Goal: Task Accomplishment & Management: Use online tool/utility

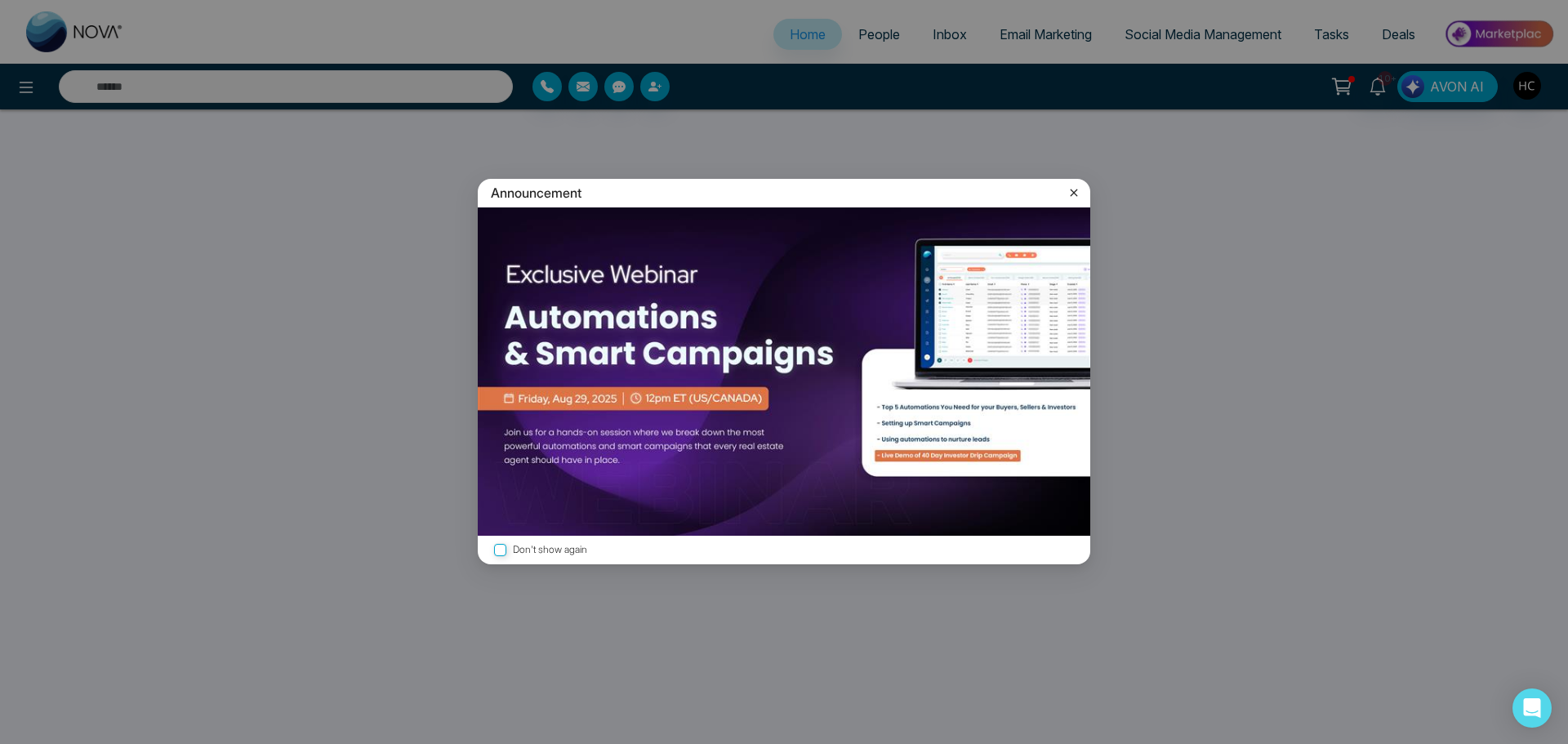
select select "*"
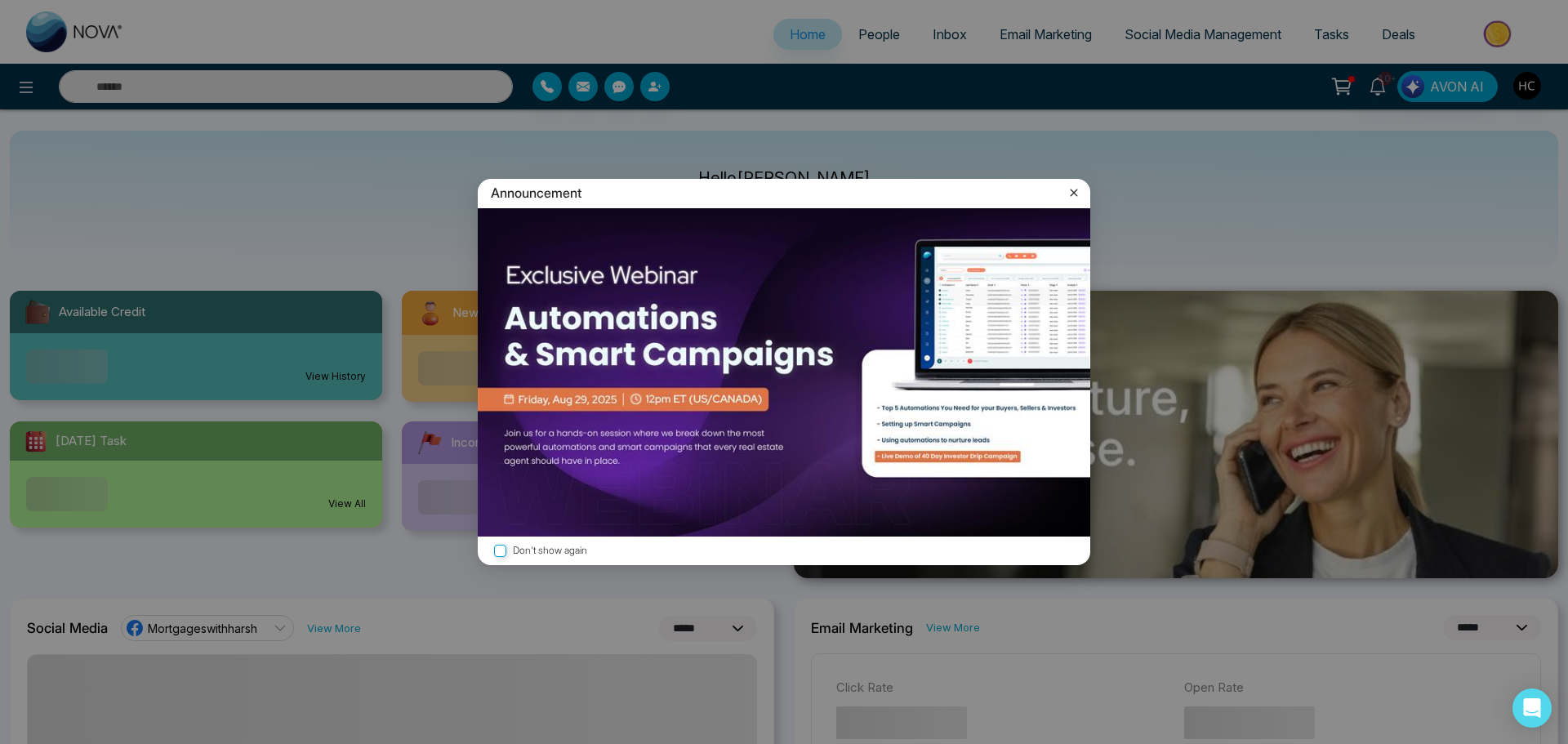
click at [1074, 190] on icon at bounding box center [1073, 192] width 16 height 16
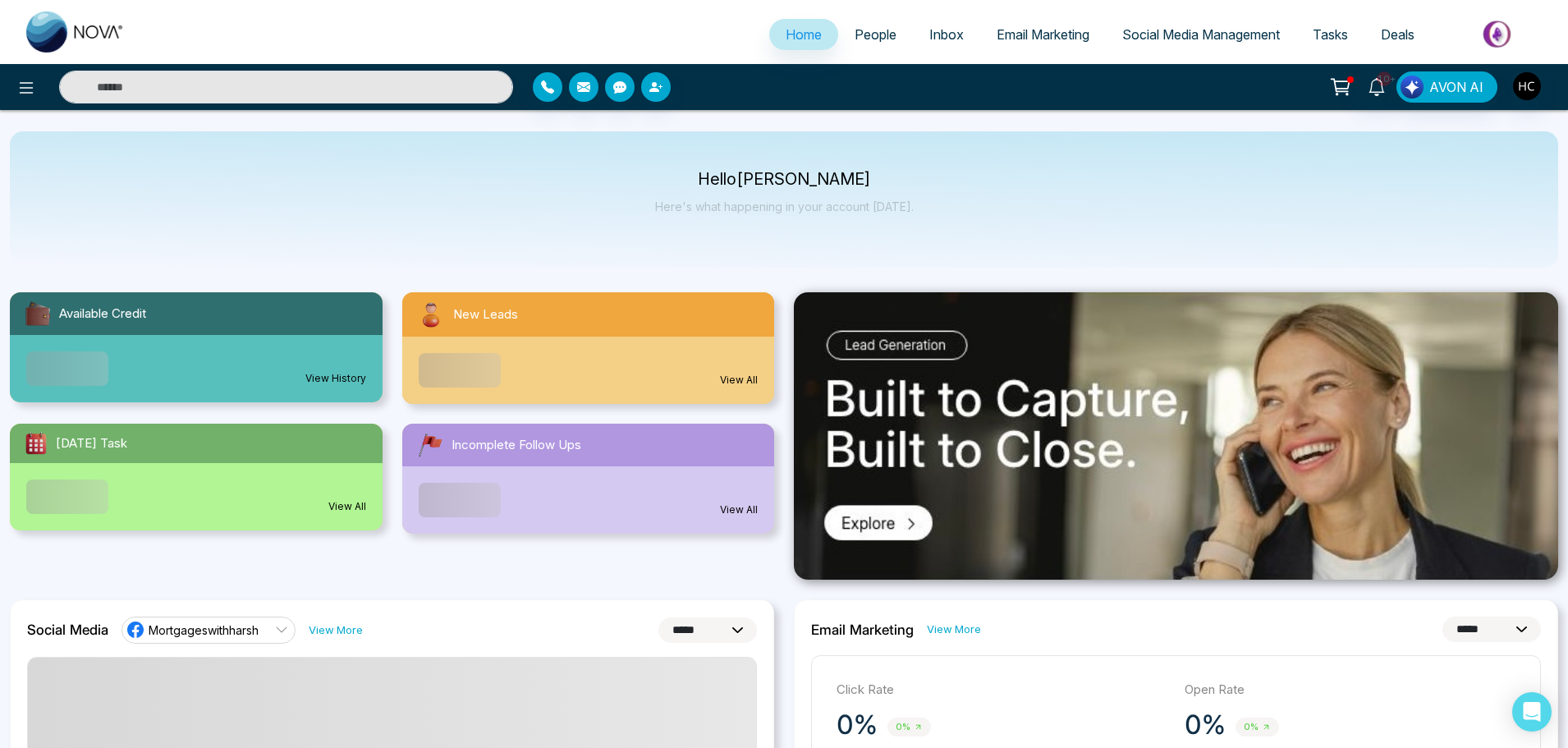
click at [875, 38] on span "People" at bounding box center [876, 34] width 42 height 17
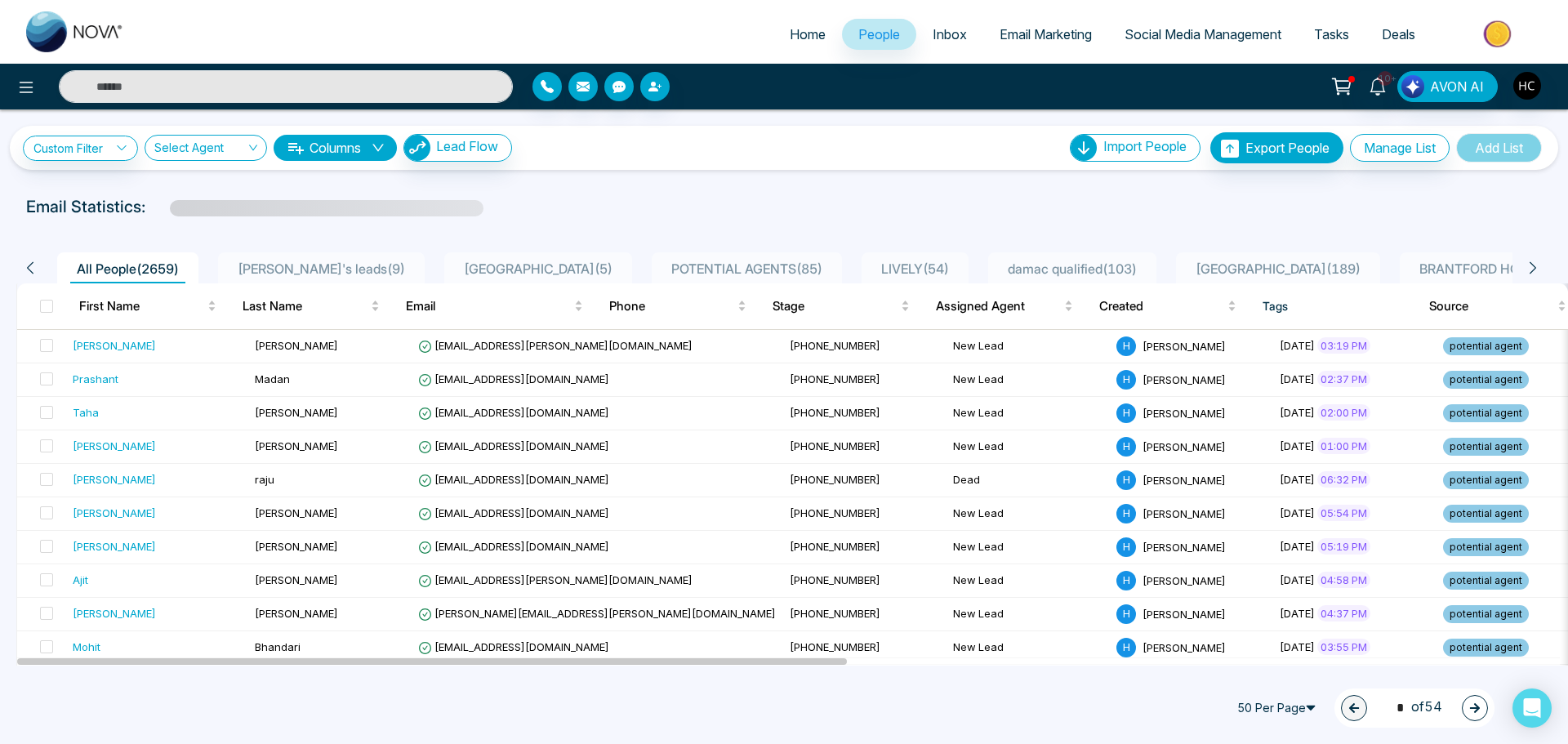
click at [665, 261] on span "POTENTIAL AGENTS ( 85 )" at bounding box center [747, 268] width 164 height 16
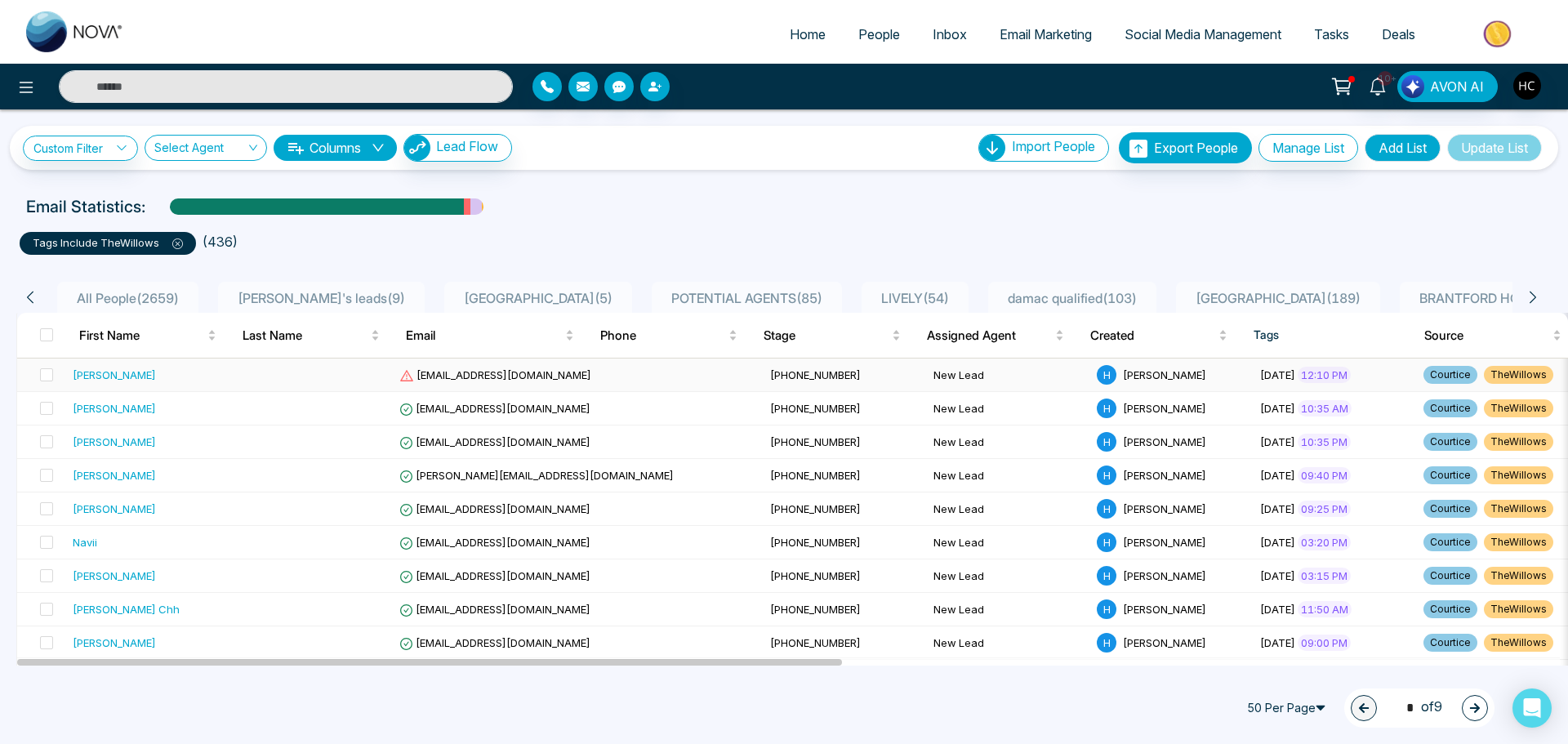
click at [269, 375] on td at bounding box center [310, 375] width 163 height 34
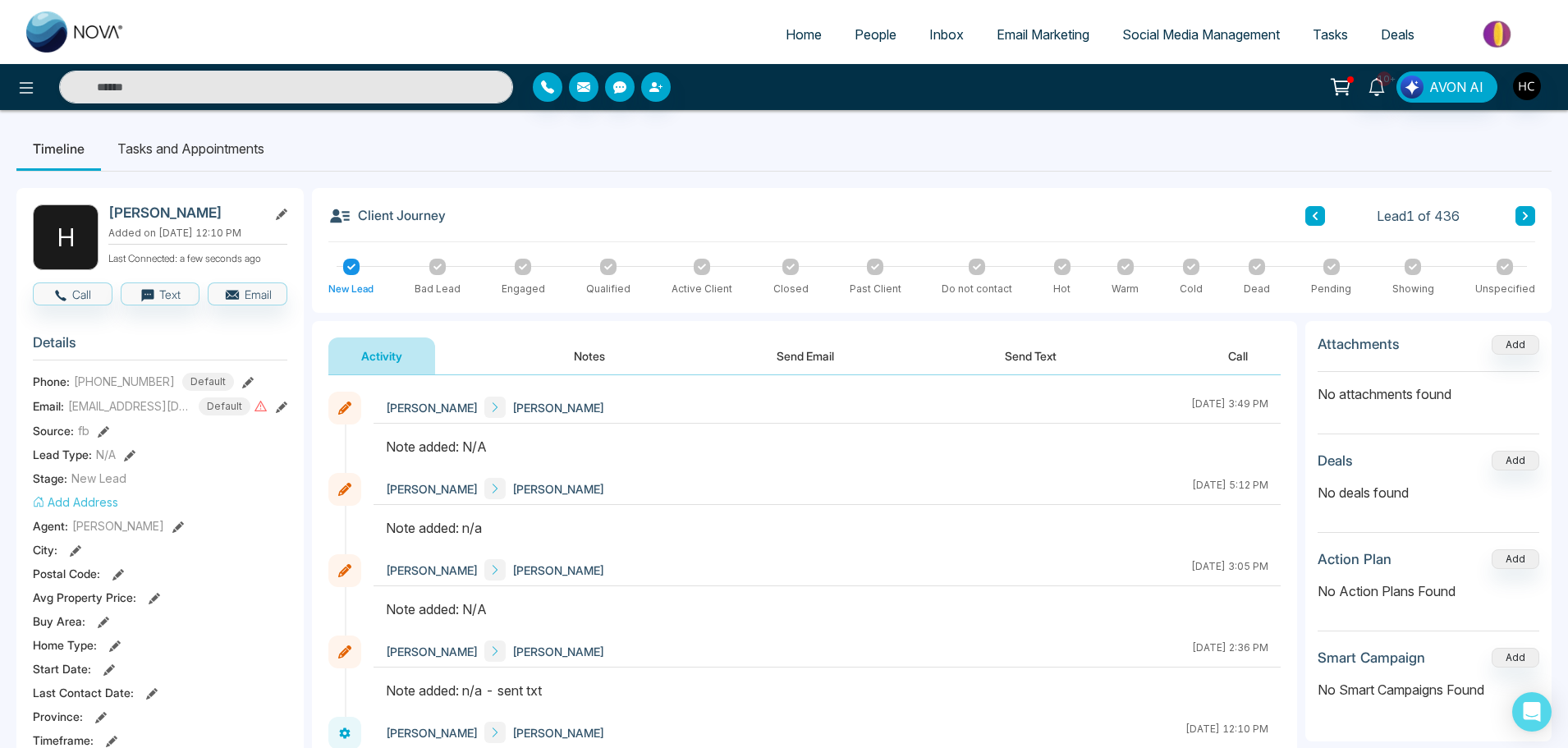
click at [604, 348] on button "Notes" at bounding box center [589, 356] width 97 height 37
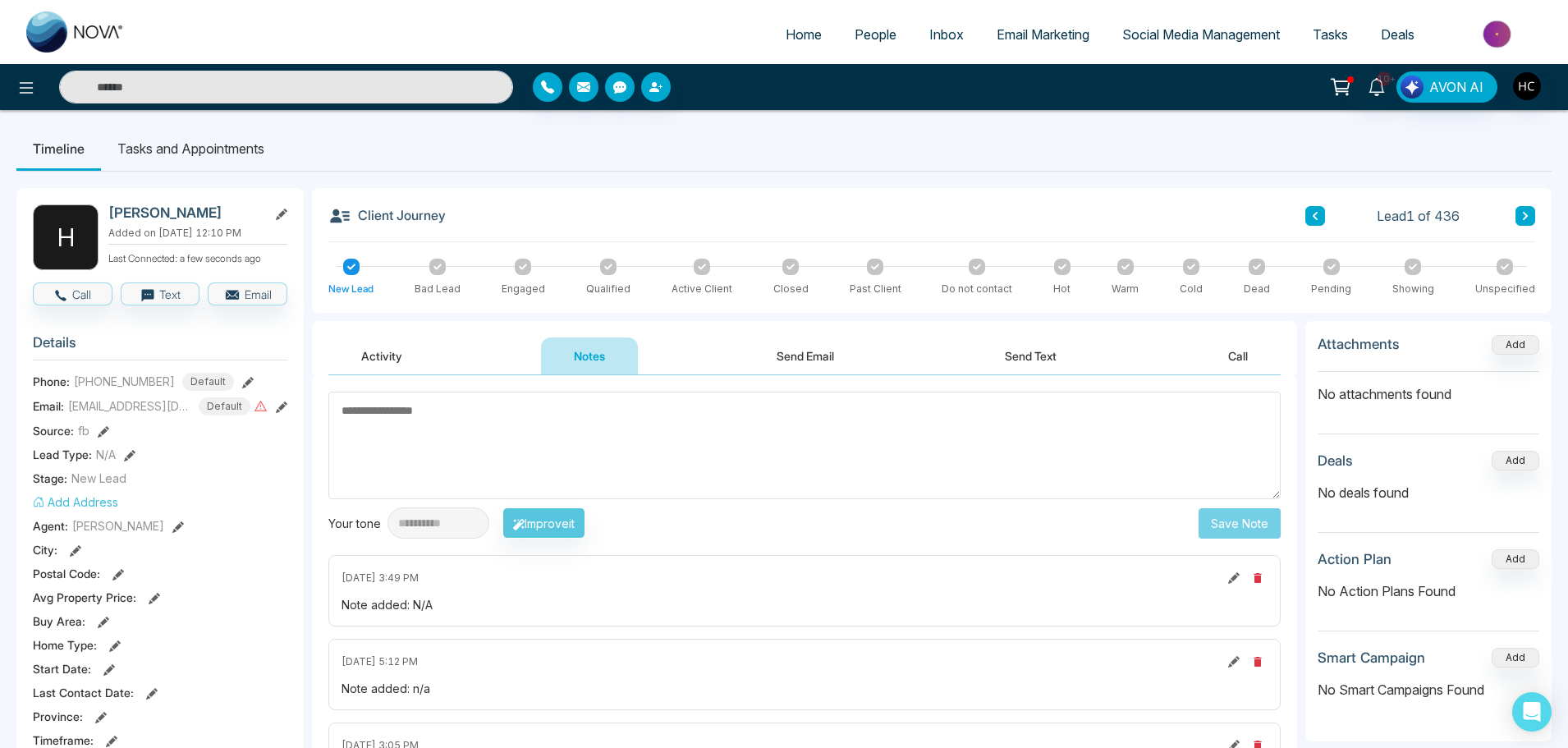
click at [435, 433] on textarea at bounding box center [804, 445] width 952 height 108
click at [875, 37] on span "People" at bounding box center [876, 34] width 42 height 17
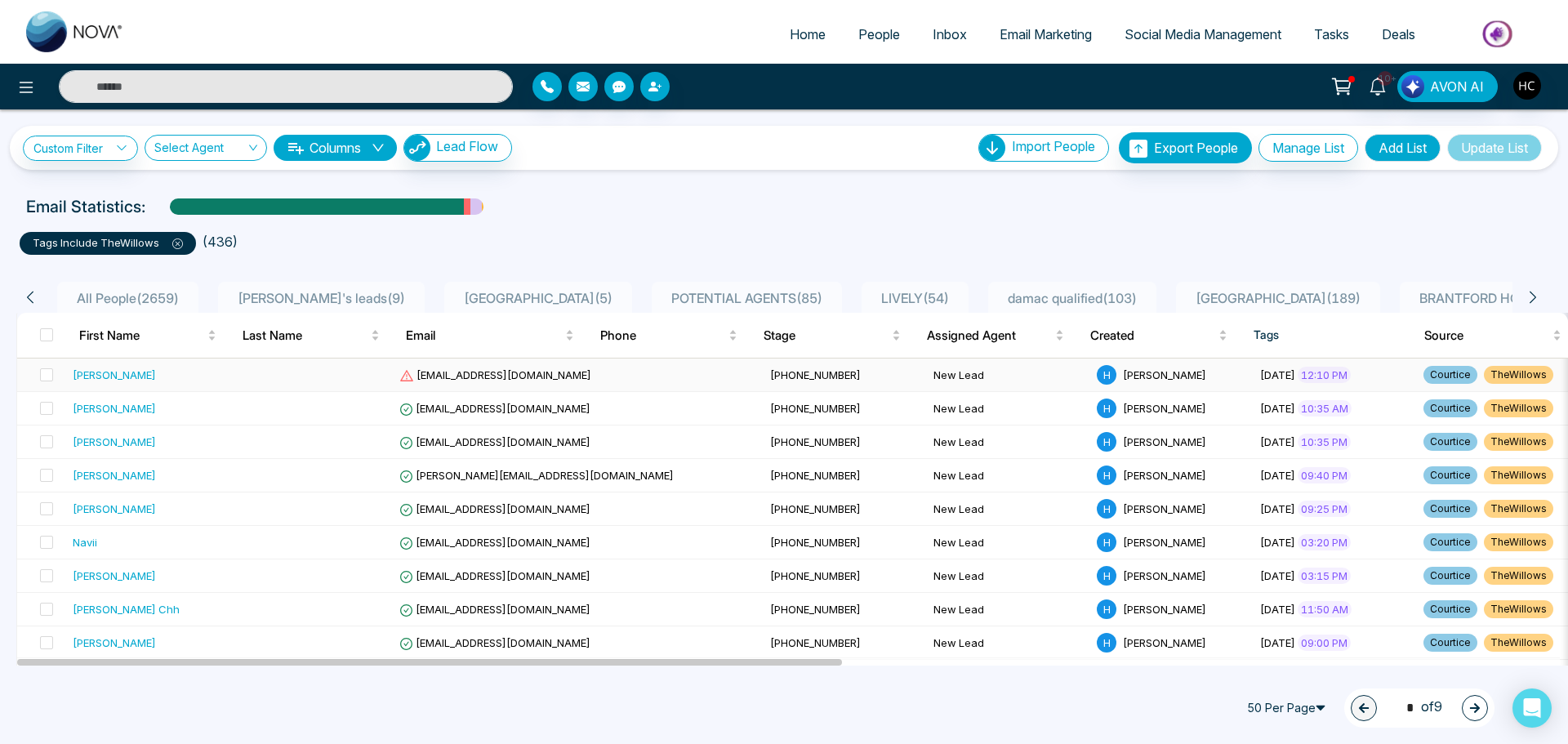
click at [265, 381] on td at bounding box center [310, 375] width 163 height 34
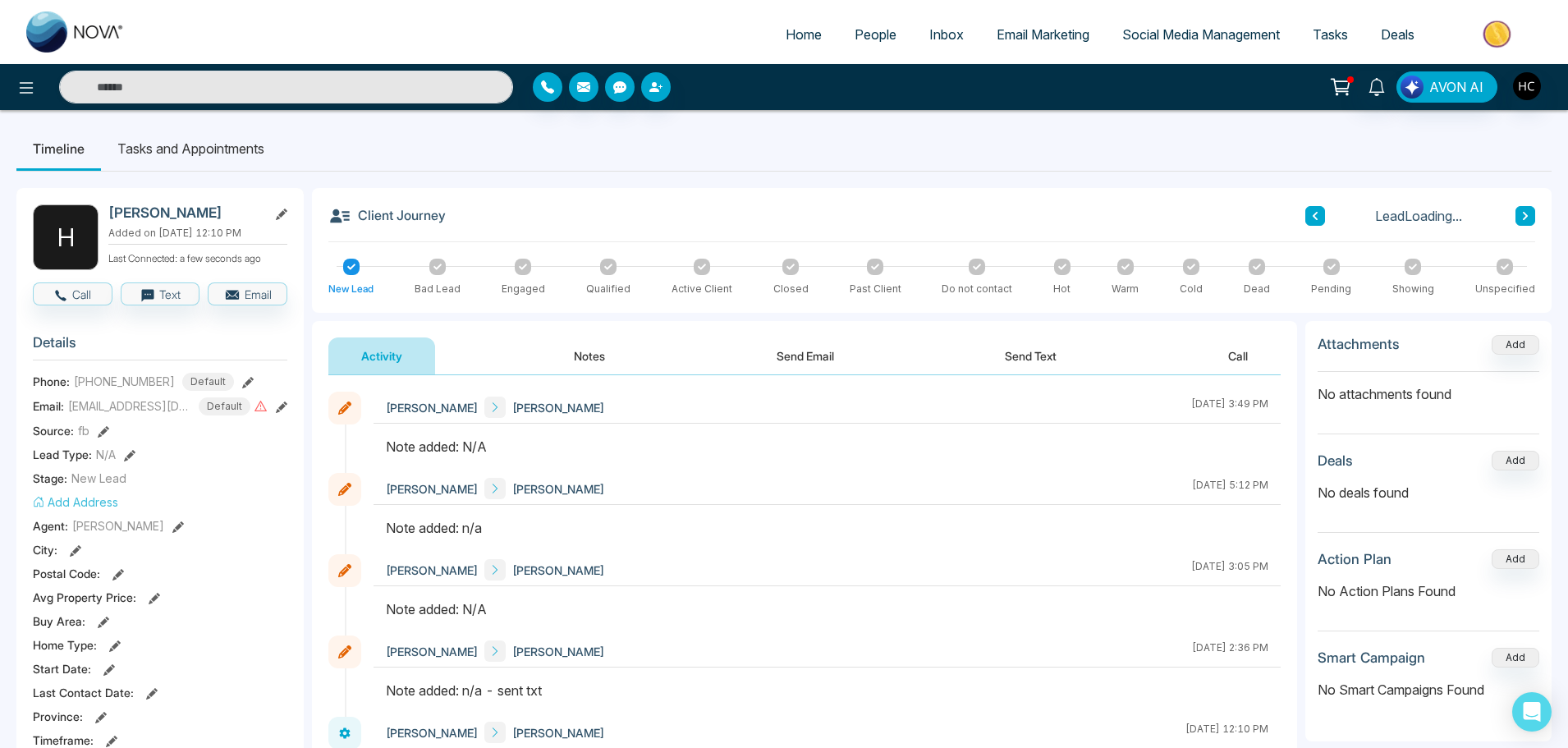
click at [565, 361] on button "Notes" at bounding box center [589, 356] width 97 height 37
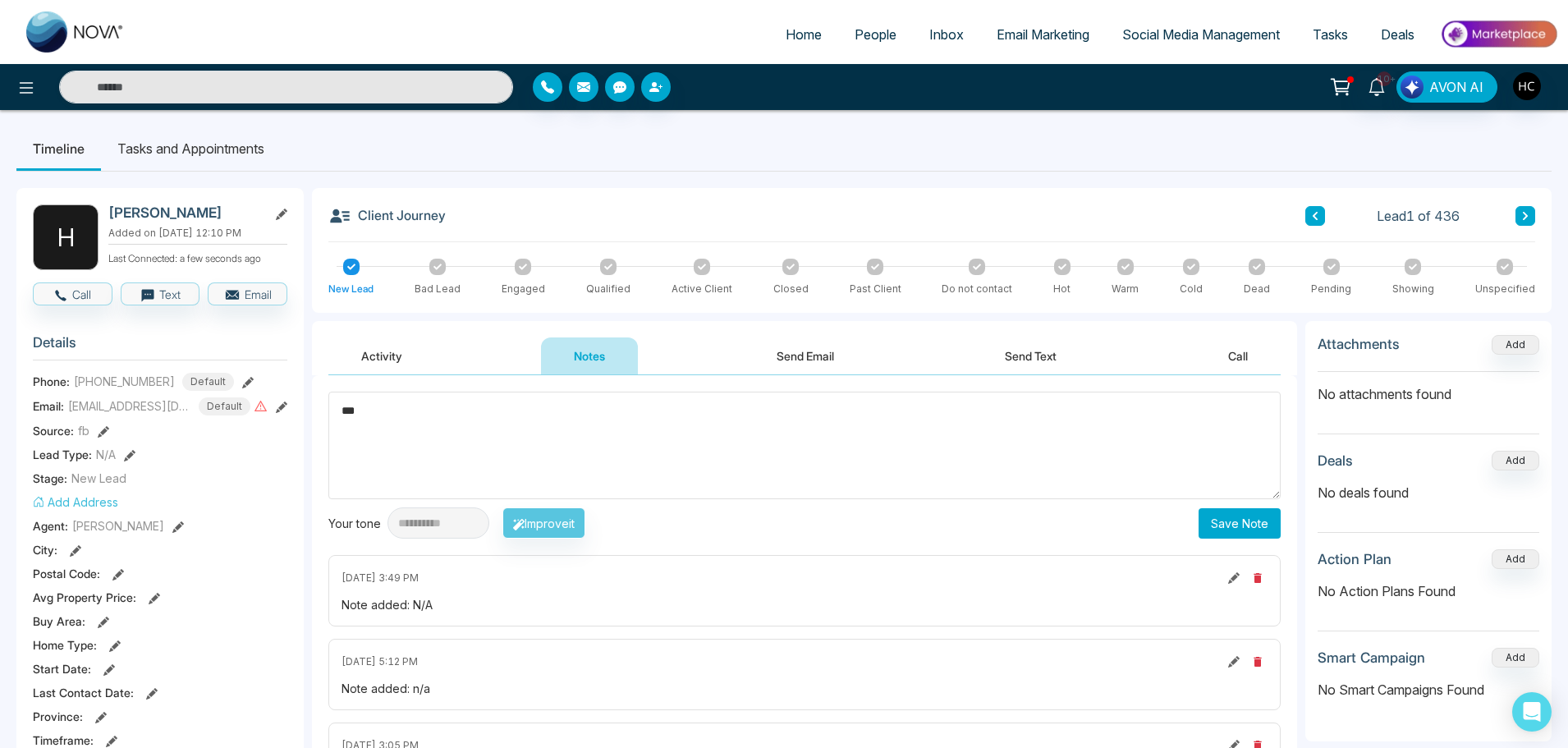
type textarea "***"
click at [1229, 522] on button "Save Note" at bounding box center [1239, 523] width 82 height 30
click at [824, 438] on textarea at bounding box center [804, 445] width 952 height 108
click at [1524, 216] on icon at bounding box center [1525, 216] width 8 height 10
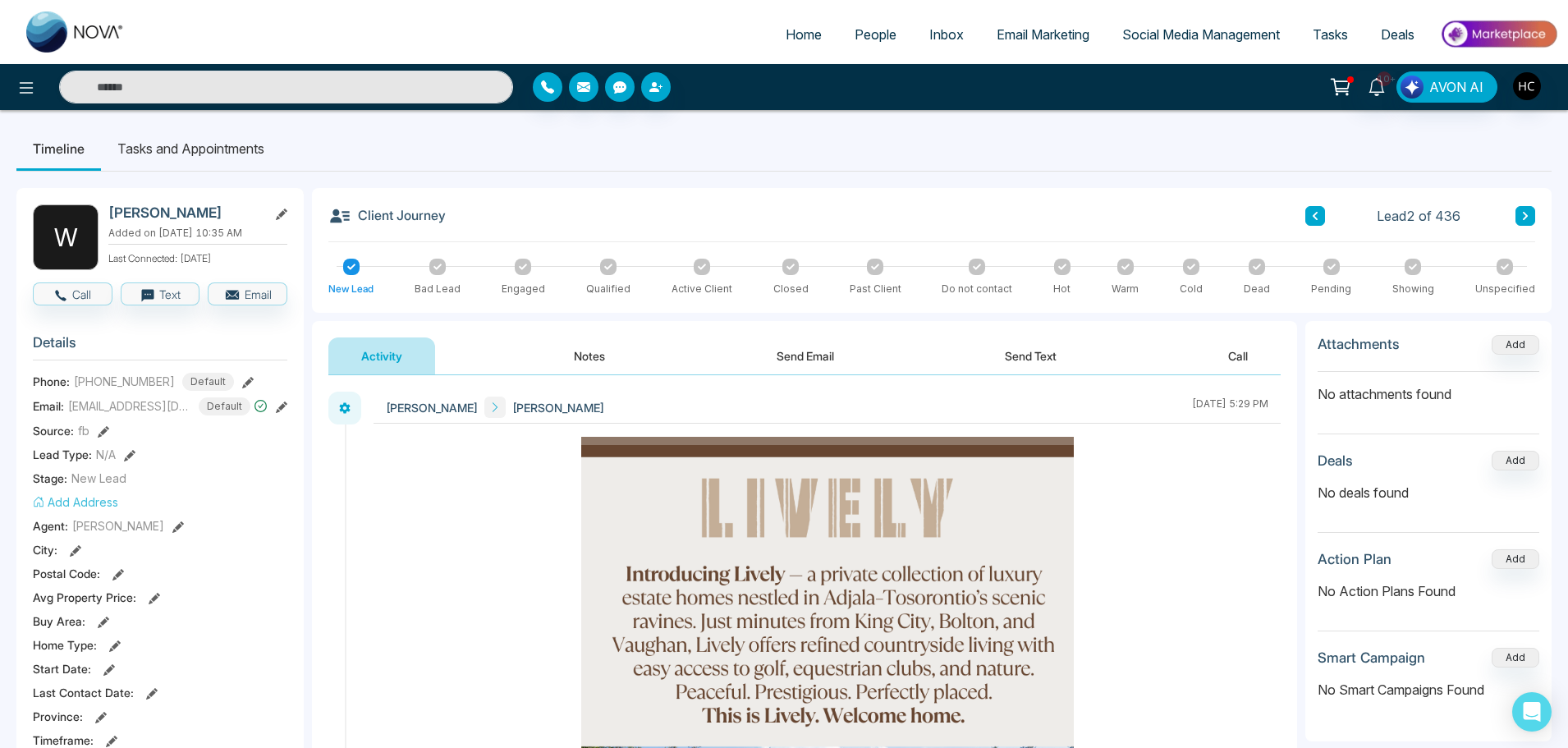
click at [591, 346] on button "Notes" at bounding box center [589, 356] width 97 height 37
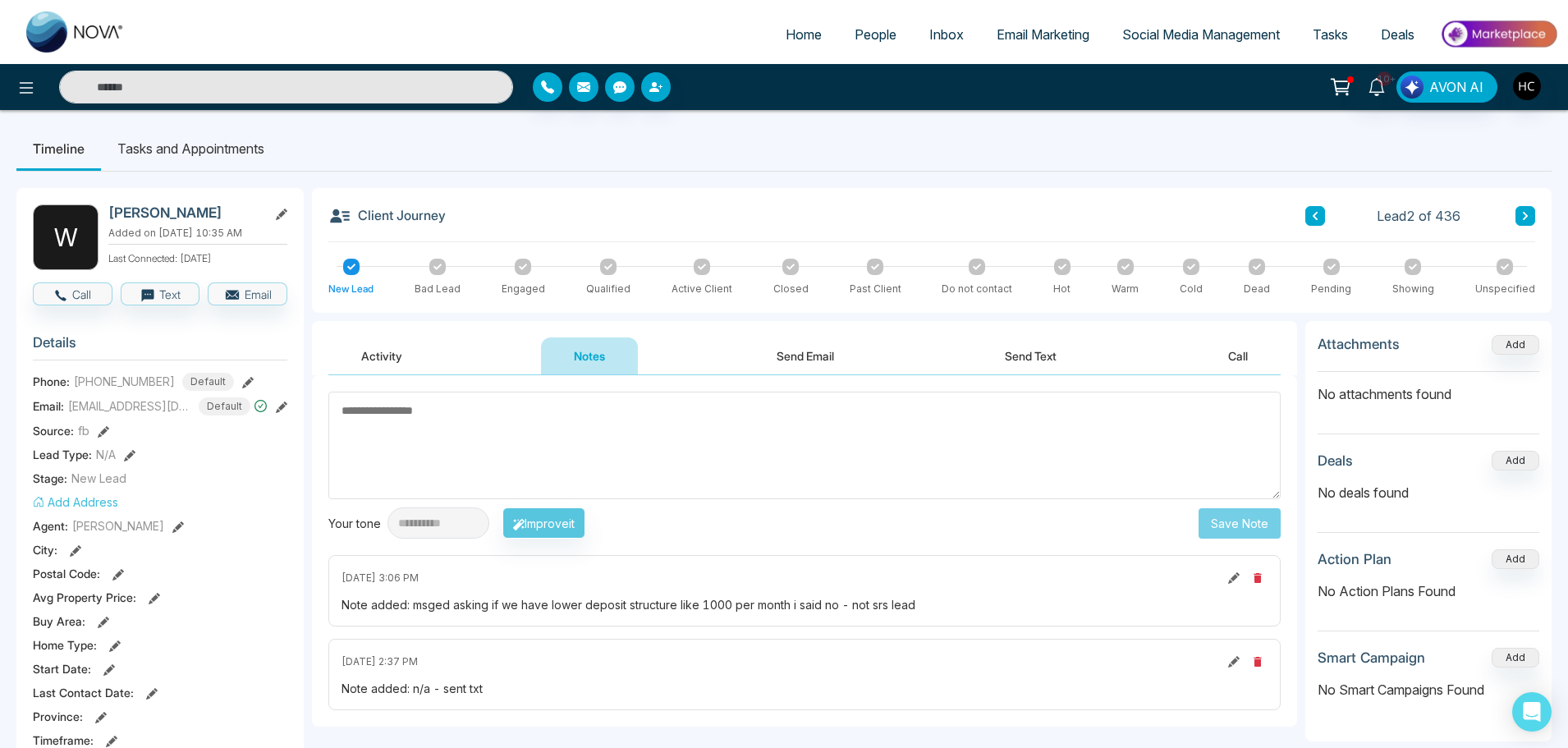
click at [1530, 211] on button at bounding box center [1525, 216] width 20 height 20
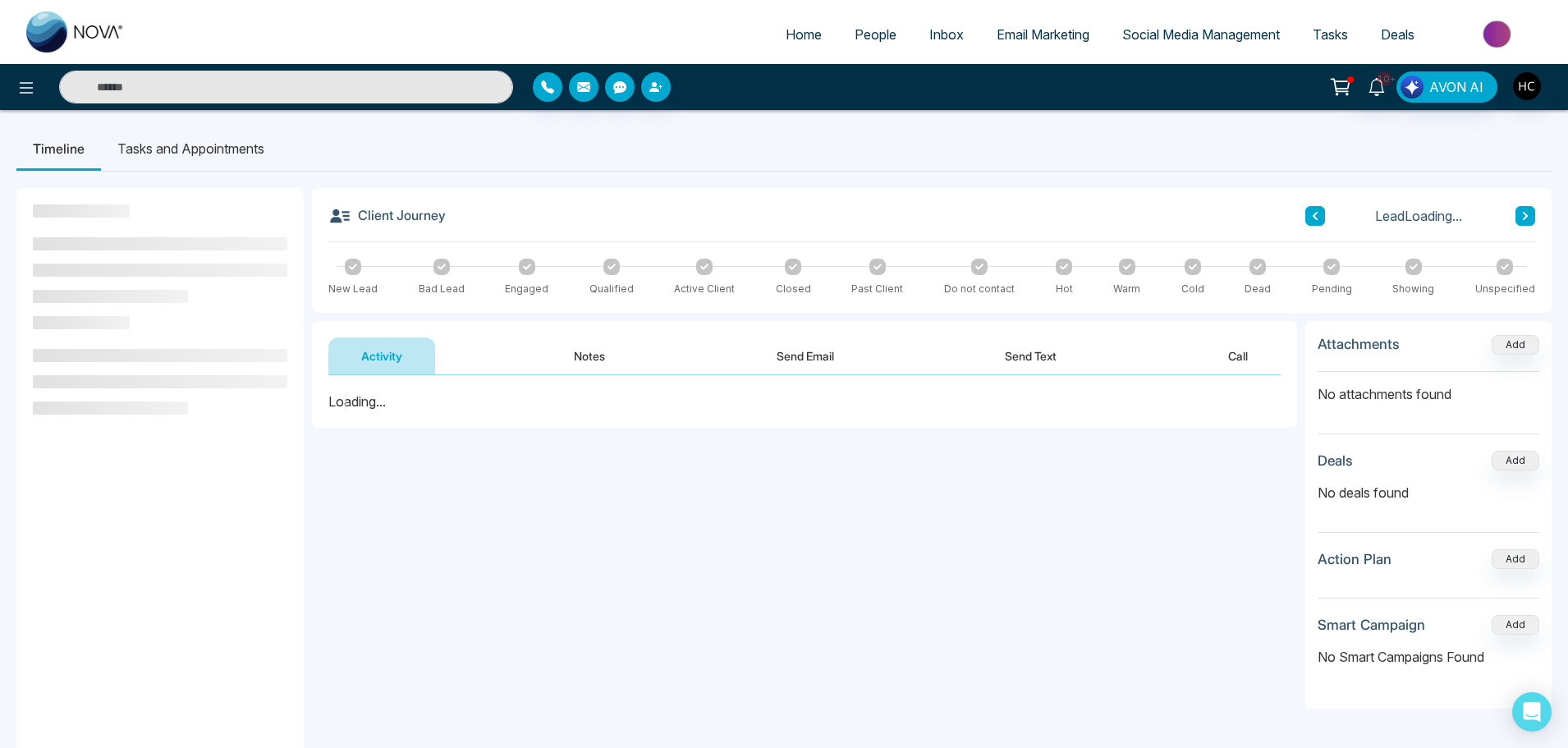
click at [586, 357] on button "Notes" at bounding box center [589, 356] width 97 height 37
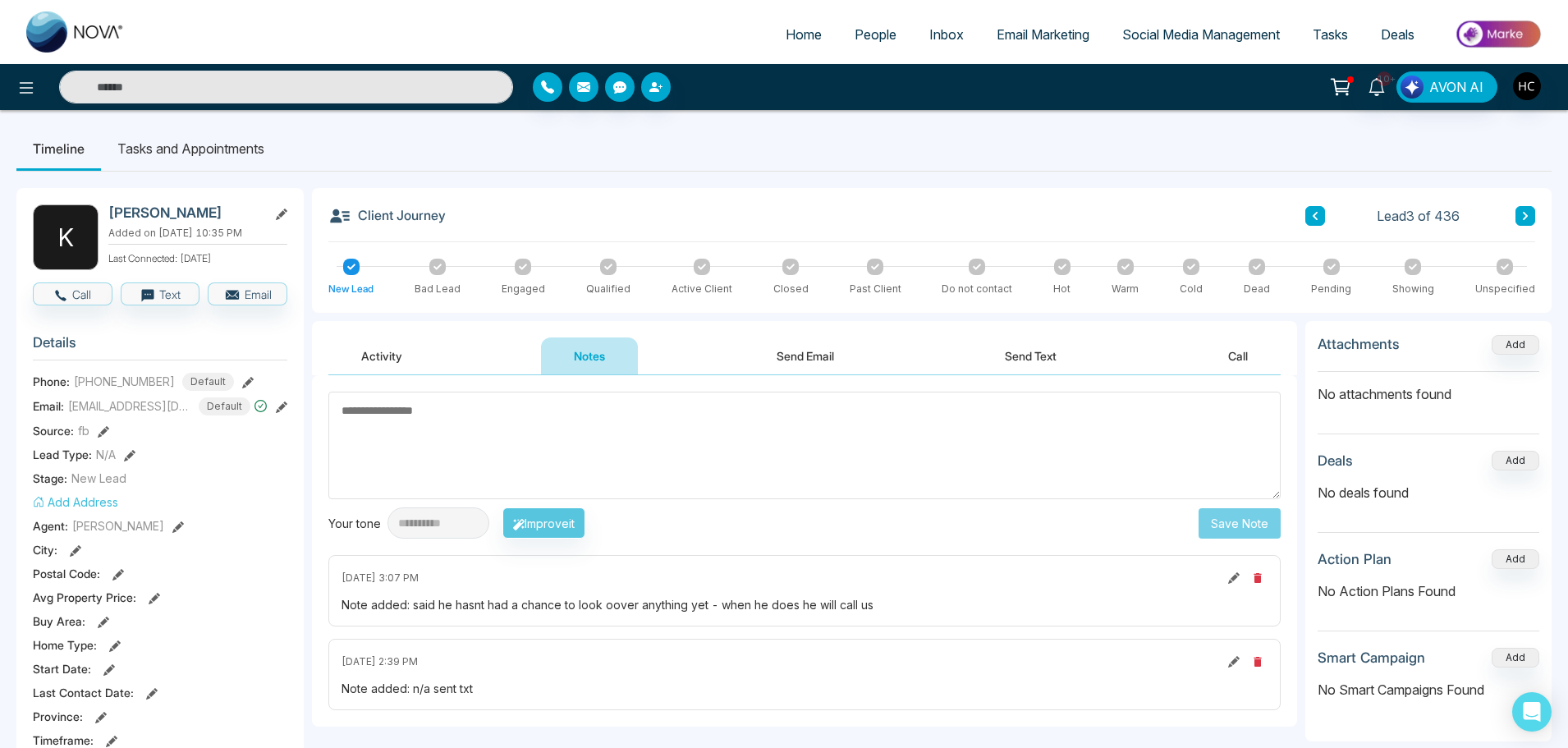
click at [1523, 213] on icon at bounding box center [1525, 216] width 8 height 10
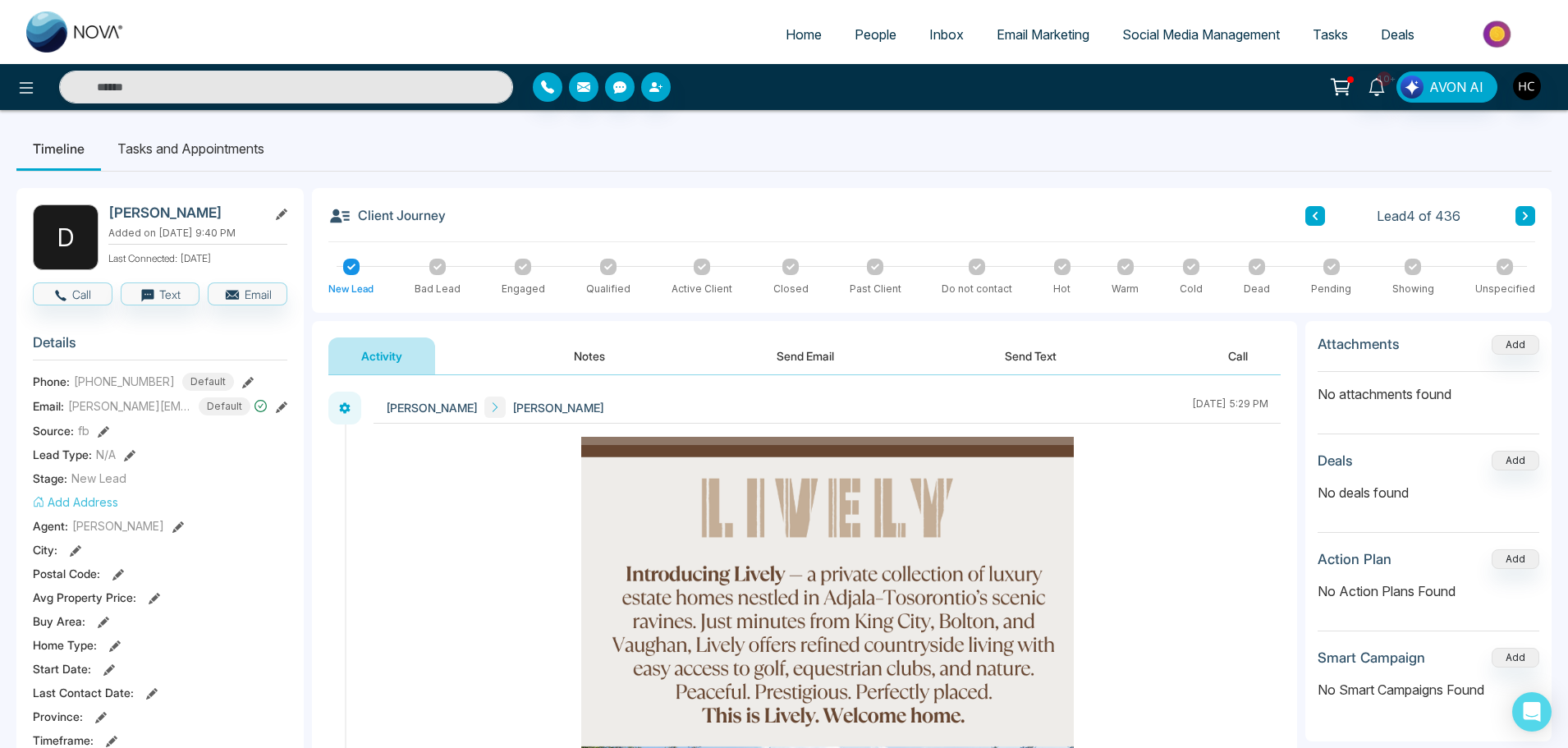
click at [584, 355] on button "Notes" at bounding box center [589, 356] width 97 height 37
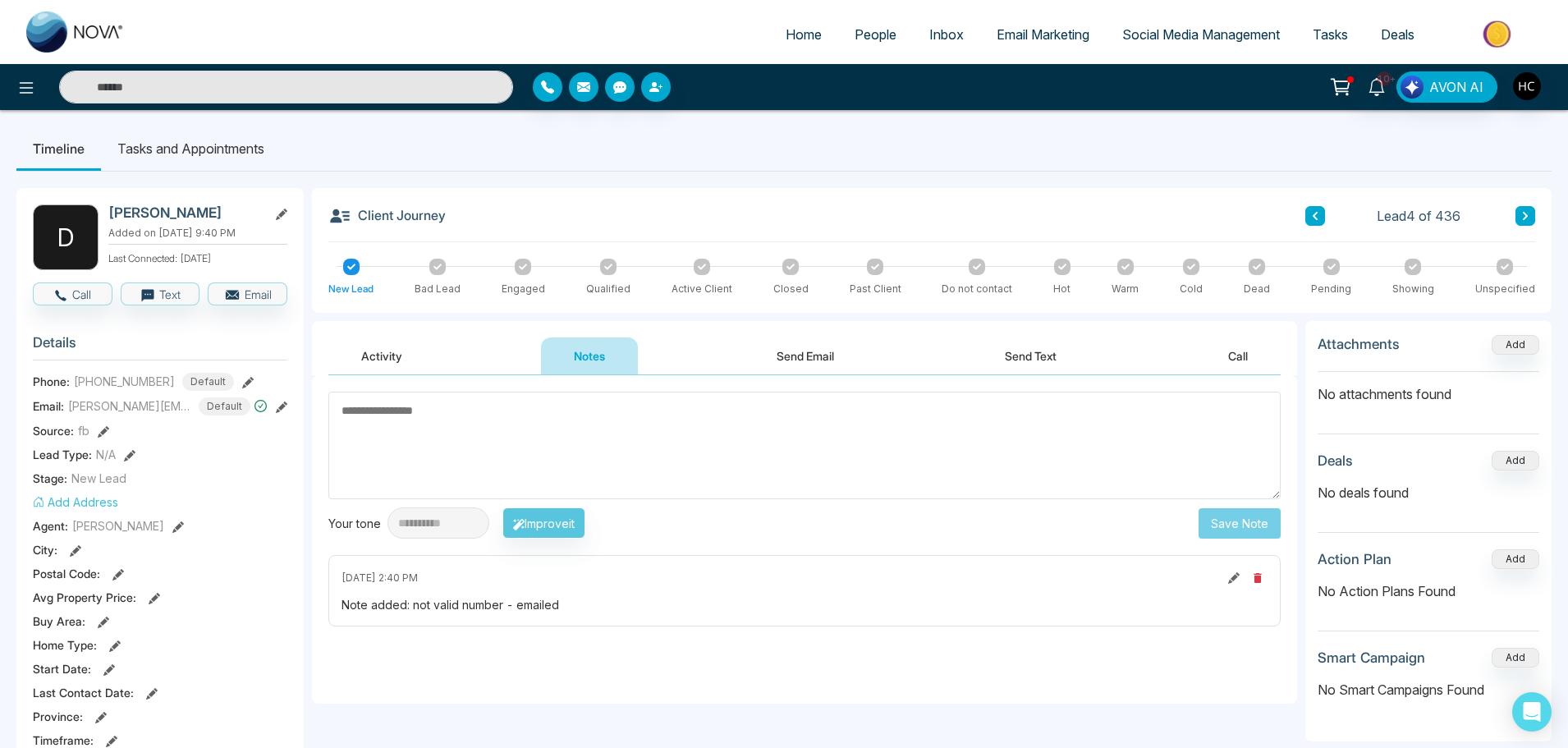
click at [1531, 213] on button at bounding box center [1525, 216] width 20 height 20
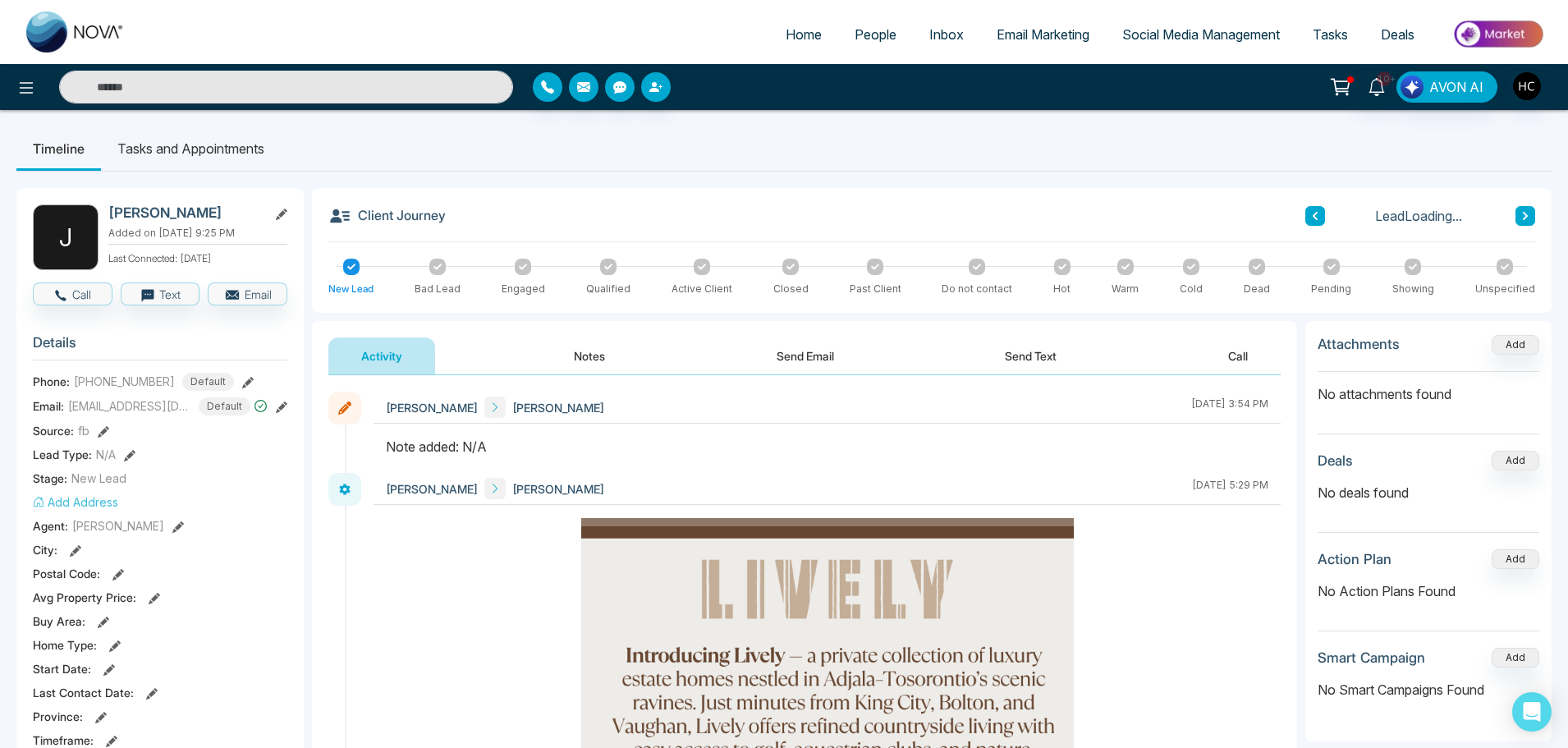
click at [577, 356] on button "Notes" at bounding box center [589, 356] width 97 height 37
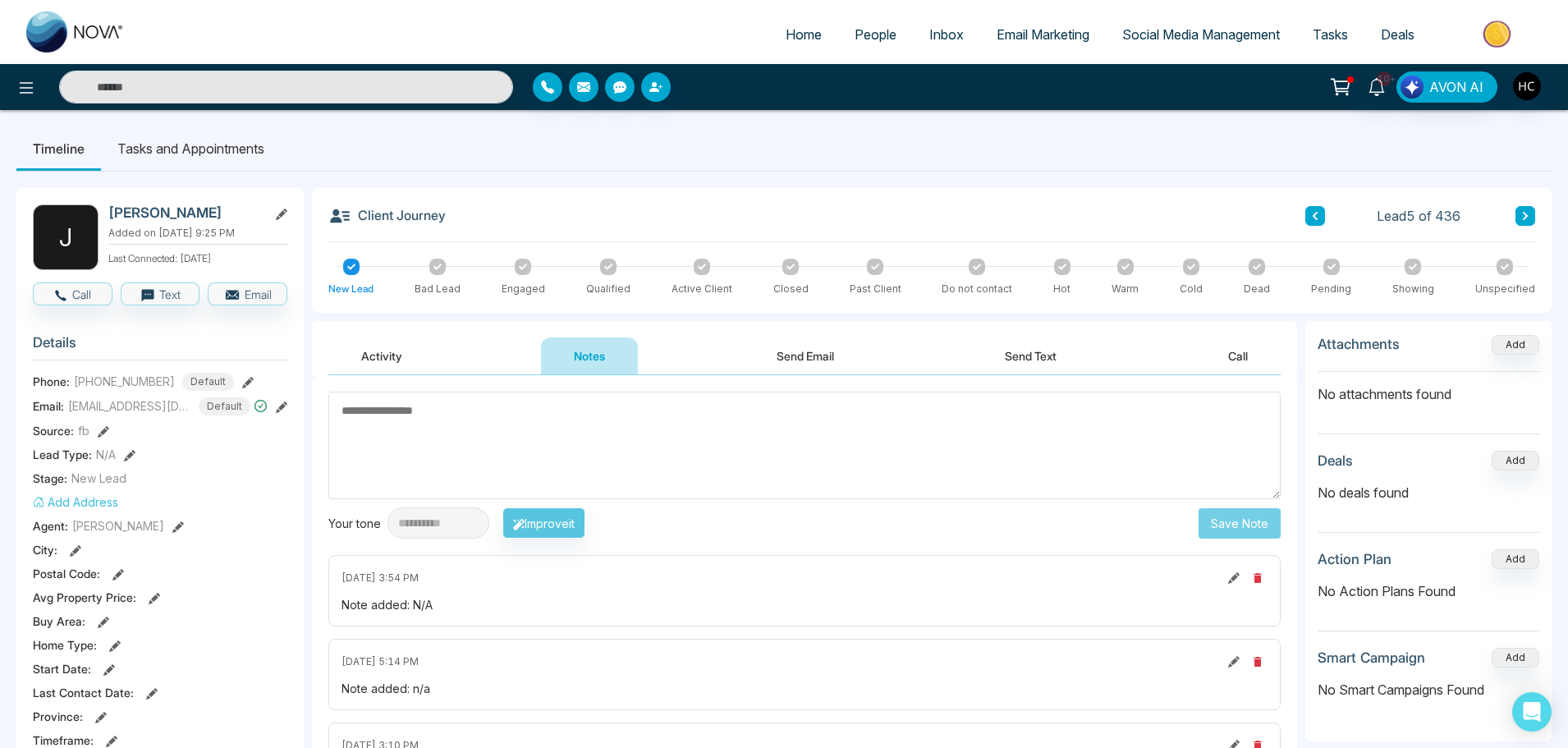
click at [510, 453] on textarea at bounding box center [804, 445] width 952 height 108
drag, startPoint x: 424, startPoint y: 417, endPoint x: 366, endPoint y: 413, distance: 58.1
click at [366, 413] on textarea "**********" at bounding box center [804, 445] width 952 height 108
type textarea "***"
click at [1244, 527] on button "Save Note" at bounding box center [1239, 523] width 82 height 30
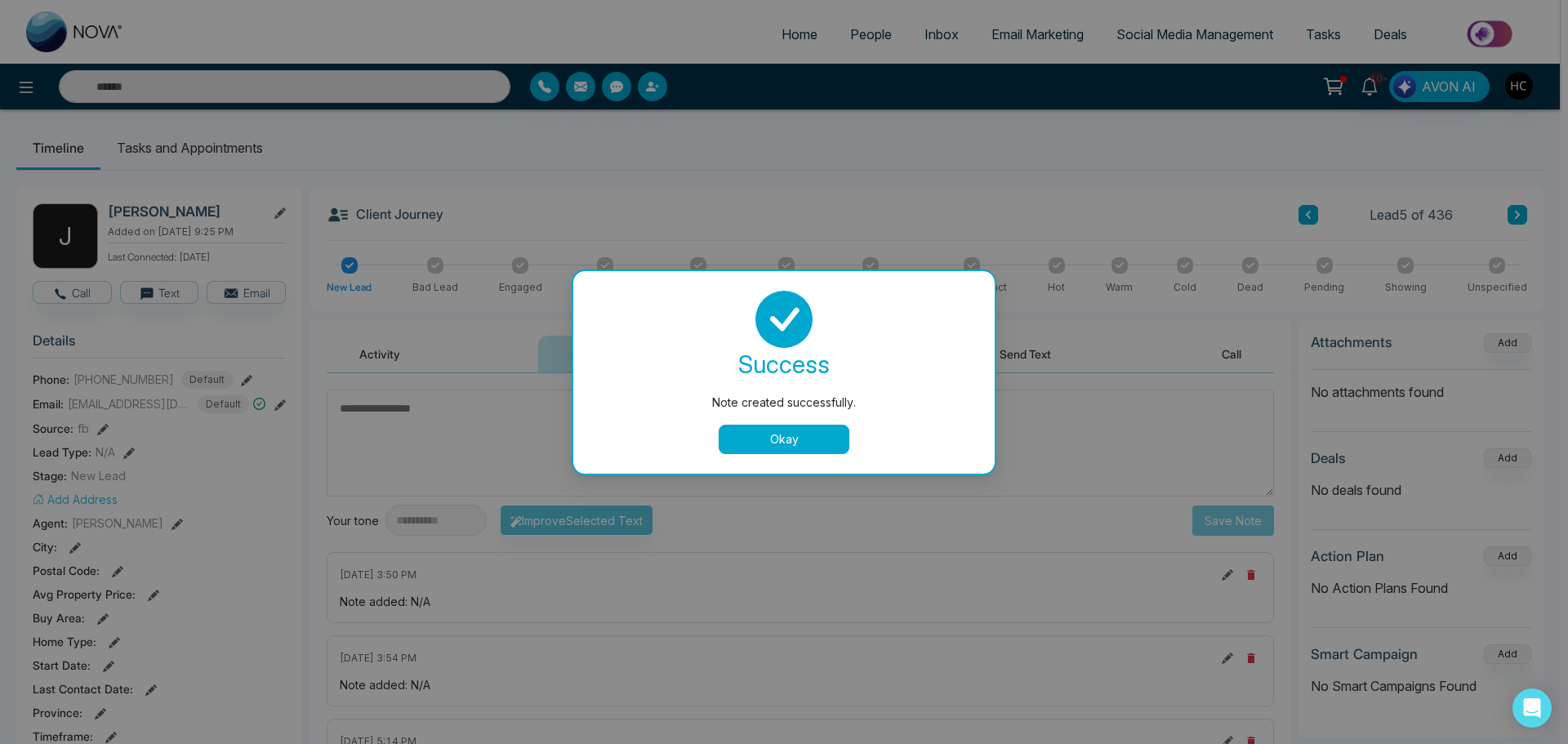
click at [806, 452] on button "Okay" at bounding box center [784, 439] width 131 height 29
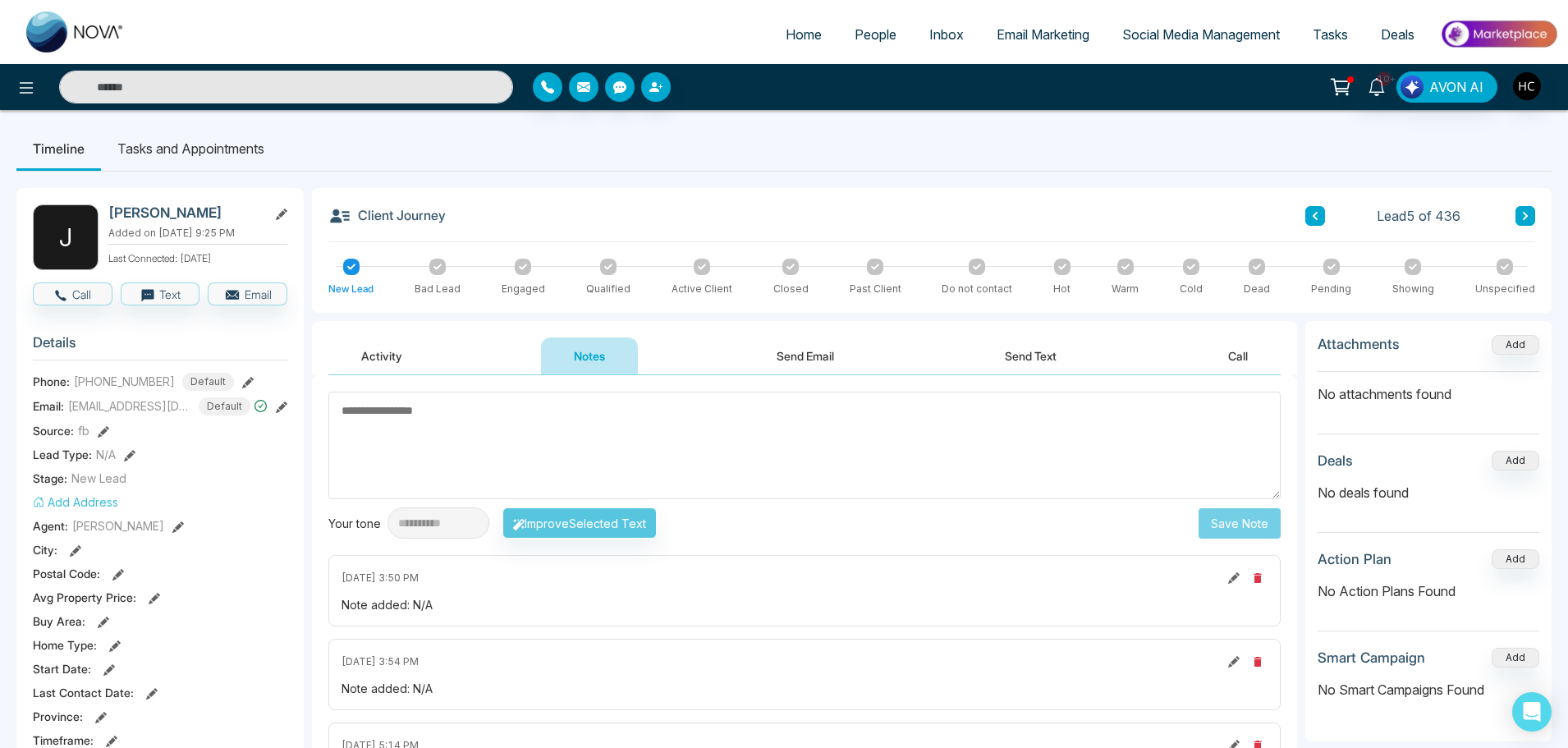
click at [1529, 213] on icon at bounding box center [1525, 216] width 8 height 10
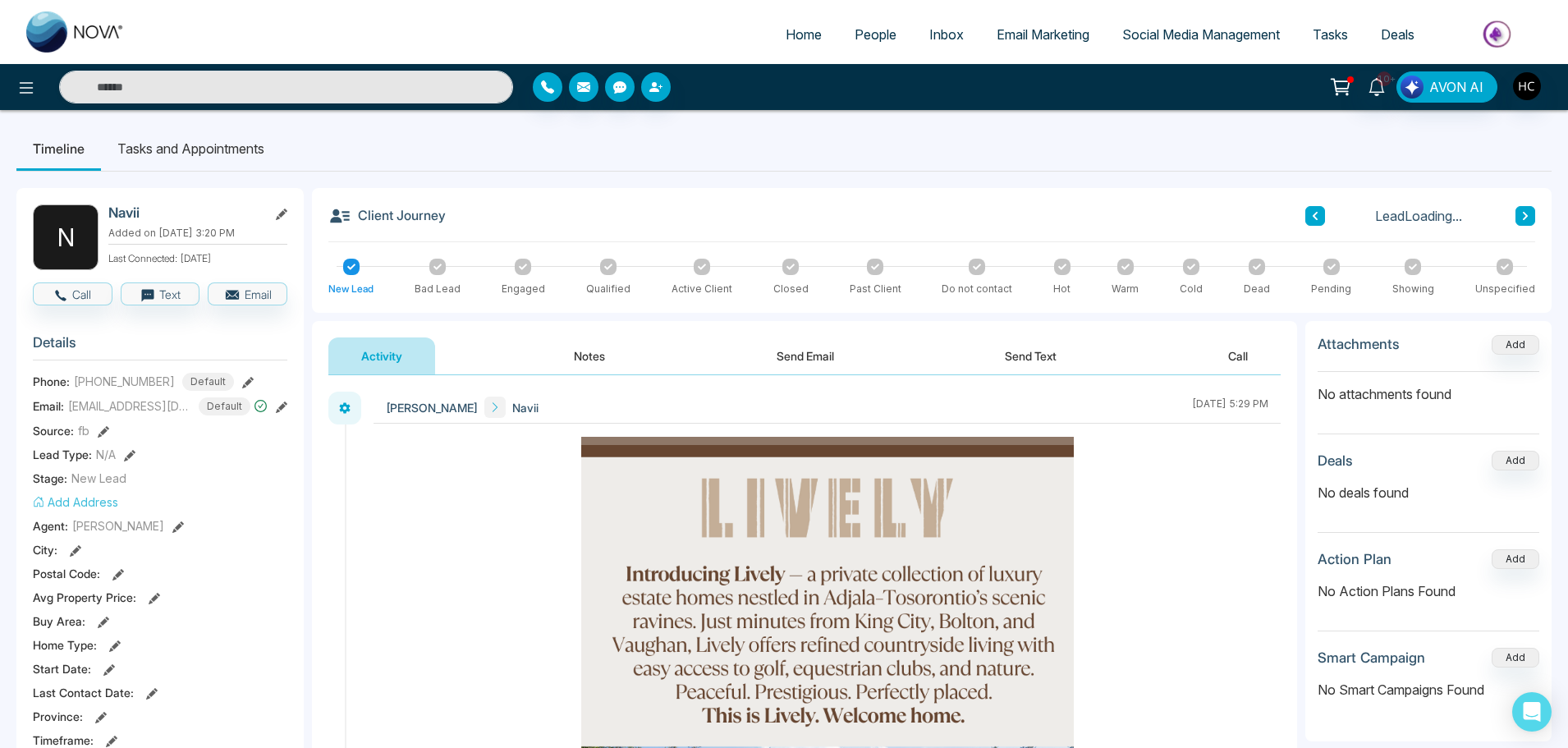
click at [601, 364] on button "Notes" at bounding box center [589, 356] width 97 height 37
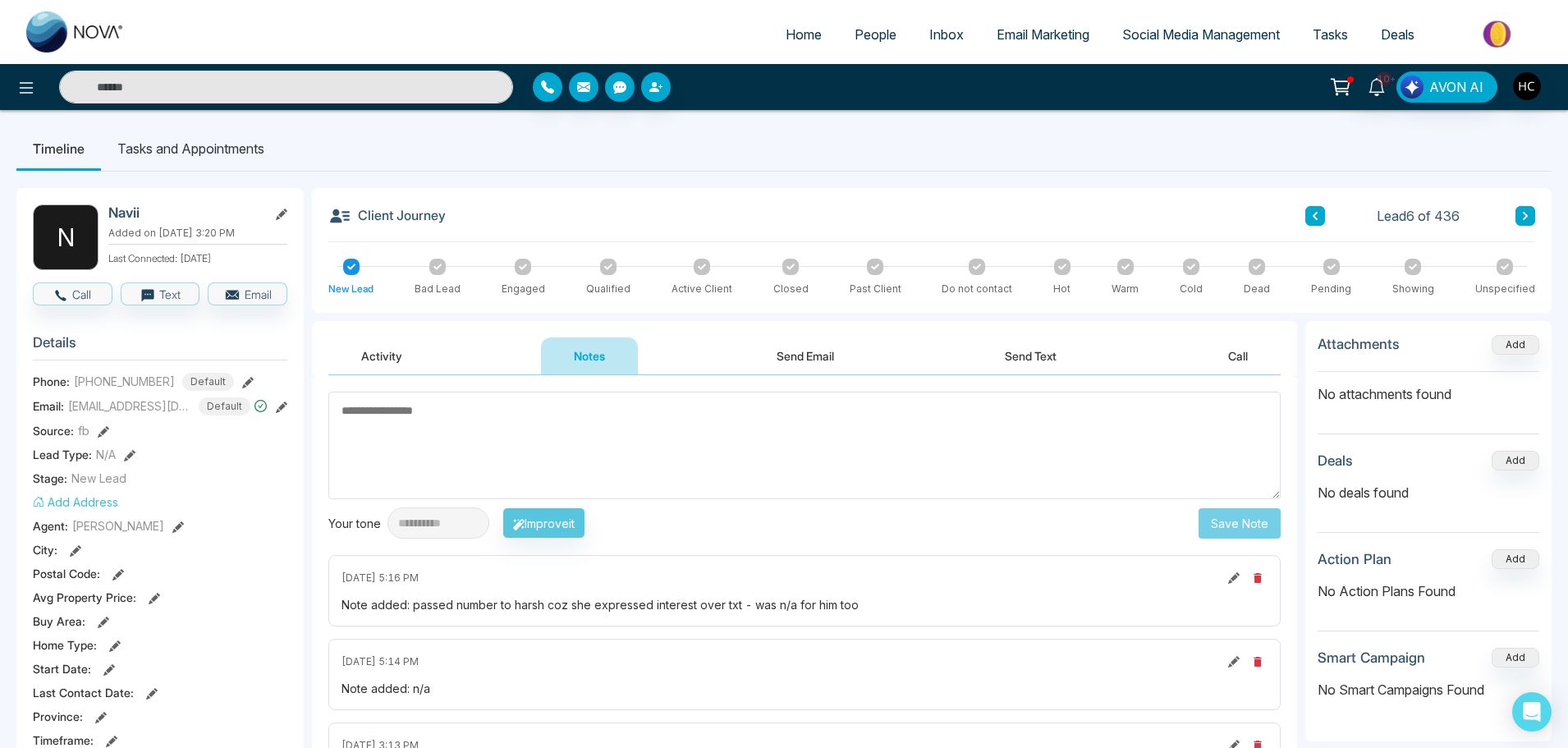
click at [677, 437] on textarea at bounding box center [804, 445] width 952 height 108
click at [707, 464] on textarea at bounding box center [804, 445] width 952 height 108
click at [753, 444] on textarea at bounding box center [804, 445] width 952 height 108
type textarea "***"
click at [1212, 533] on button "Save Note" at bounding box center [1239, 523] width 82 height 30
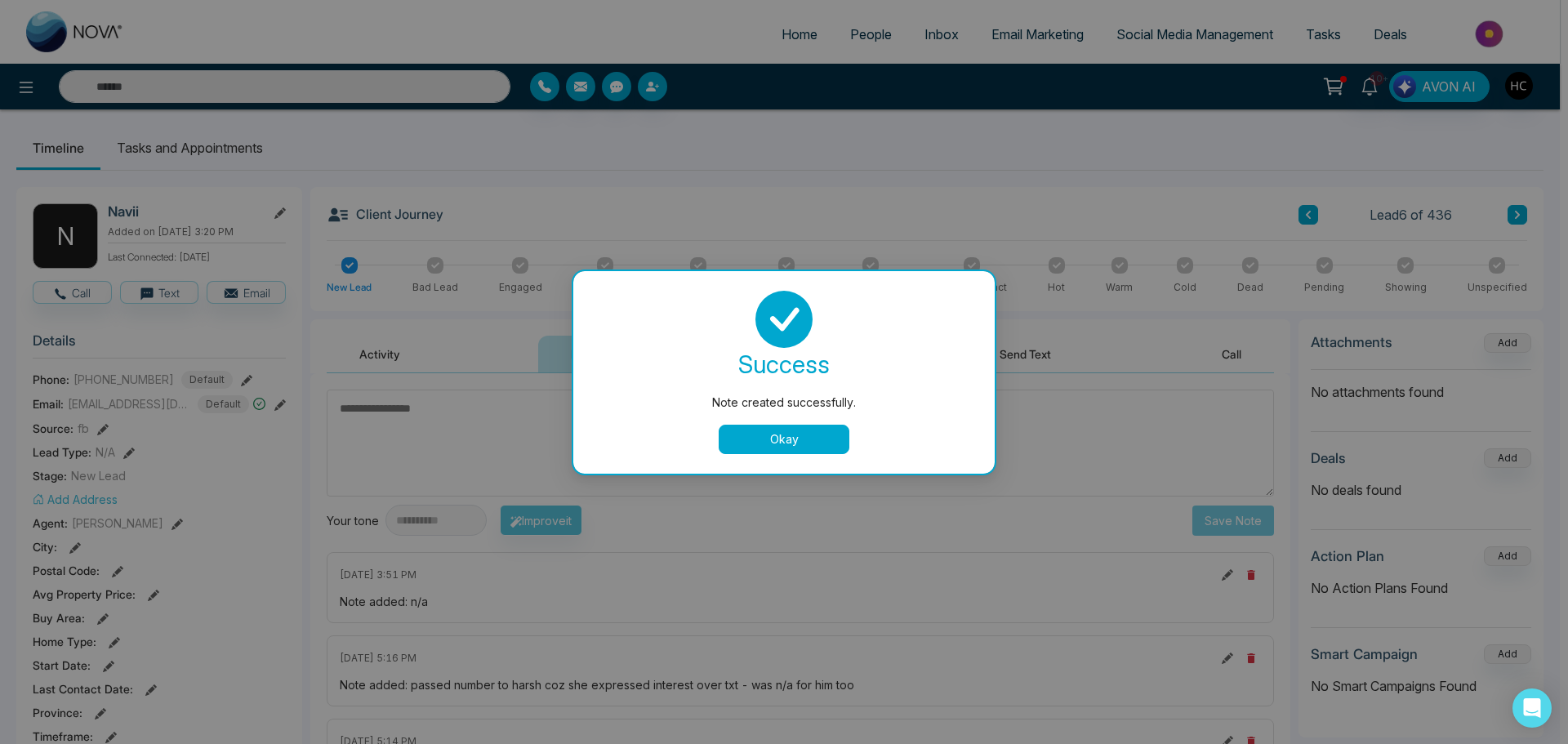
click at [782, 446] on button "Okay" at bounding box center [784, 439] width 131 height 29
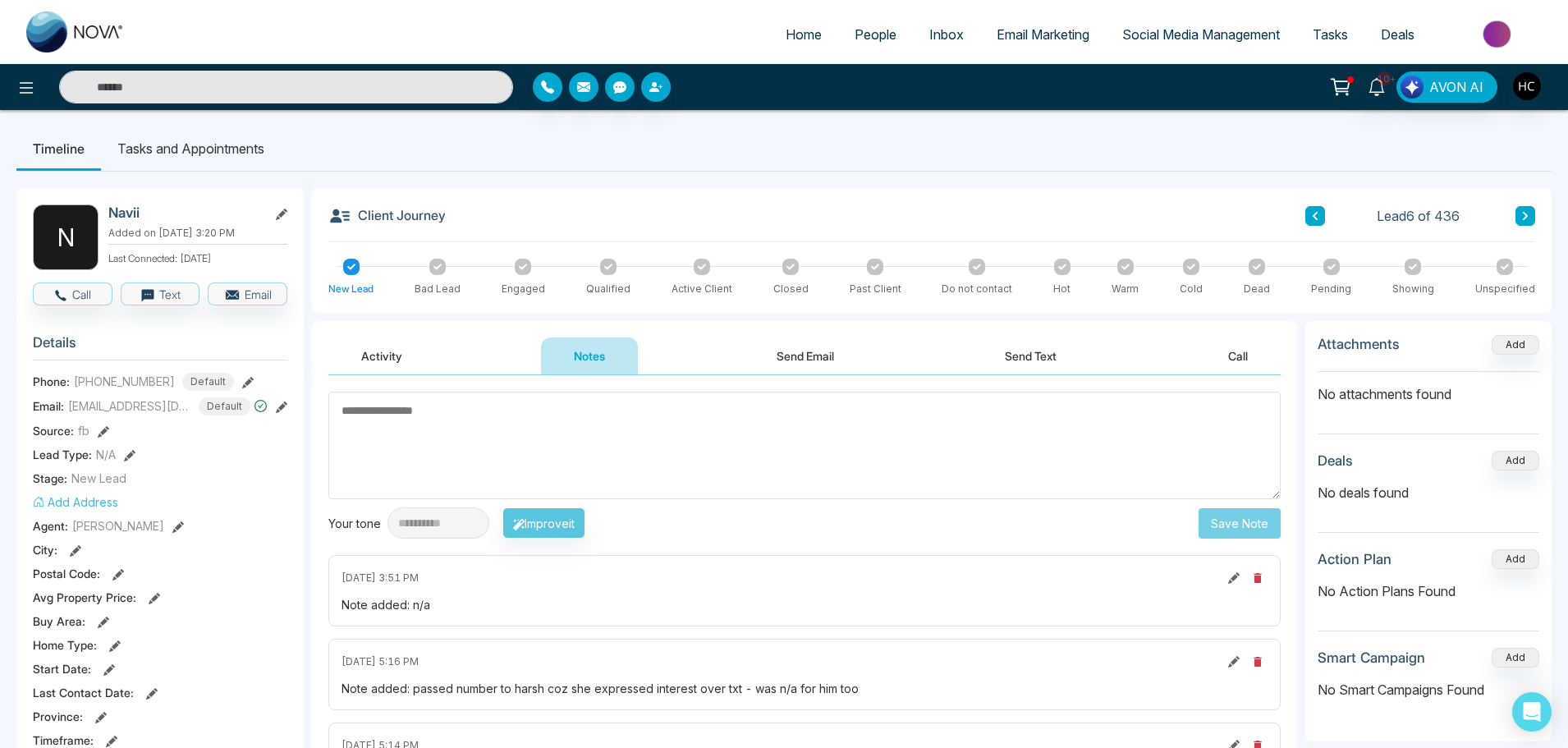
click at [1528, 217] on icon at bounding box center [1525, 216] width 8 height 10
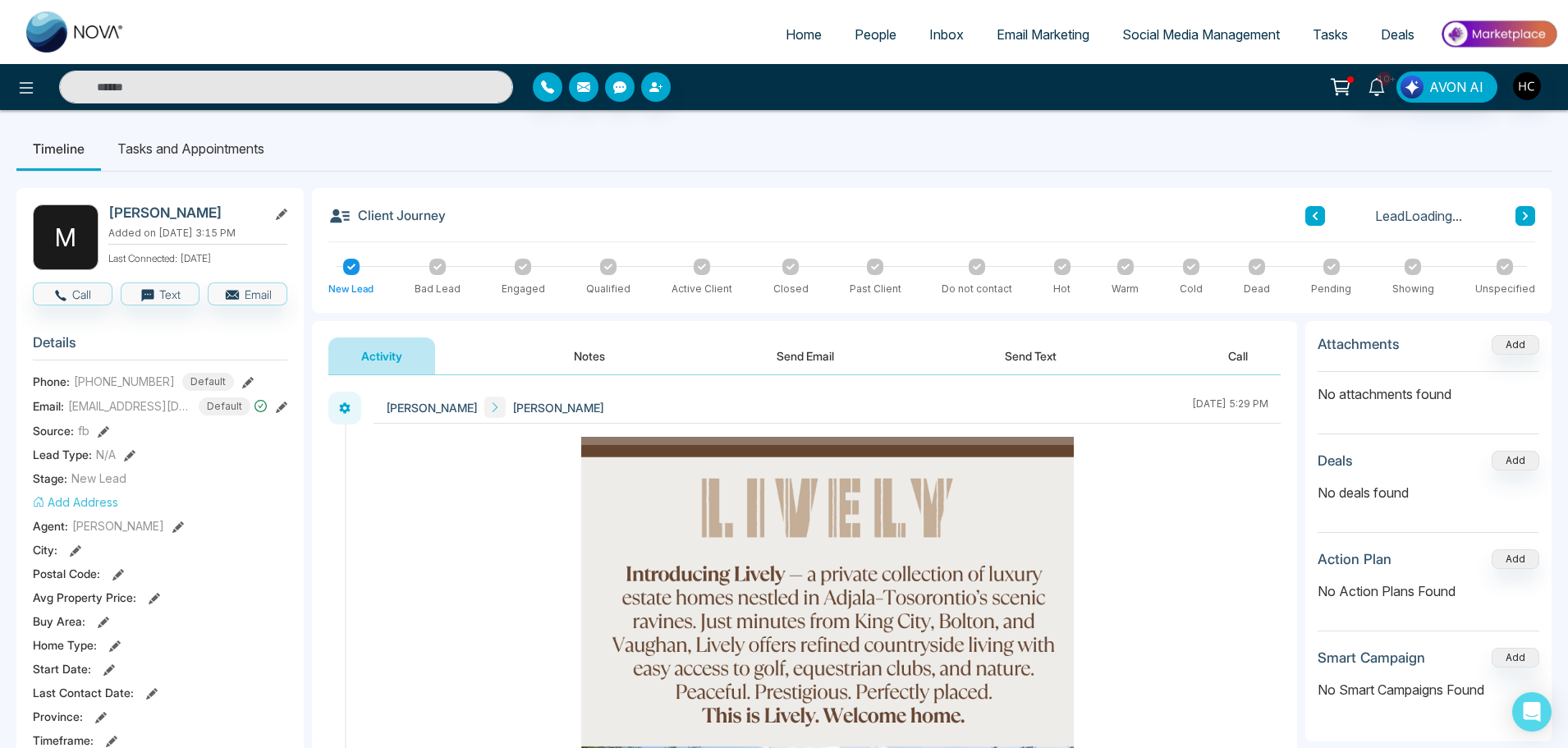
click at [604, 360] on button "Notes" at bounding box center [589, 356] width 97 height 37
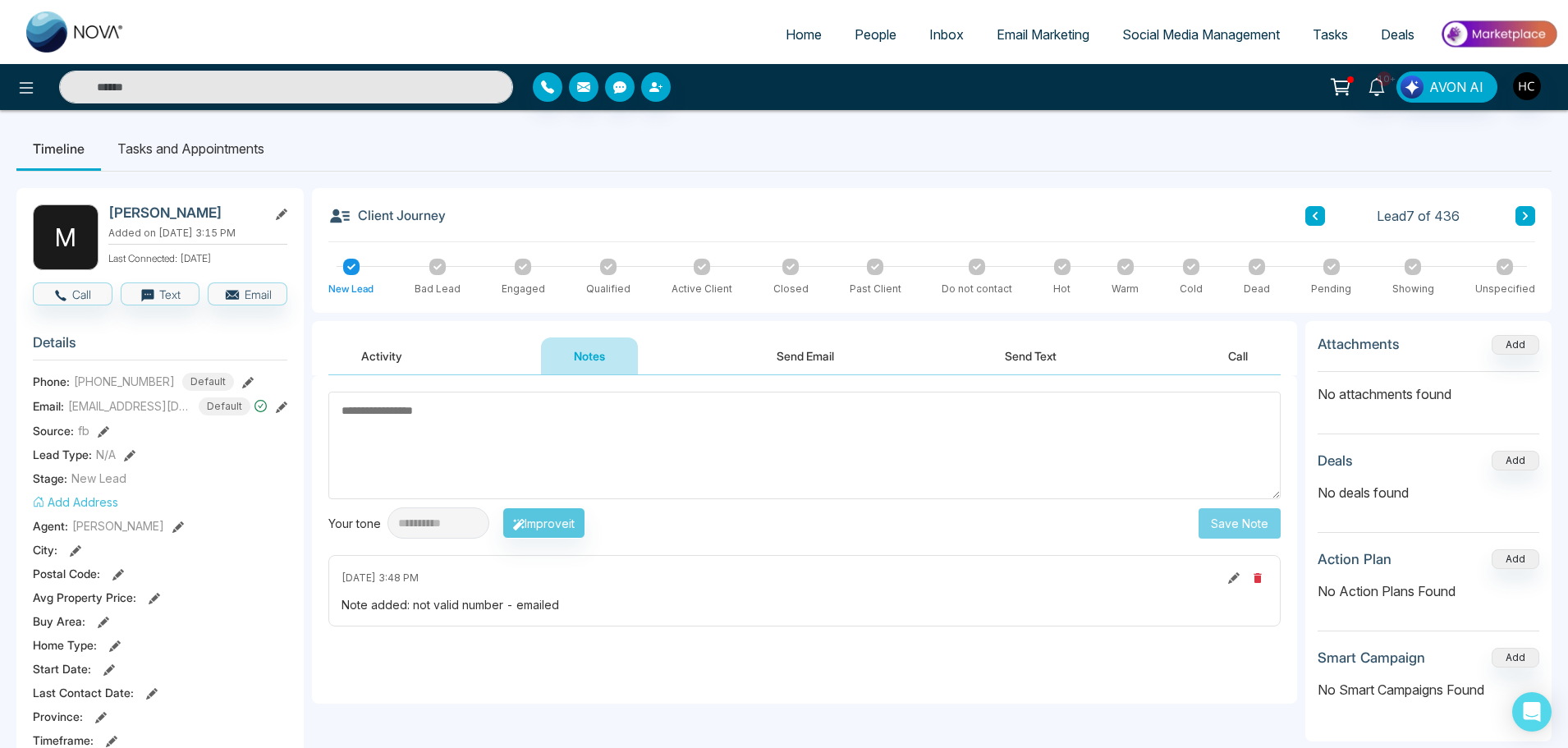
click at [1530, 223] on button at bounding box center [1525, 216] width 20 height 20
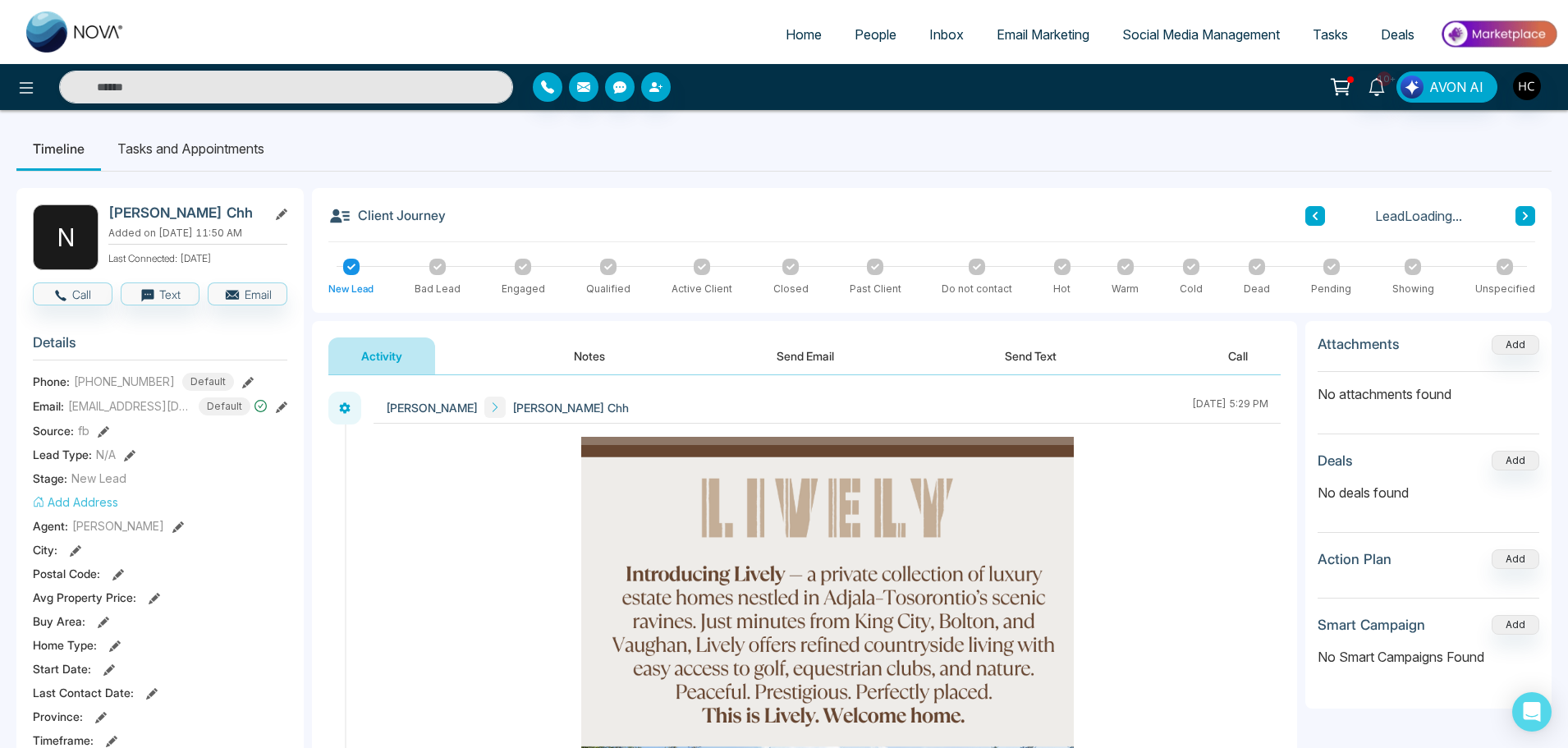
click at [593, 353] on button "Notes" at bounding box center [589, 356] width 97 height 37
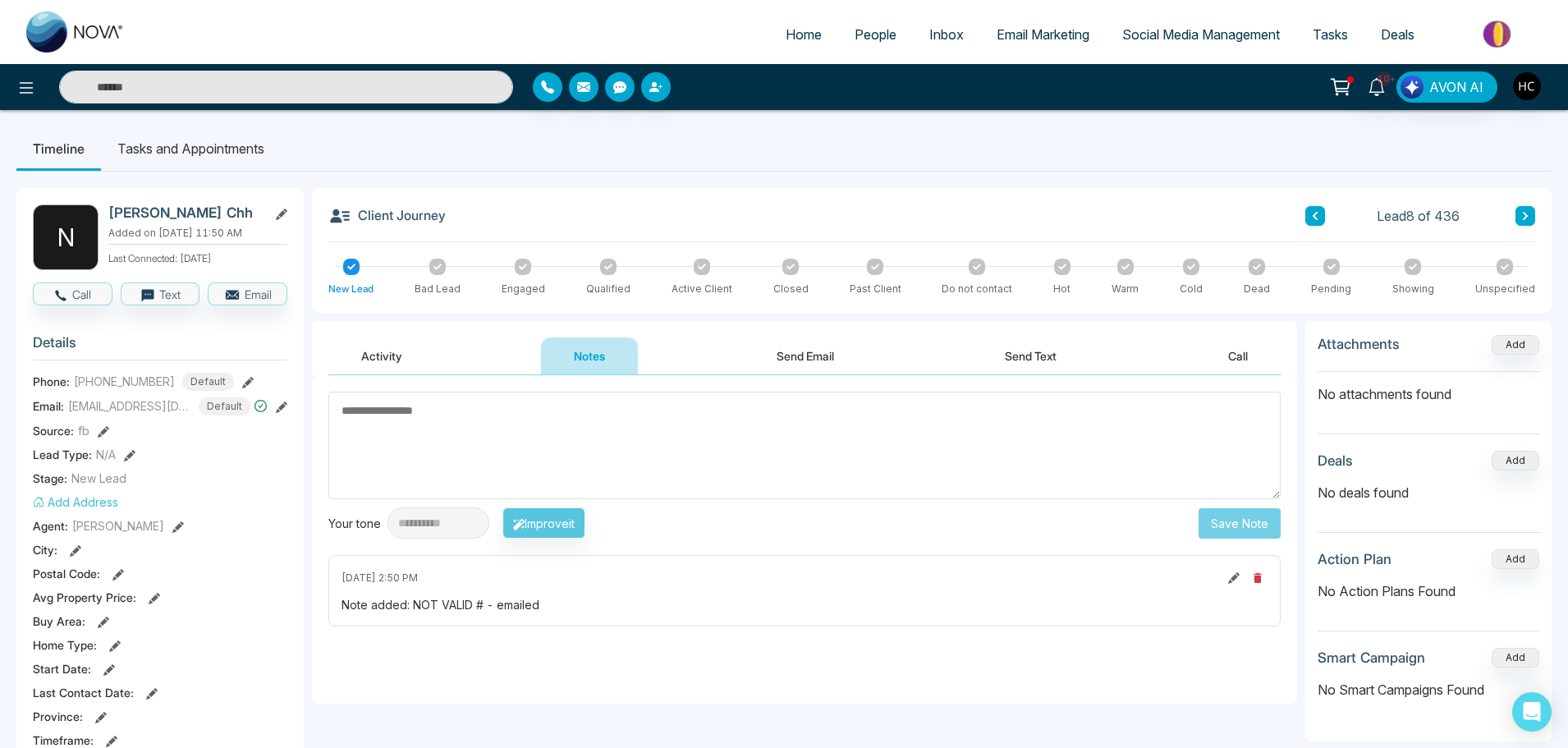
click at [1528, 214] on icon at bounding box center [1525, 216] width 8 height 10
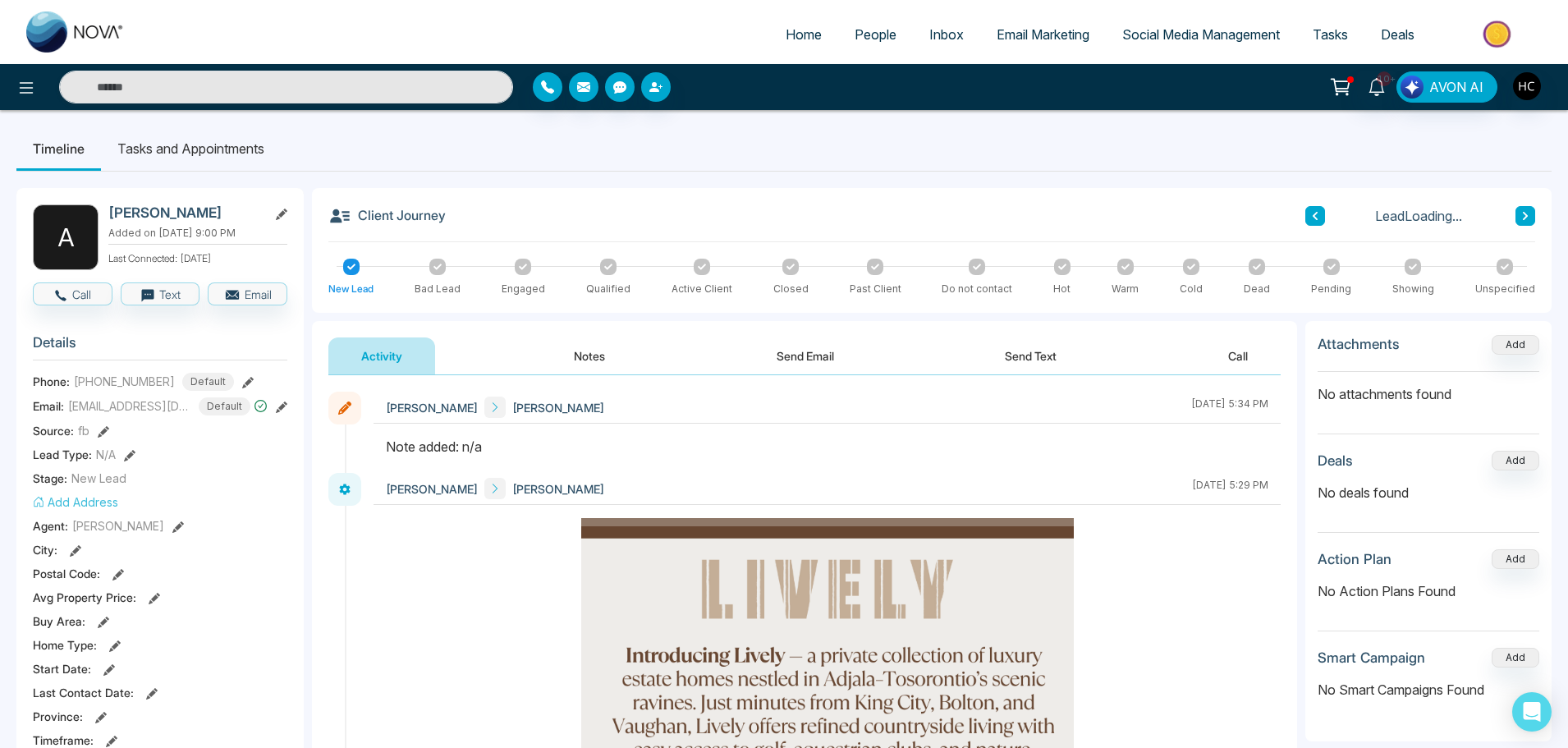
click at [583, 358] on button "Notes" at bounding box center [589, 356] width 97 height 37
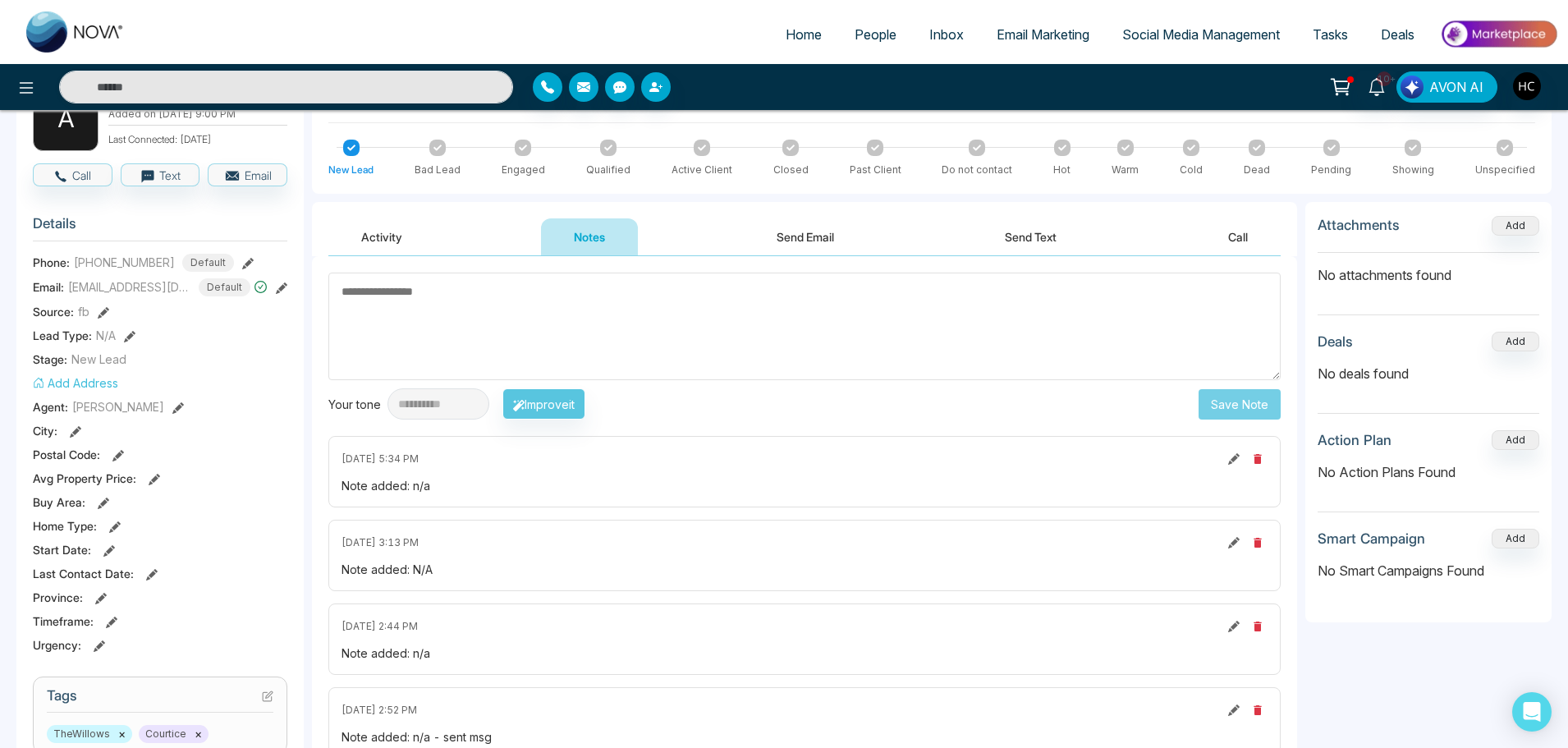
scroll to position [82, 0]
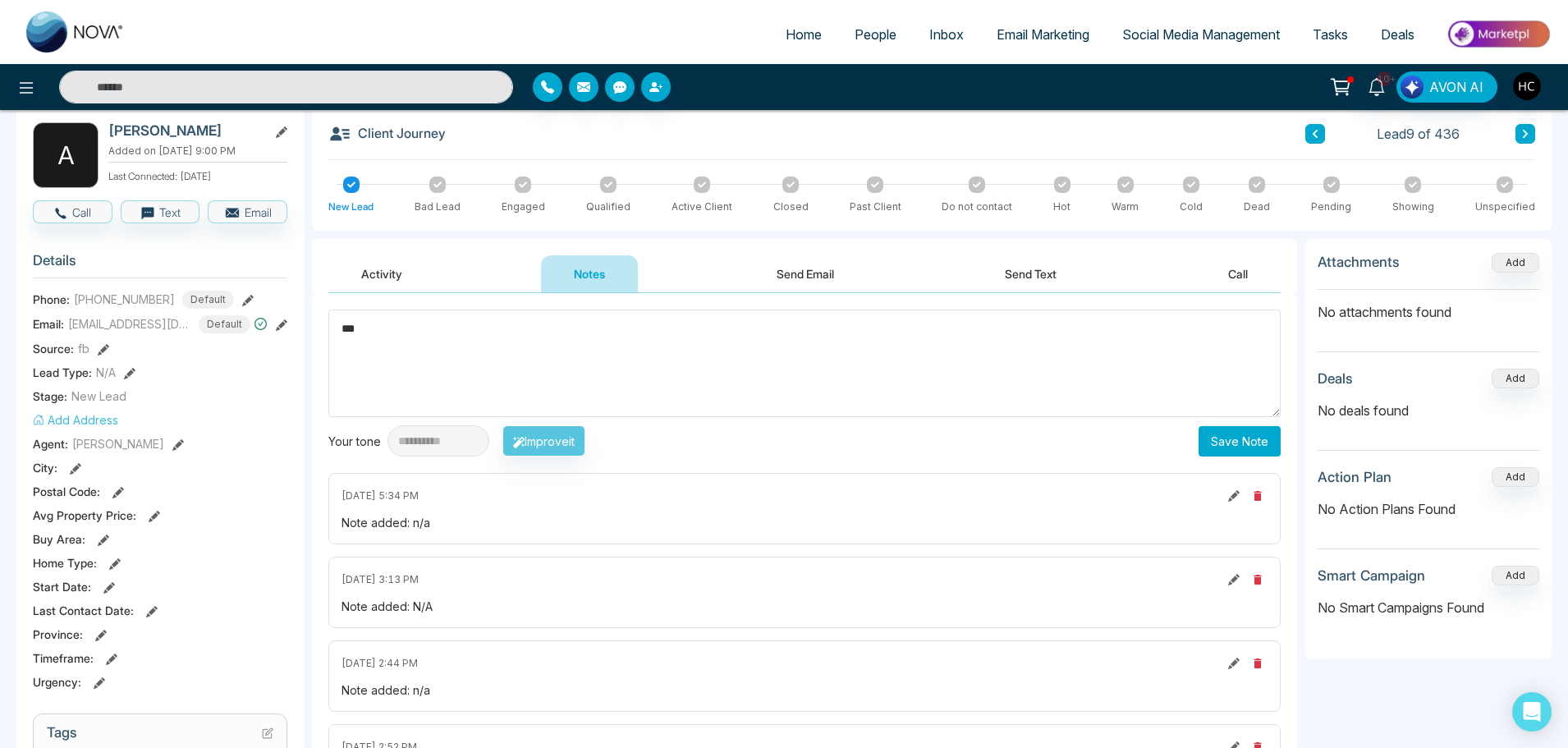
type textarea "***"
click at [1251, 432] on button "Save Note" at bounding box center [1239, 441] width 82 height 30
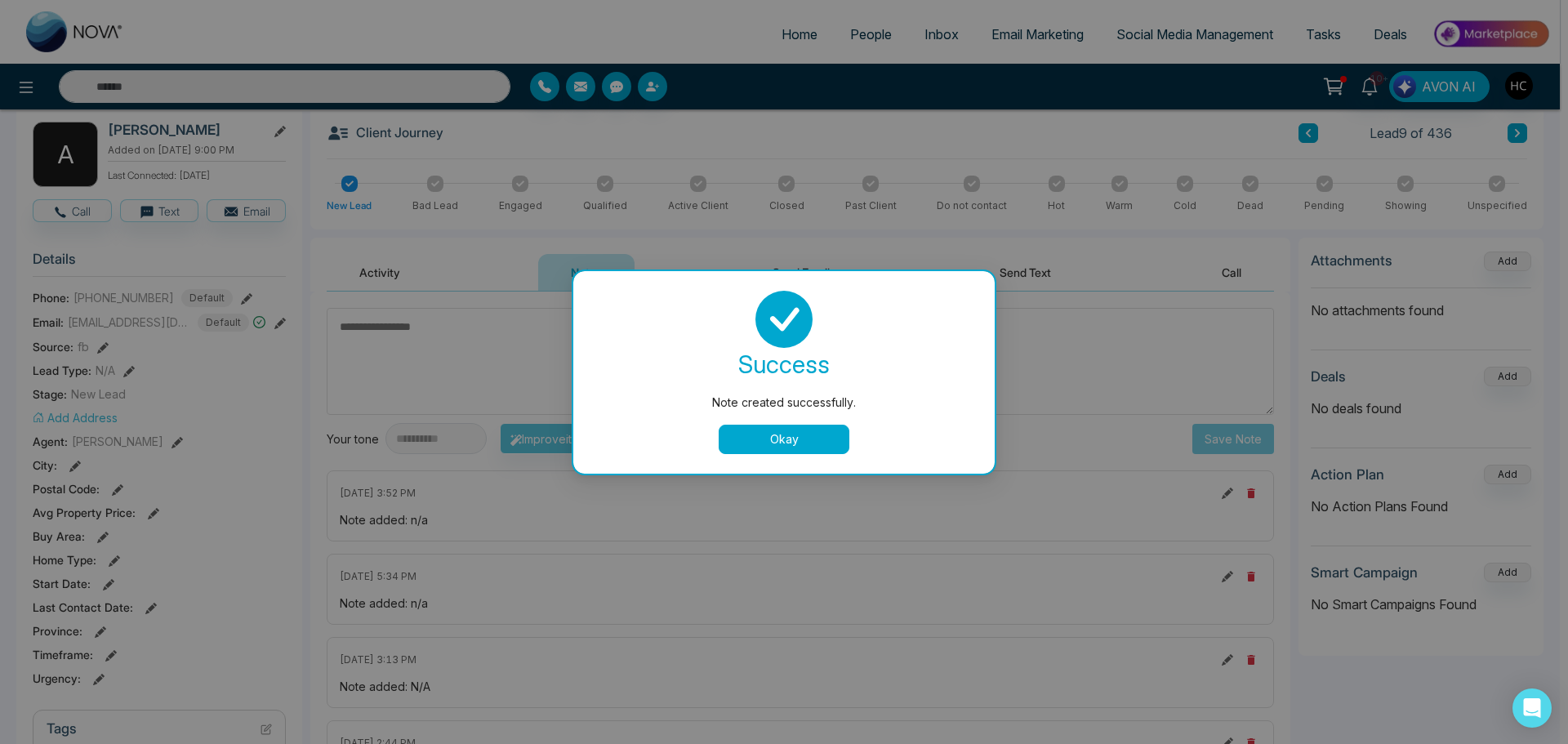
click at [822, 432] on button "Okay" at bounding box center [784, 439] width 131 height 29
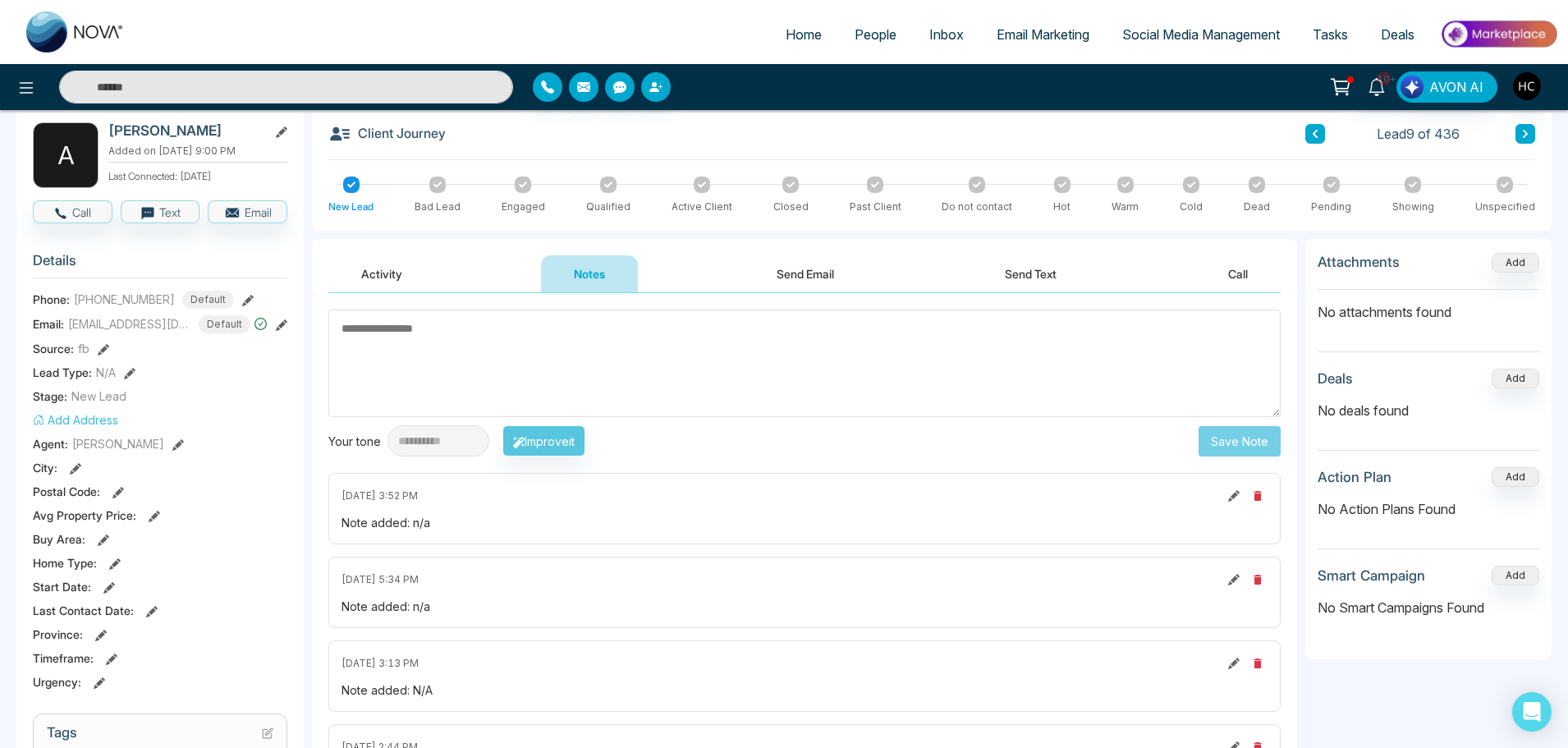
click at [1518, 135] on button at bounding box center [1525, 134] width 20 height 20
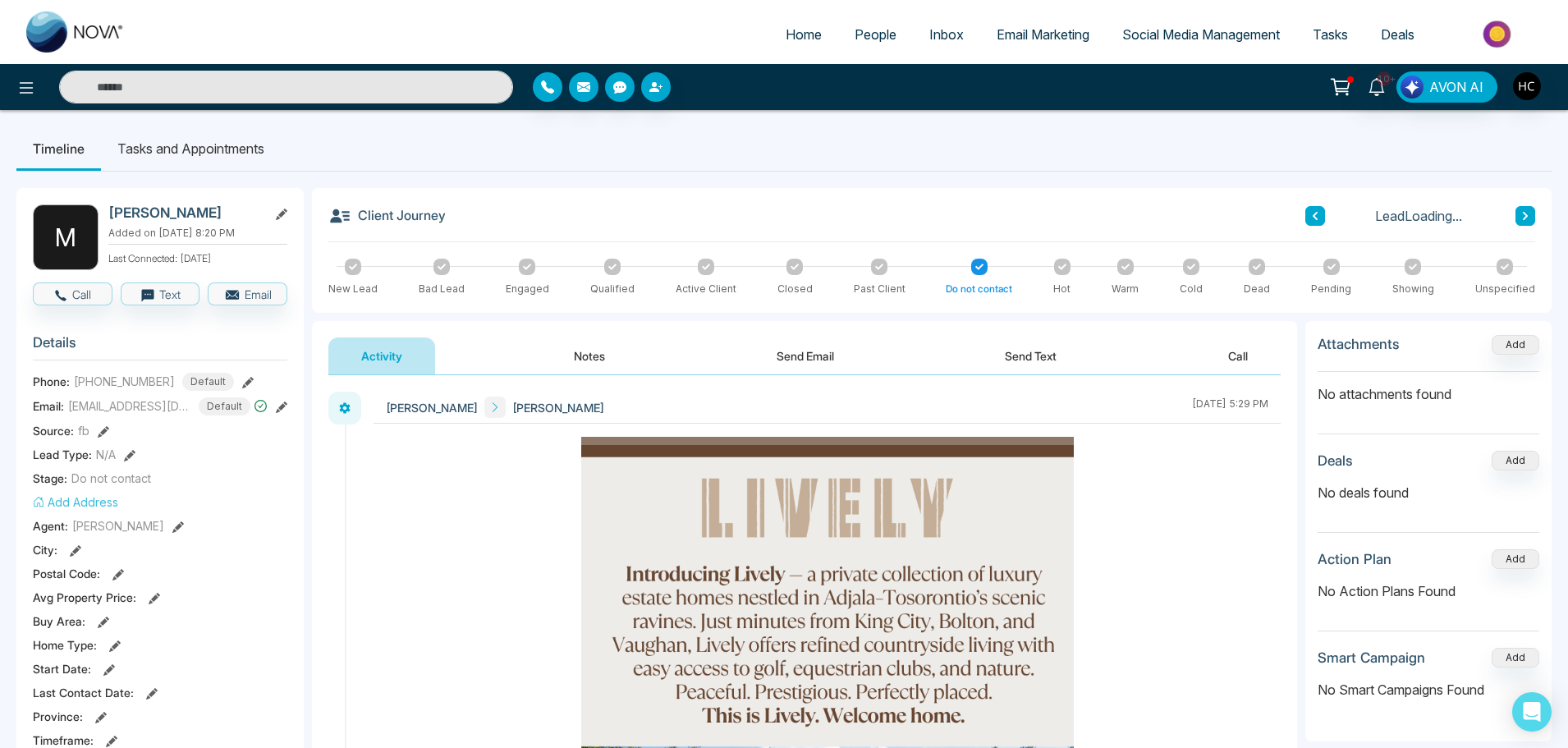
click at [587, 357] on button "Notes" at bounding box center [589, 356] width 97 height 37
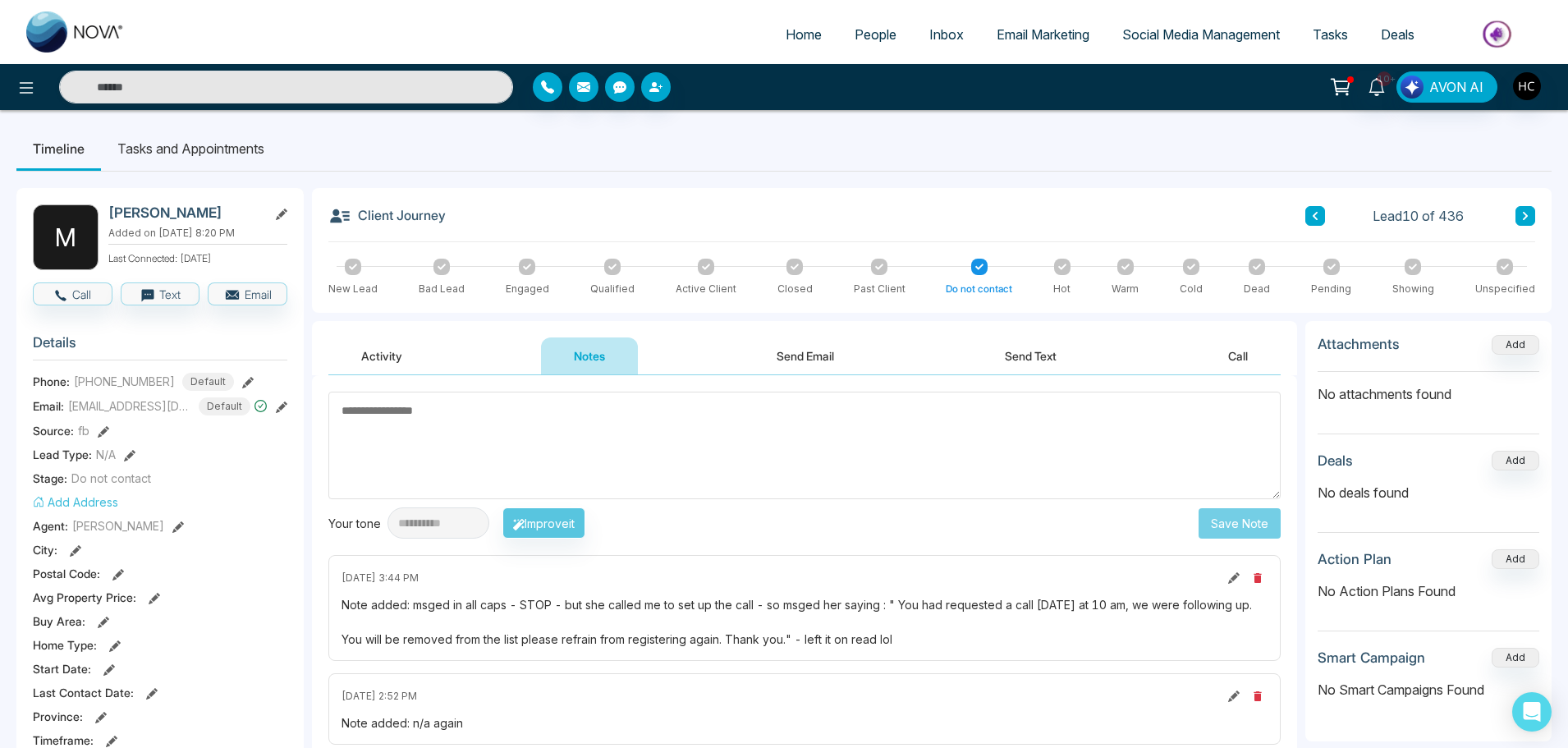
click at [1525, 213] on icon at bounding box center [1525, 216] width 5 height 8
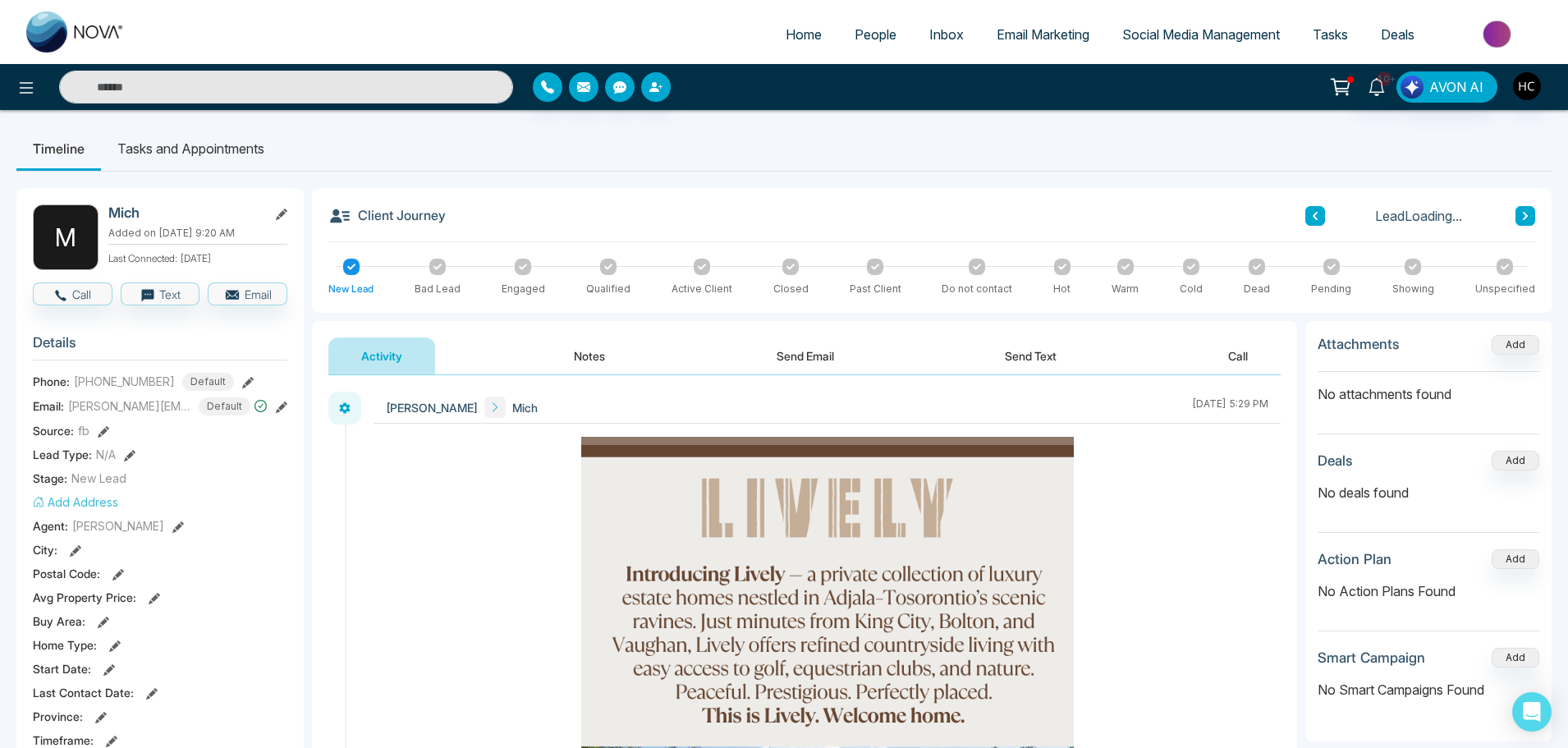
click at [606, 355] on button "Notes" at bounding box center [589, 356] width 97 height 37
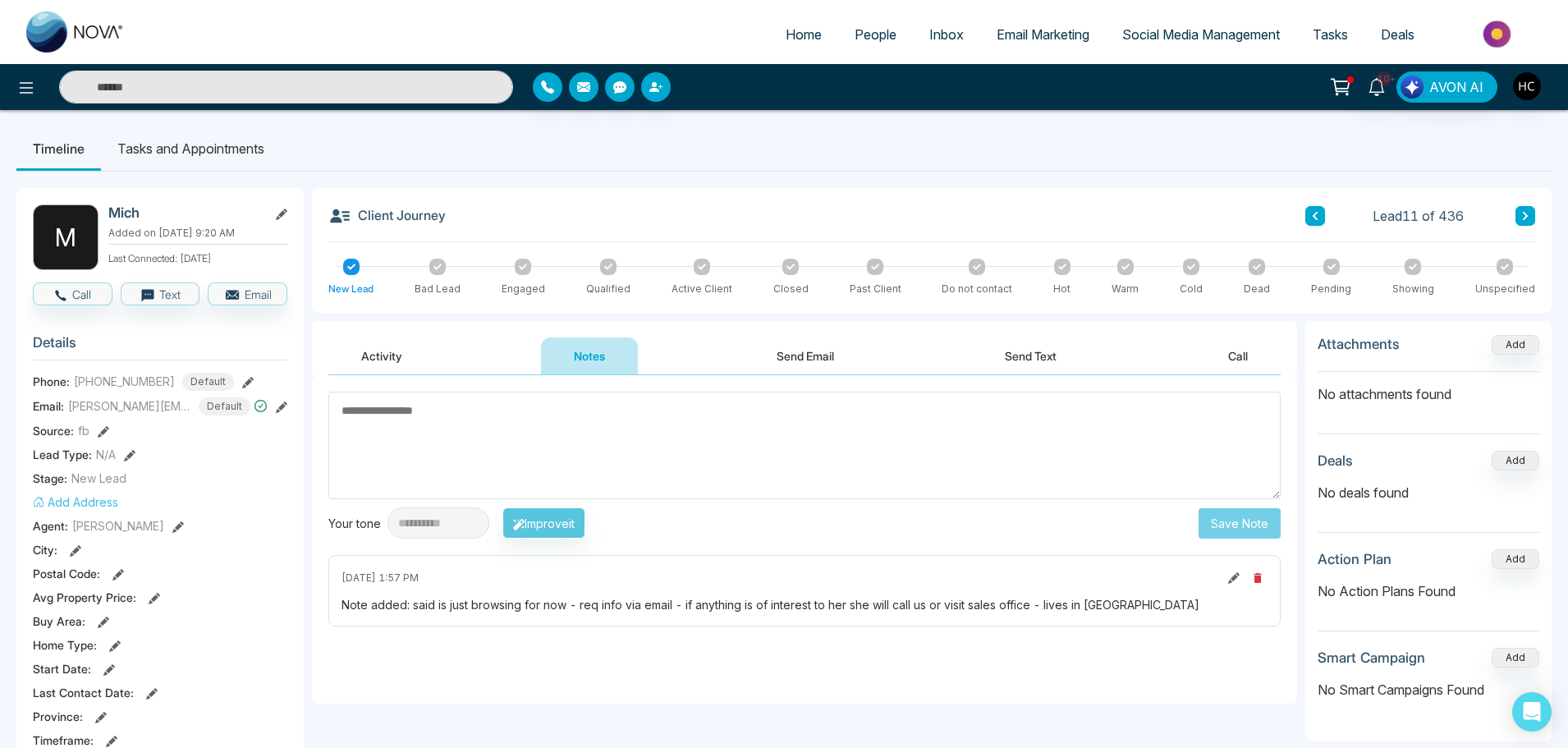
click at [1518, 209] on button at bounding box center [1525, 216] width 20 height 20
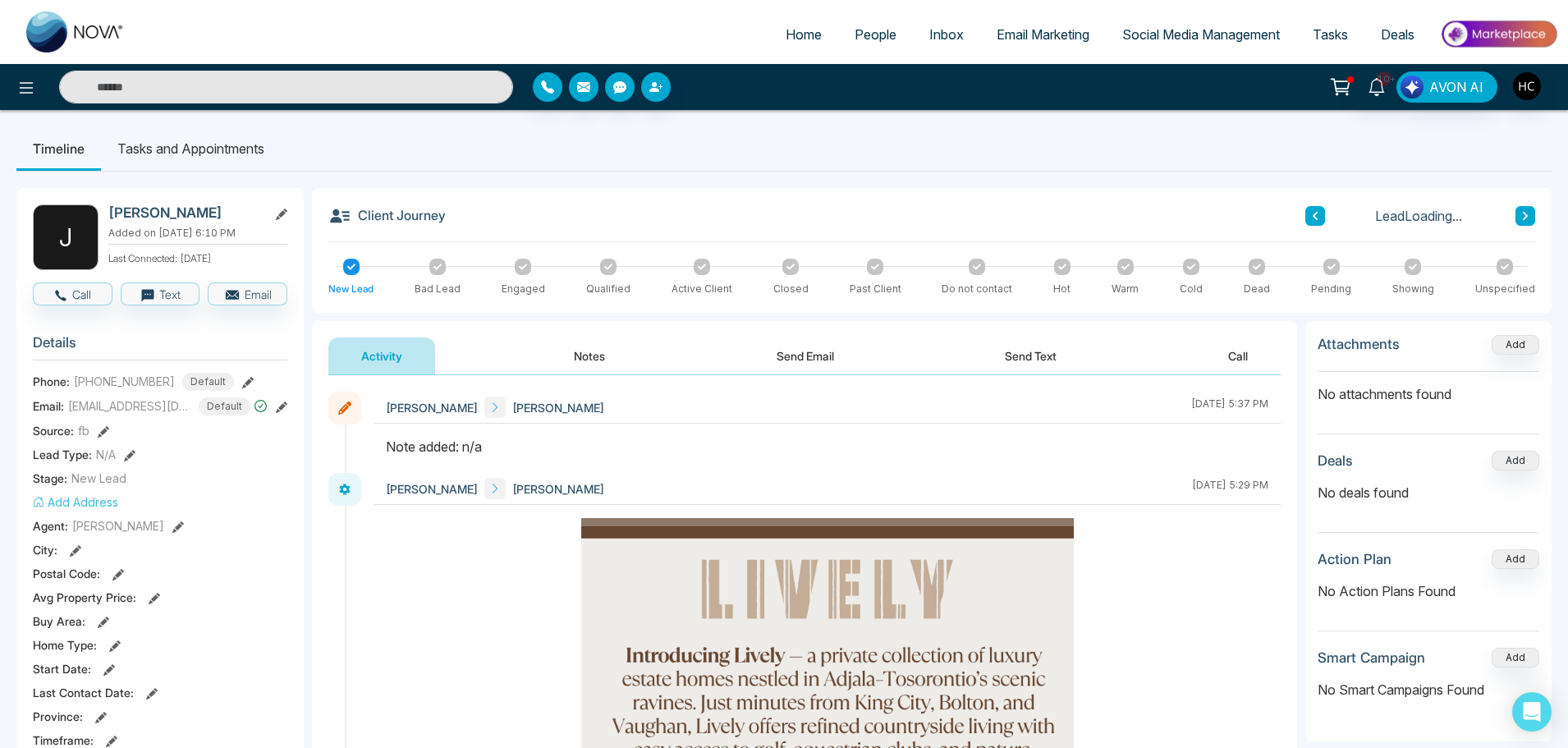
click at [591, 359] on button "Notes" at bounding box center [589, 356] width 97 height 37
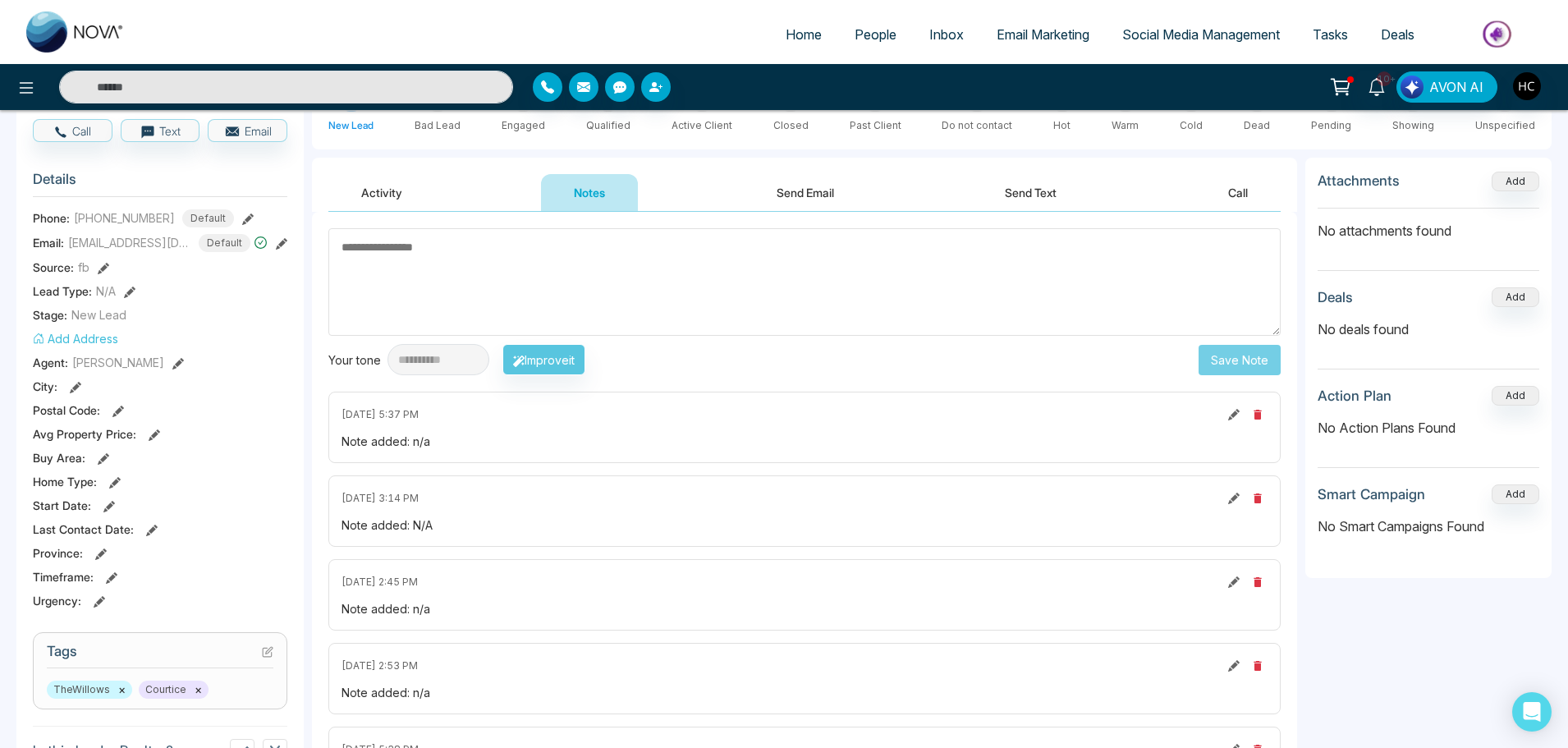
scroll to position [82, 0]
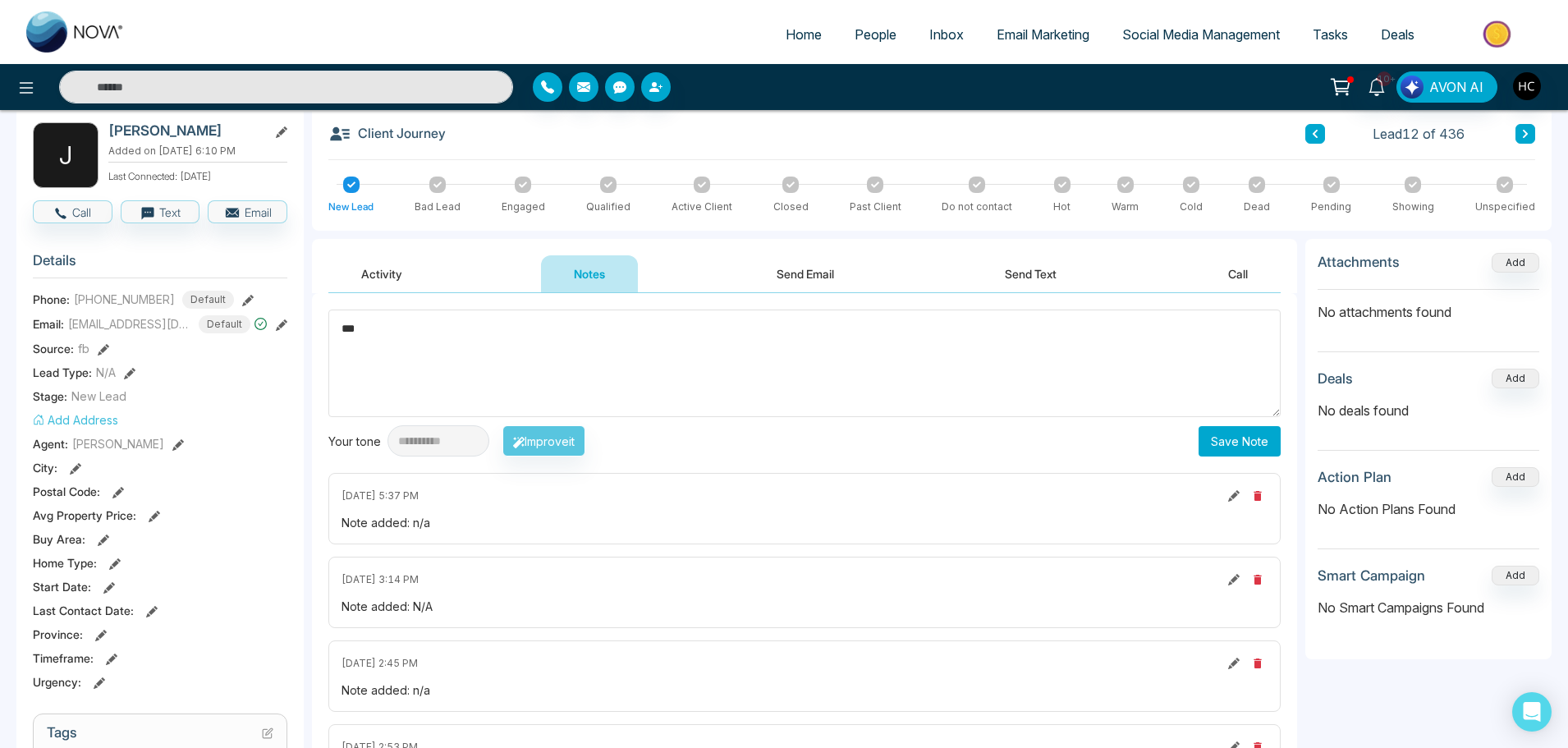
drag, startPoint x: 479, startPoint y: 339, endPoint x: 333, endPoint y: 343, distance: 146.1
click at [333, 343] on textarea "***" at bounding box center [804, 364] width 952 height 108
click at [644, 330] on textarea "***" at bounding box center [804, 364] width 952 height 108
type textarea "***"
click at [1251, 437] on button "Save Note" at bounding box center [1239, 441] width 82 height 30
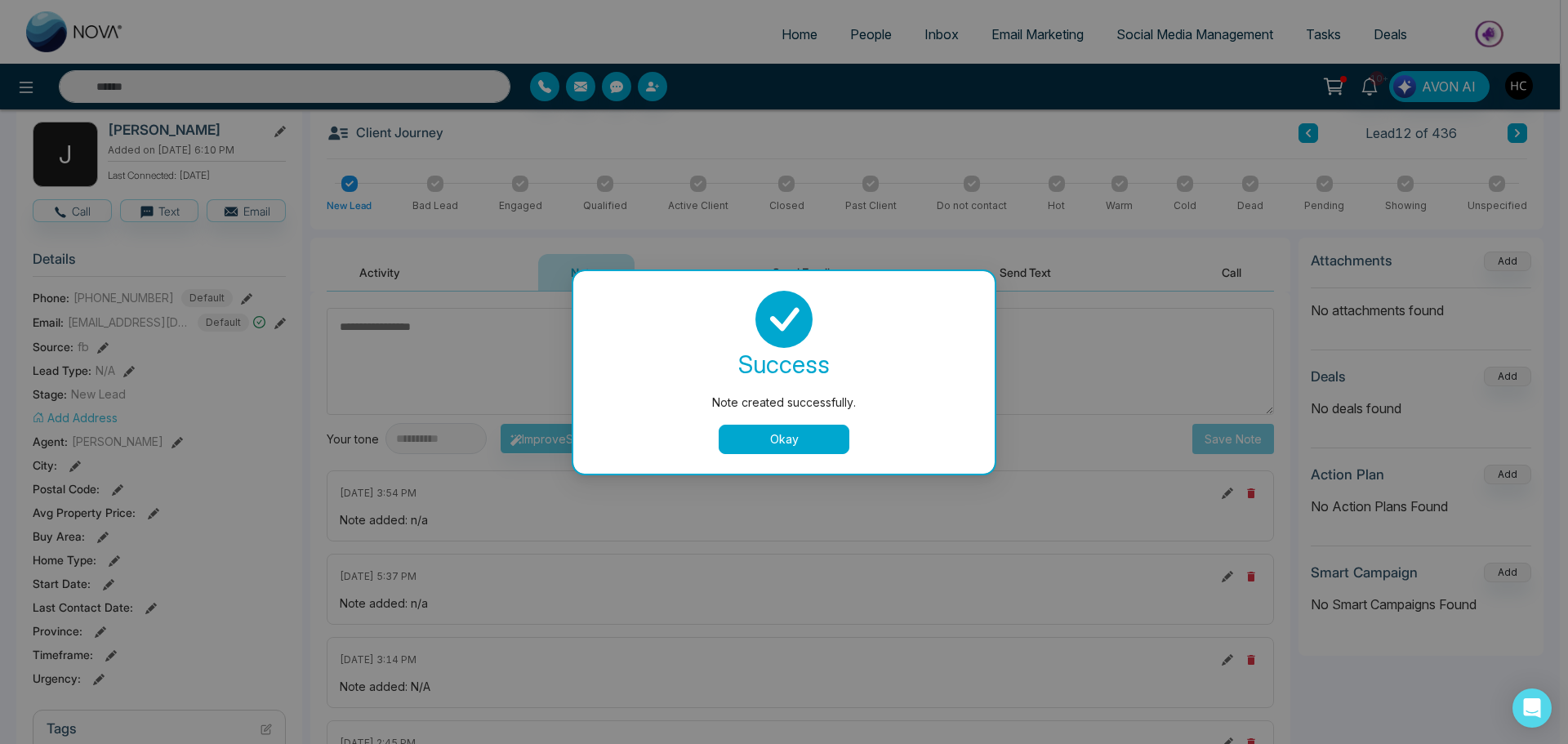
click at [826, 432] on button "Okay" at bounding box center [784, 439] width 131 height 29
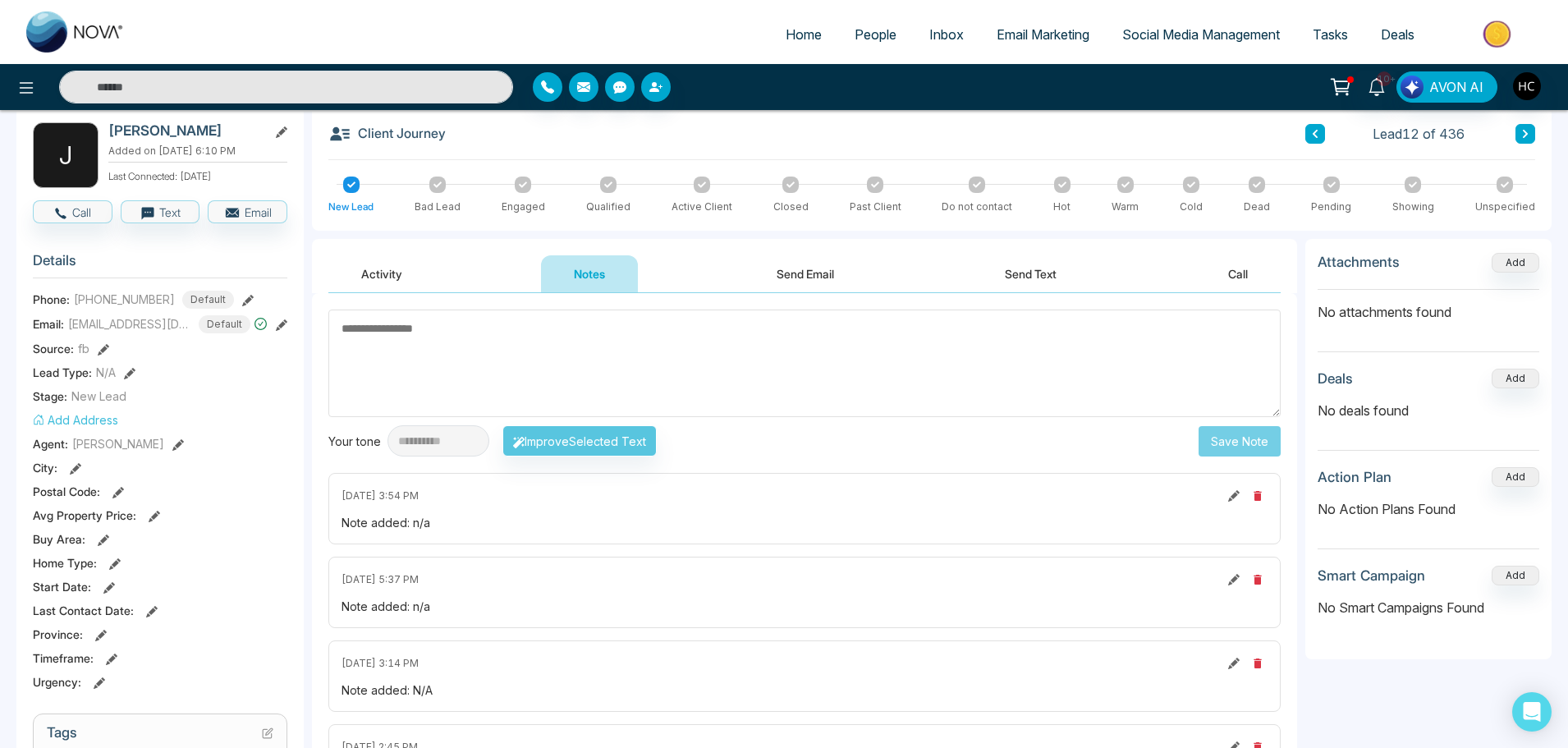
click at [1524, 137] on icon at bounding box center [1525, 133] width 5 height 8
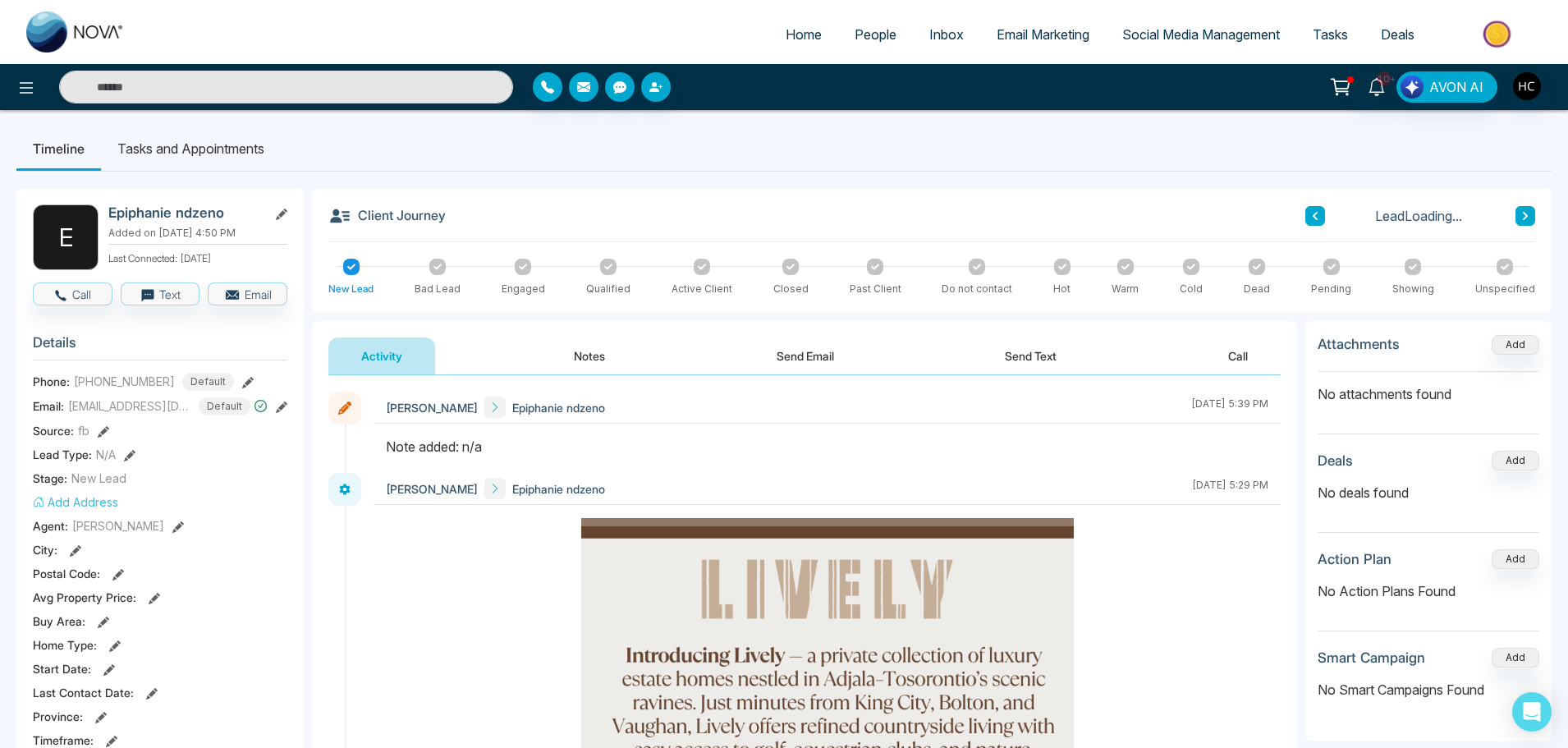
click at [599, 357] on button "Notes" at bounding box center [589, 356] width 97 height 37
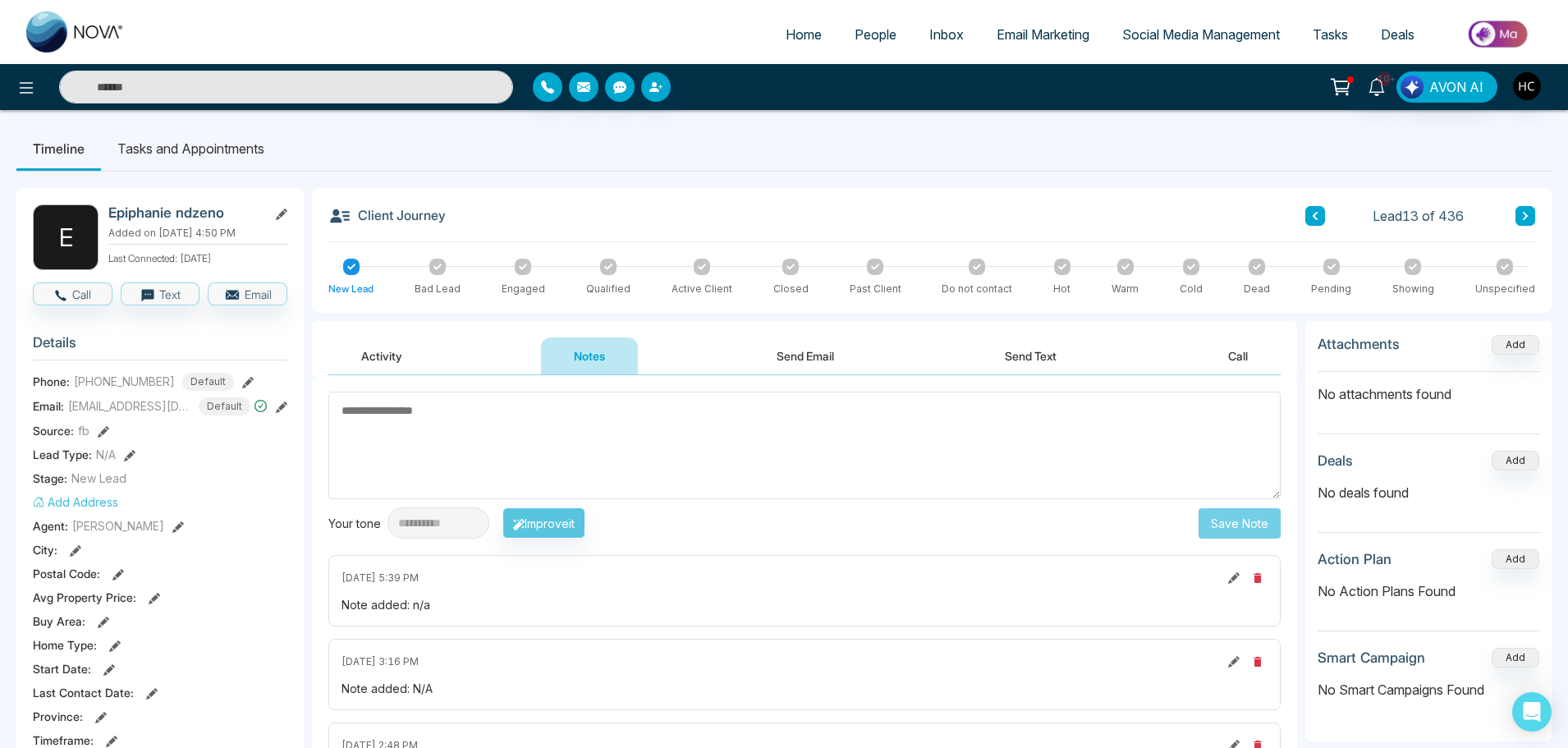
click at [1526, 210] on button at bounding box center [1525, 216] width 20 height 20
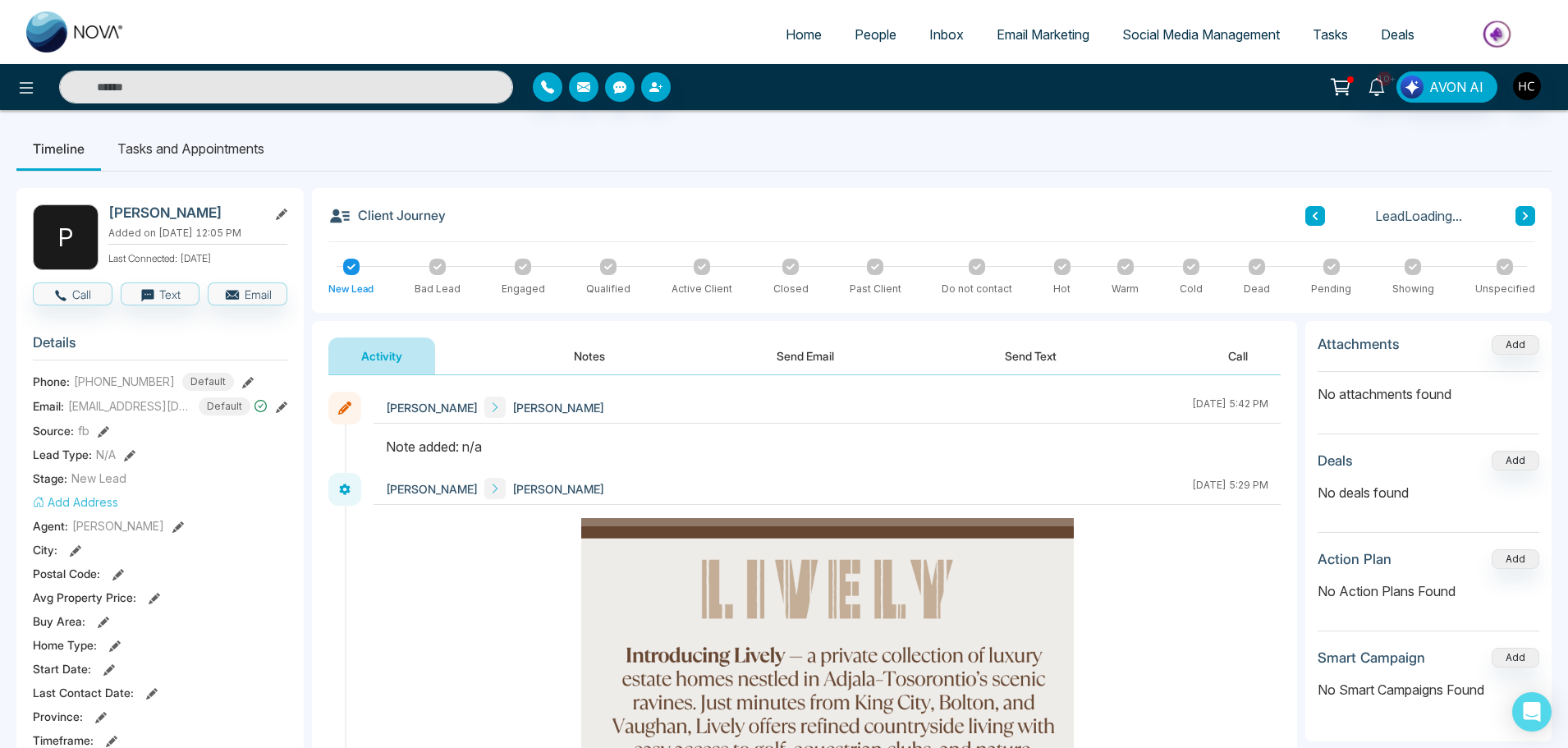
click at [584, 353] on button "Notes" at bounding box center [589, 356] width 97 height 37
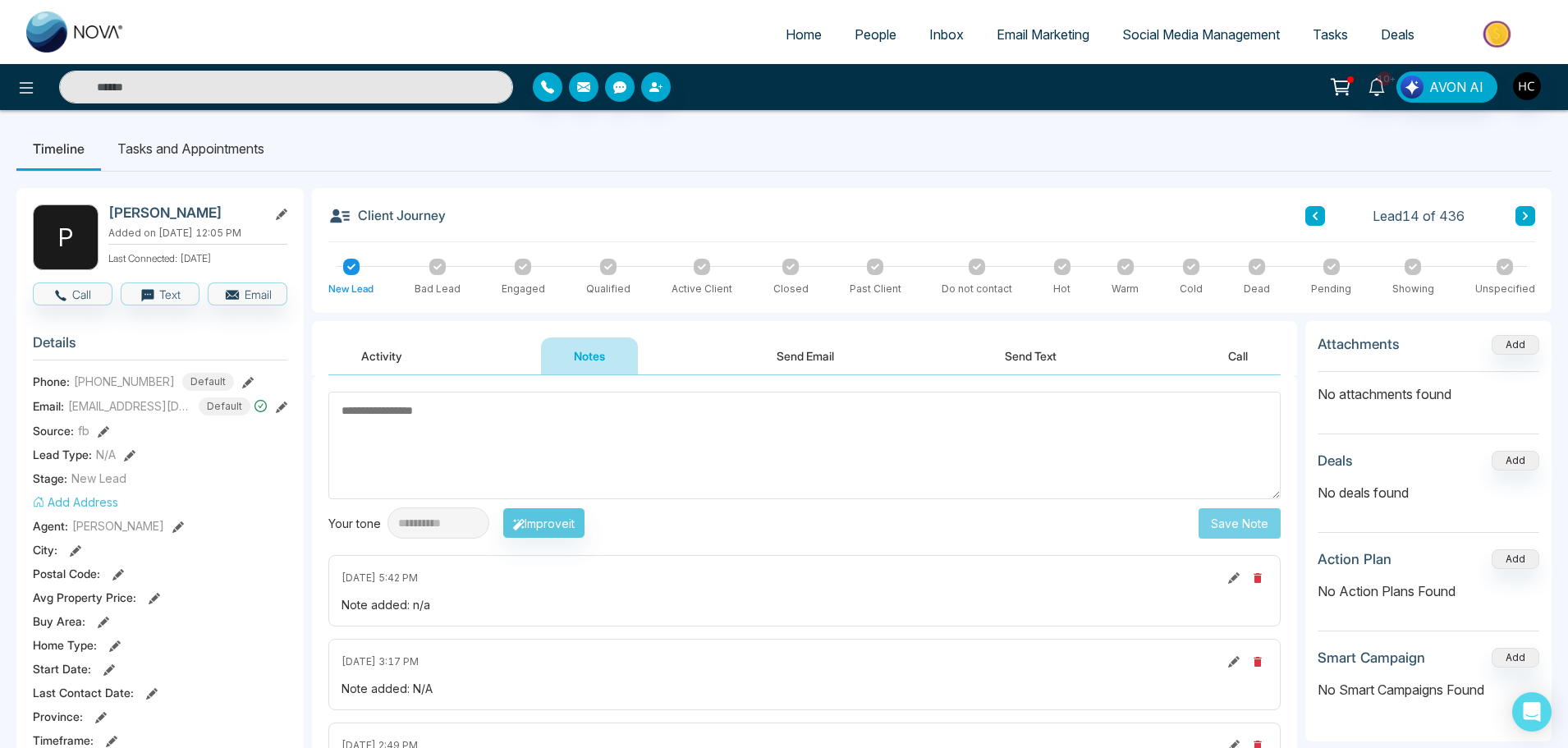
click at [504, 438] on textarea at bounding box center [804, 445] width 952 height 108
type textarea "***"
click at [1251, 524] on button "Save Note" at bounding box center [1239, 523] width 82 height 30
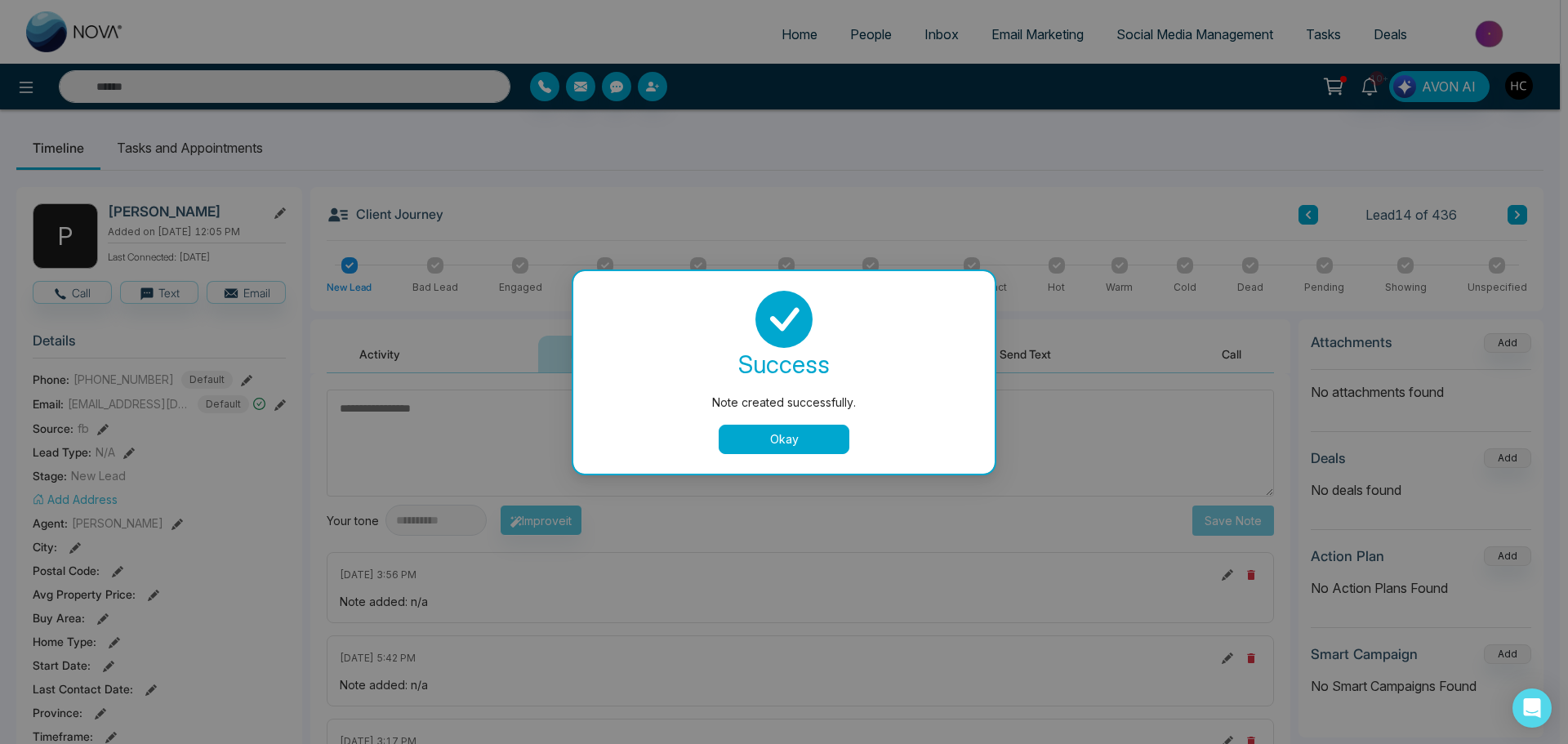
click at [801, 435] on button "Okay" at bounding box center [784, 439] width 131 height 29
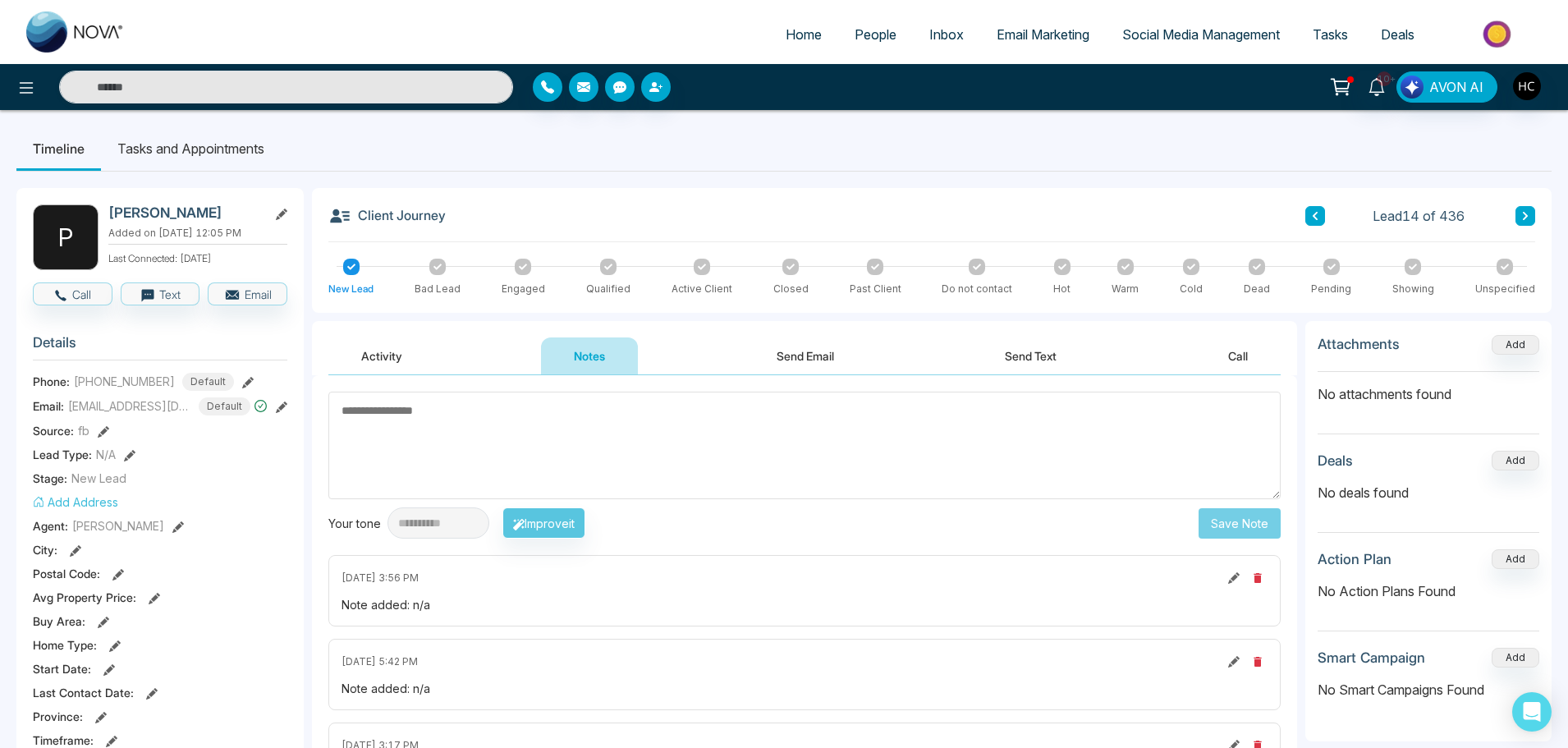
click at [1516, 218] on button at bounding box center [1525, 216] width 20 height 20
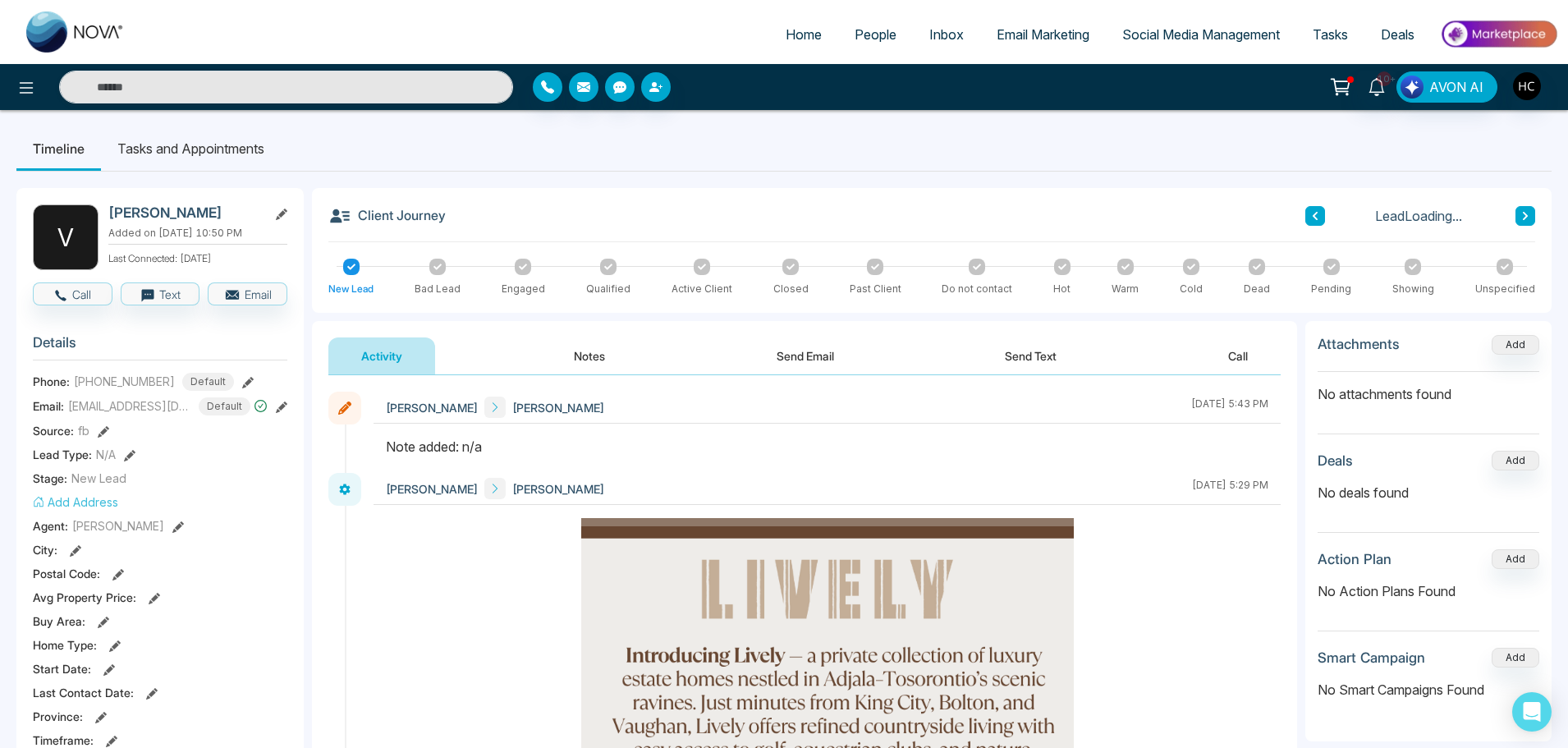
click at [591, 348] on button "Notes" at bounding box center [589, 356] width 97 height 37
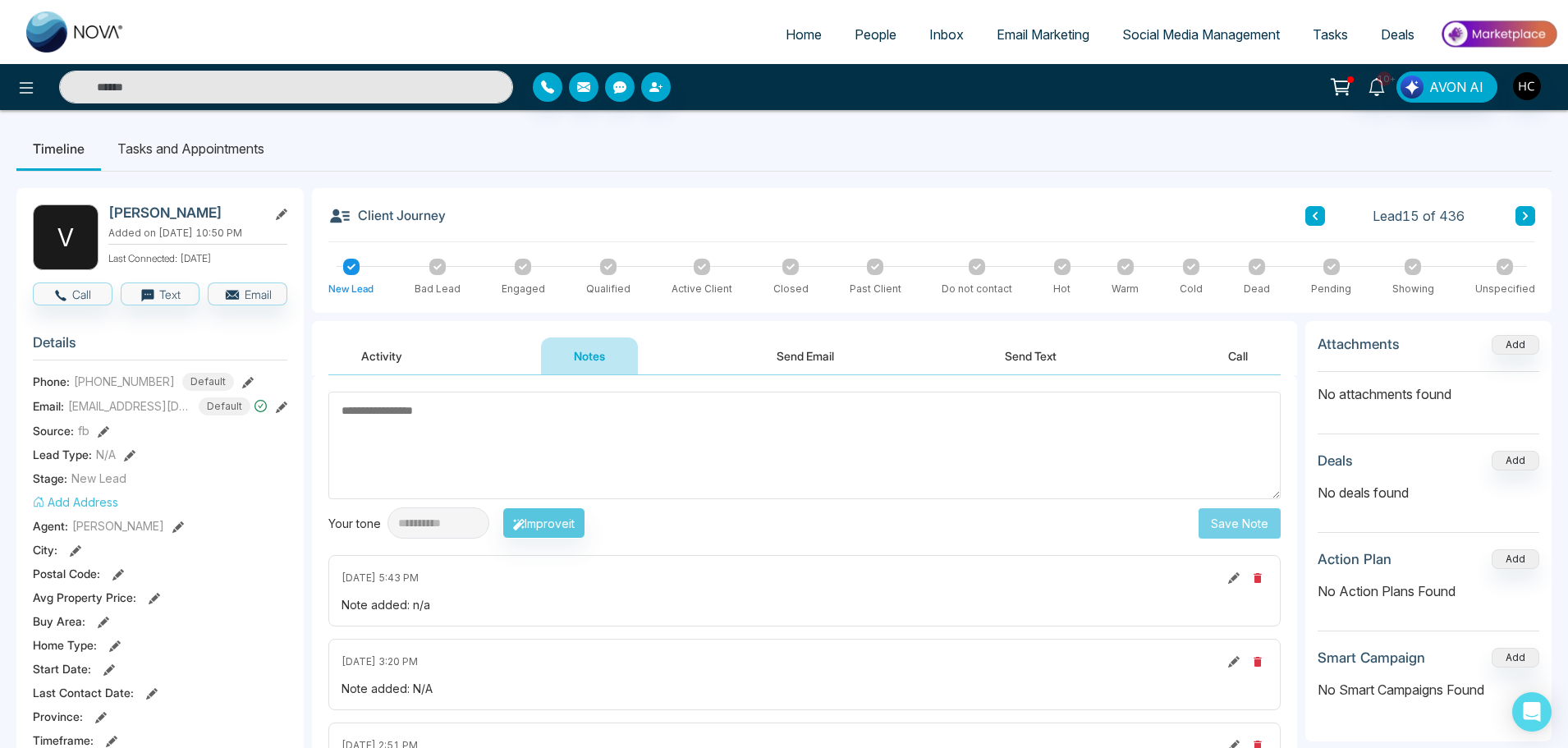
click at [599, 444] on textarea at bounding box center [804, 445] width 952 height 108
type textarea "***"
click at [1262, 522] on button "Save Note" at bounding box center [1239, 523] width 82 height 30
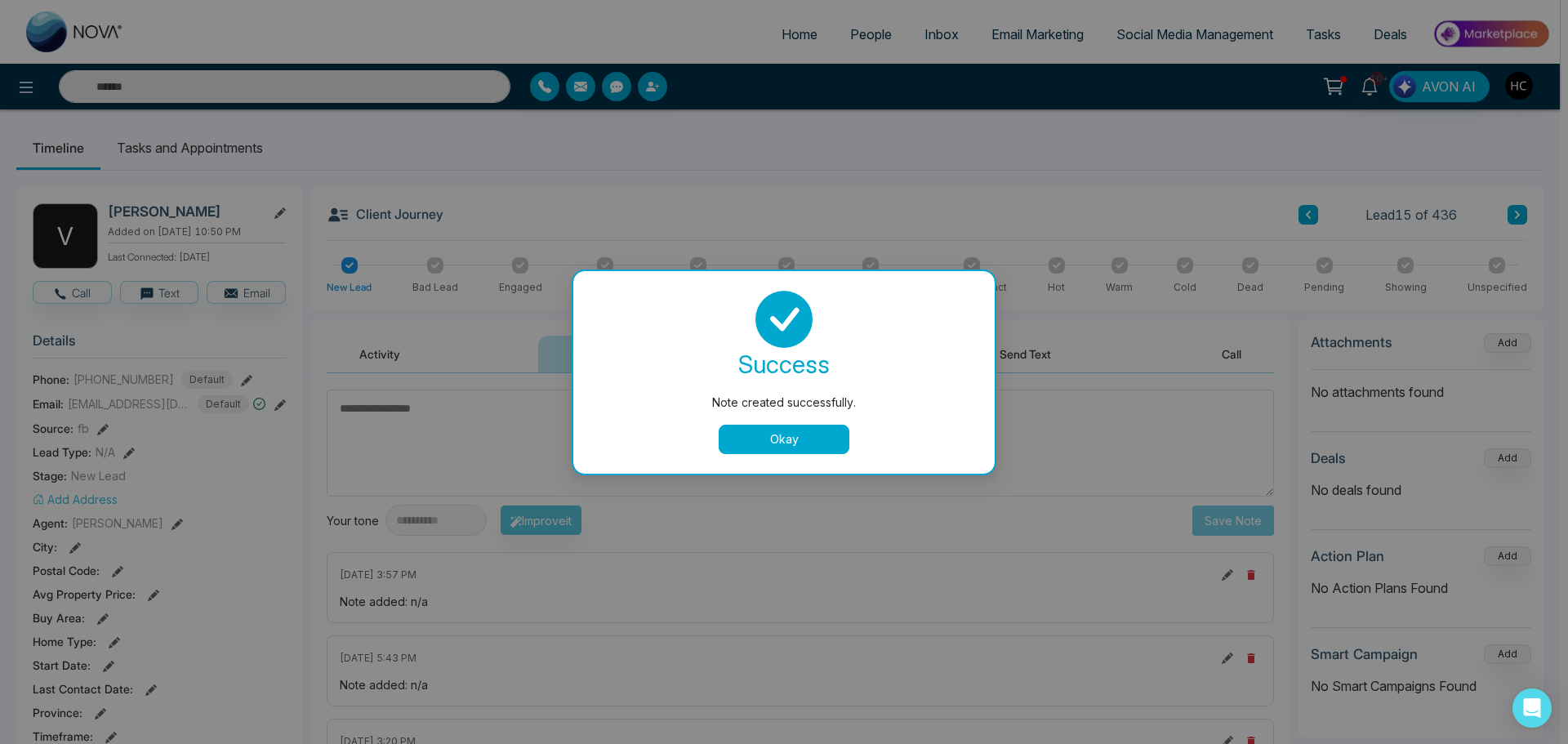
click at [829, 421] on div "success Note created successfully. Okay" at bounding box center [784, 372] width 382 height 164
click at [825, 430] on button "Okay" at bounding box center [784, 439] width 131 height 29
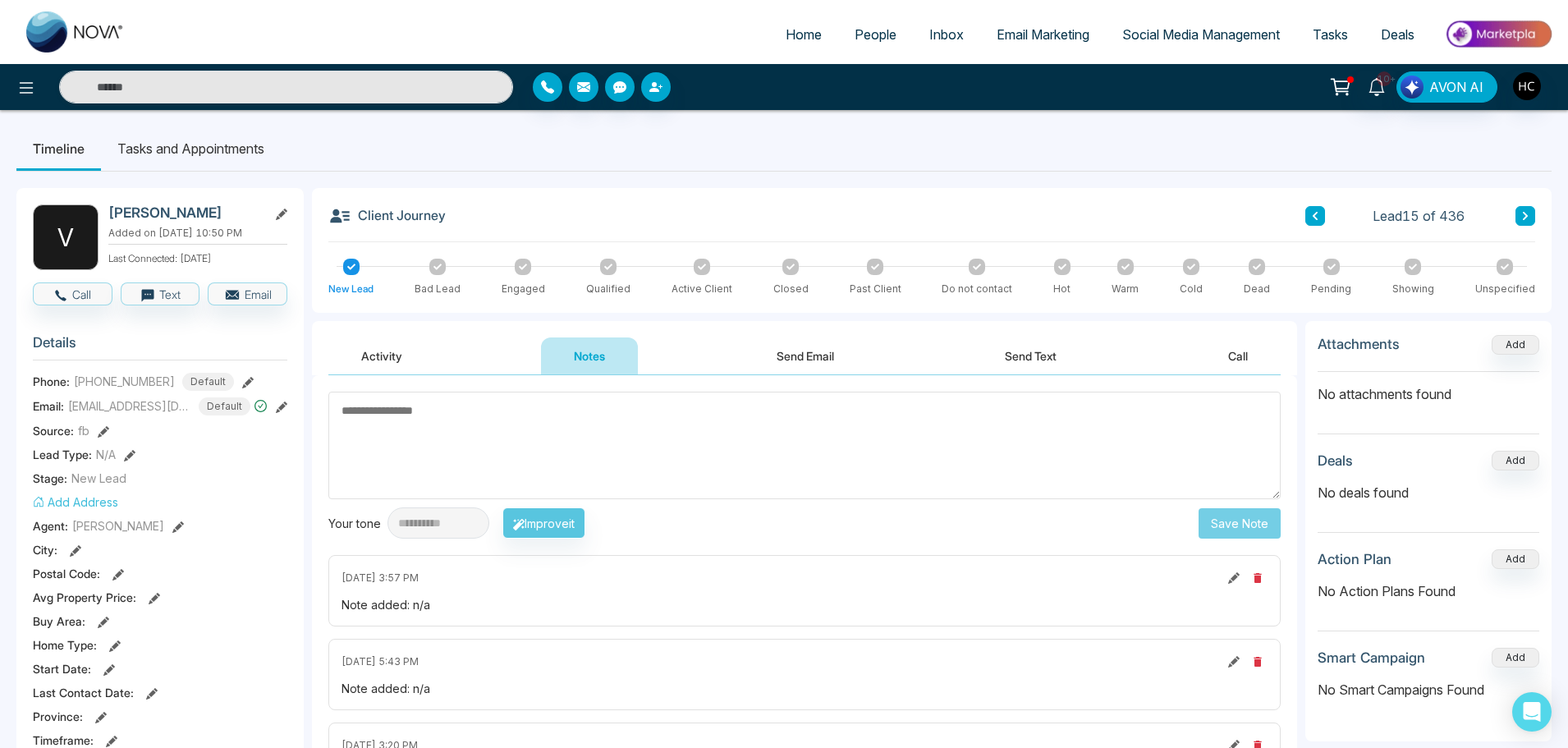
click at [1516, 221] on button at bounding box center [1525, 216] width 20 height 20
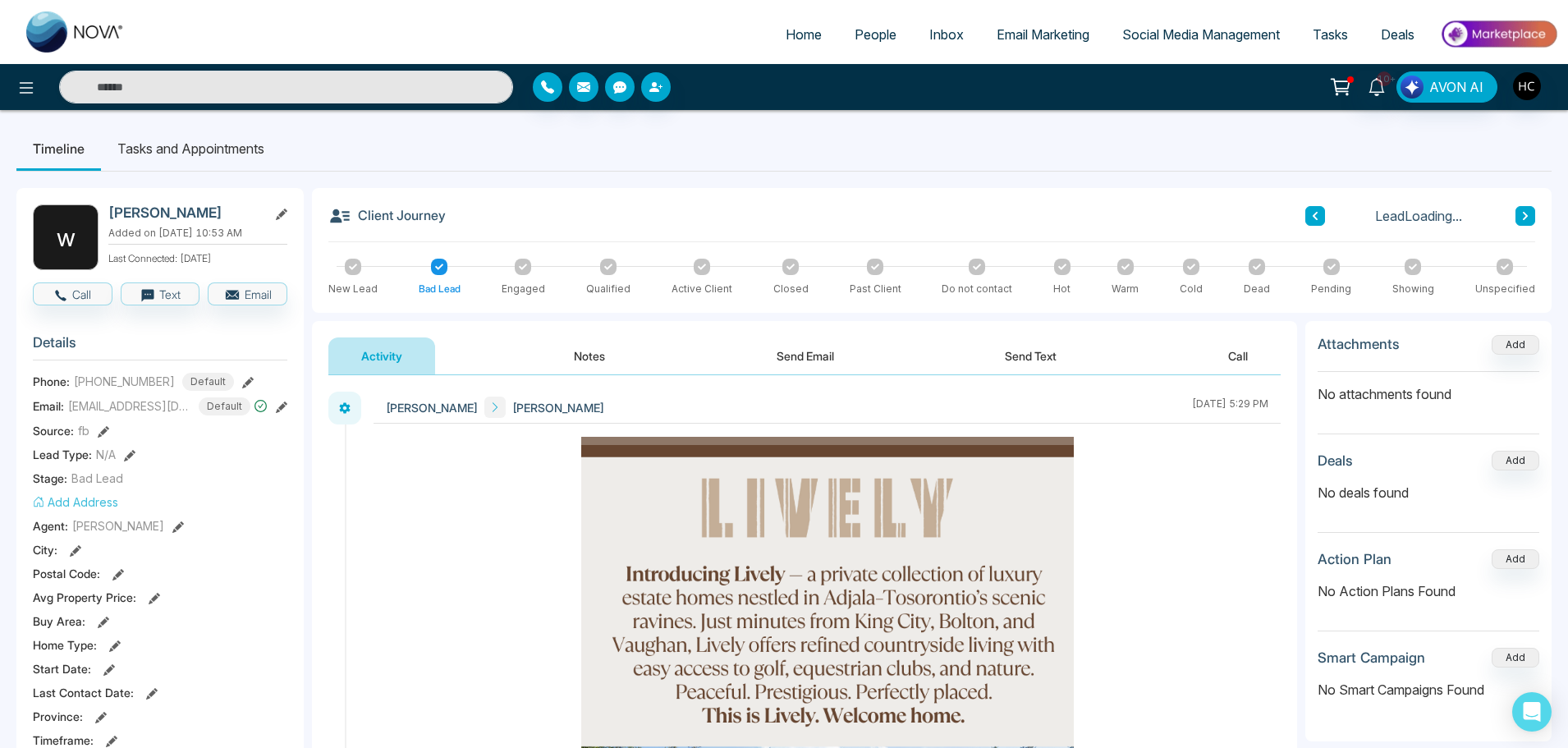
click at [607, 355] on button "Notes" at bounding box center [589, 356] width 97 height 37
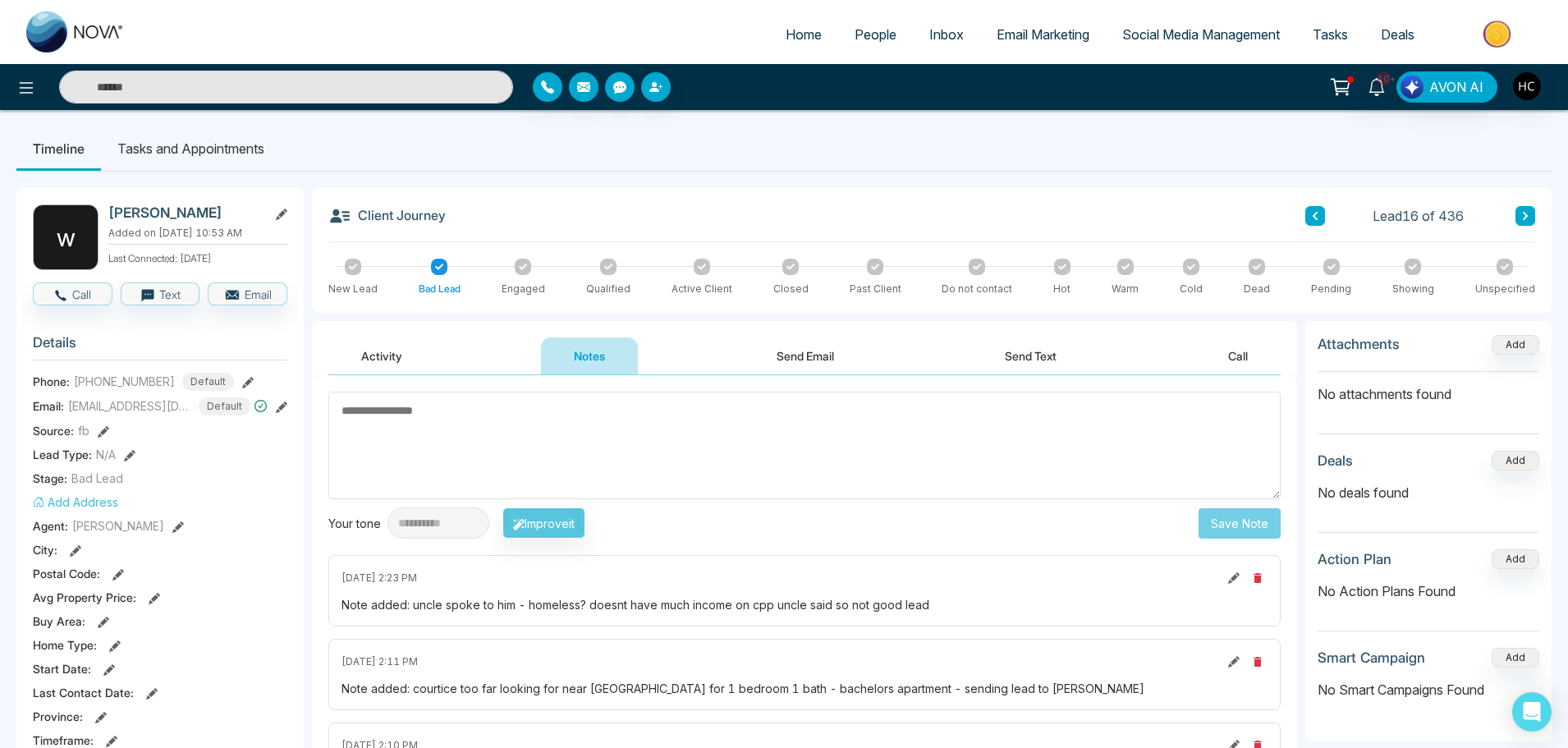
click at [1530, 217] on button at bounding box center [1525, 216] width 20 height 20
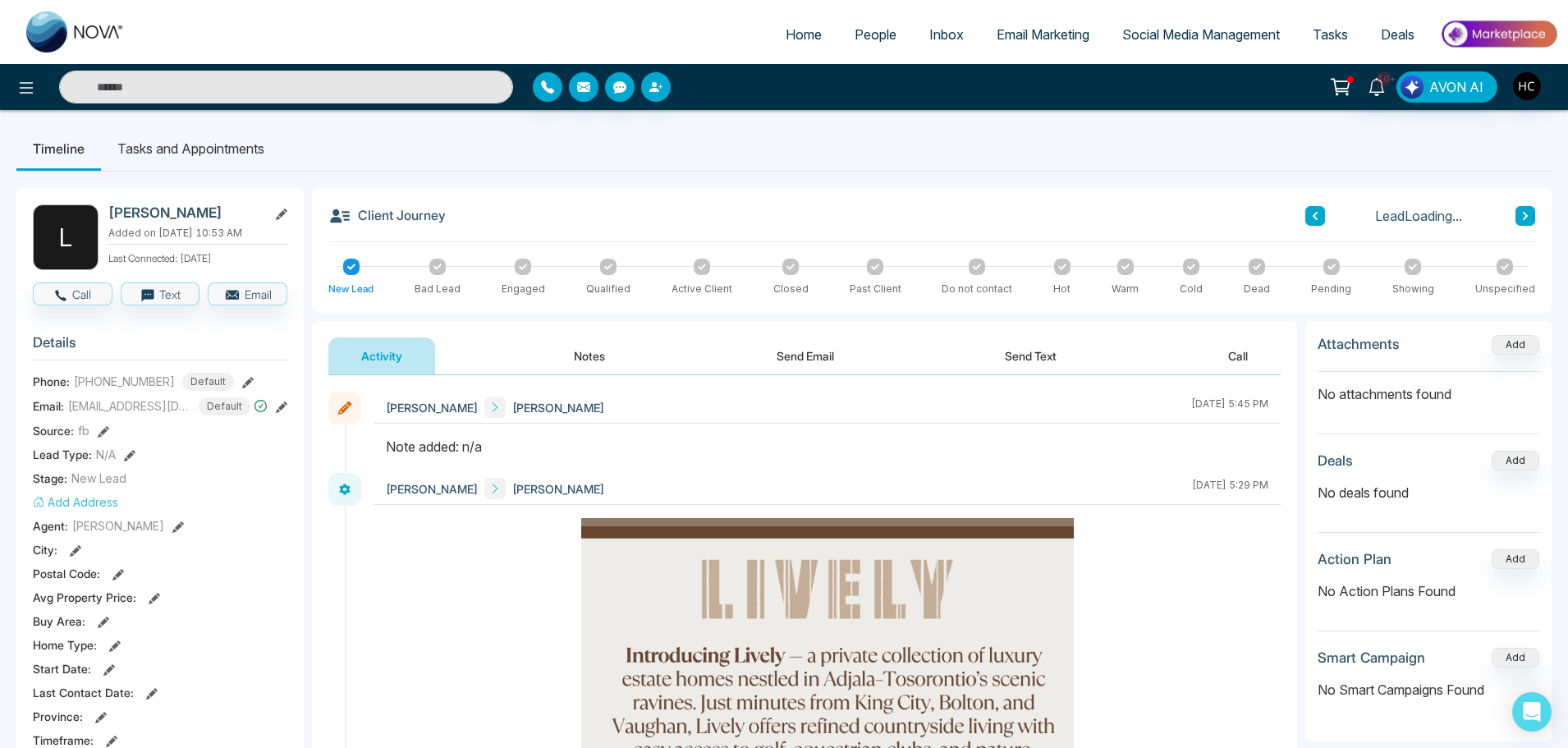
click at [593, 357] on button "Notes" at bounding box center [589, 356] width 97 height 37
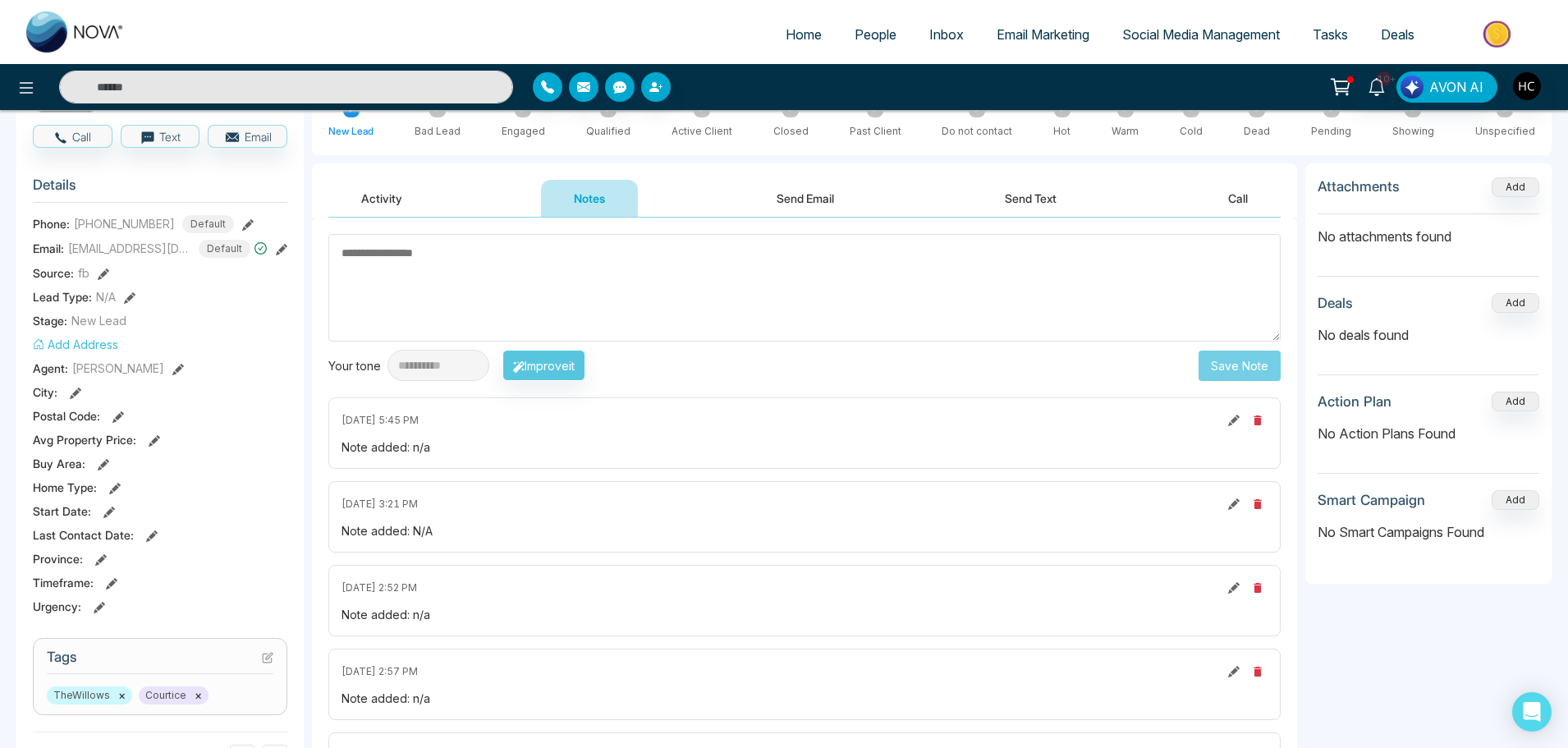
scroll to position [81, 0]
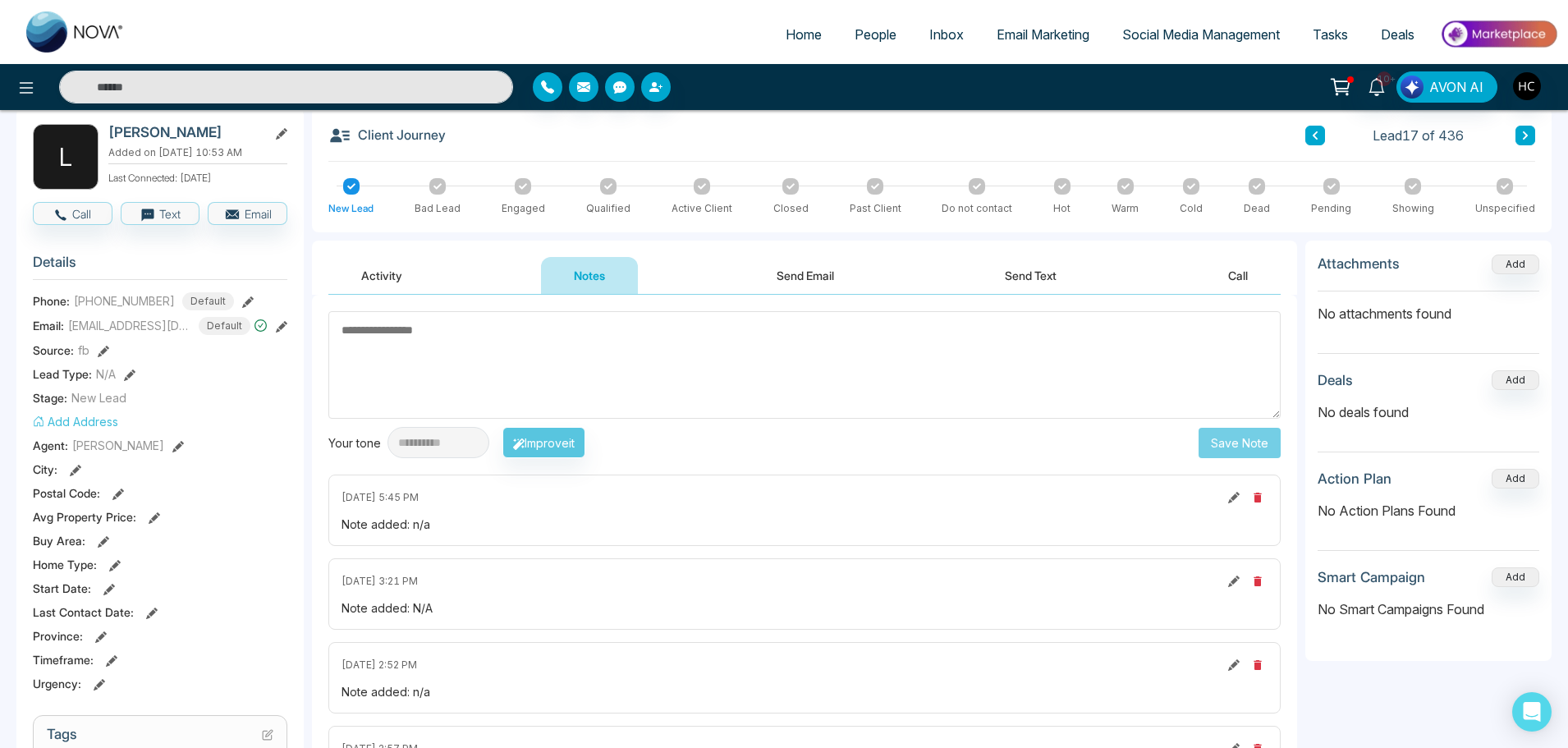
click at [651, 366] on textarea at bounding box center [804, 365] width 952 height 108
type textarea "**********"
click at [1260, 438] on button "Save Note" at bounding box center [1239, 443] width 82 height 30
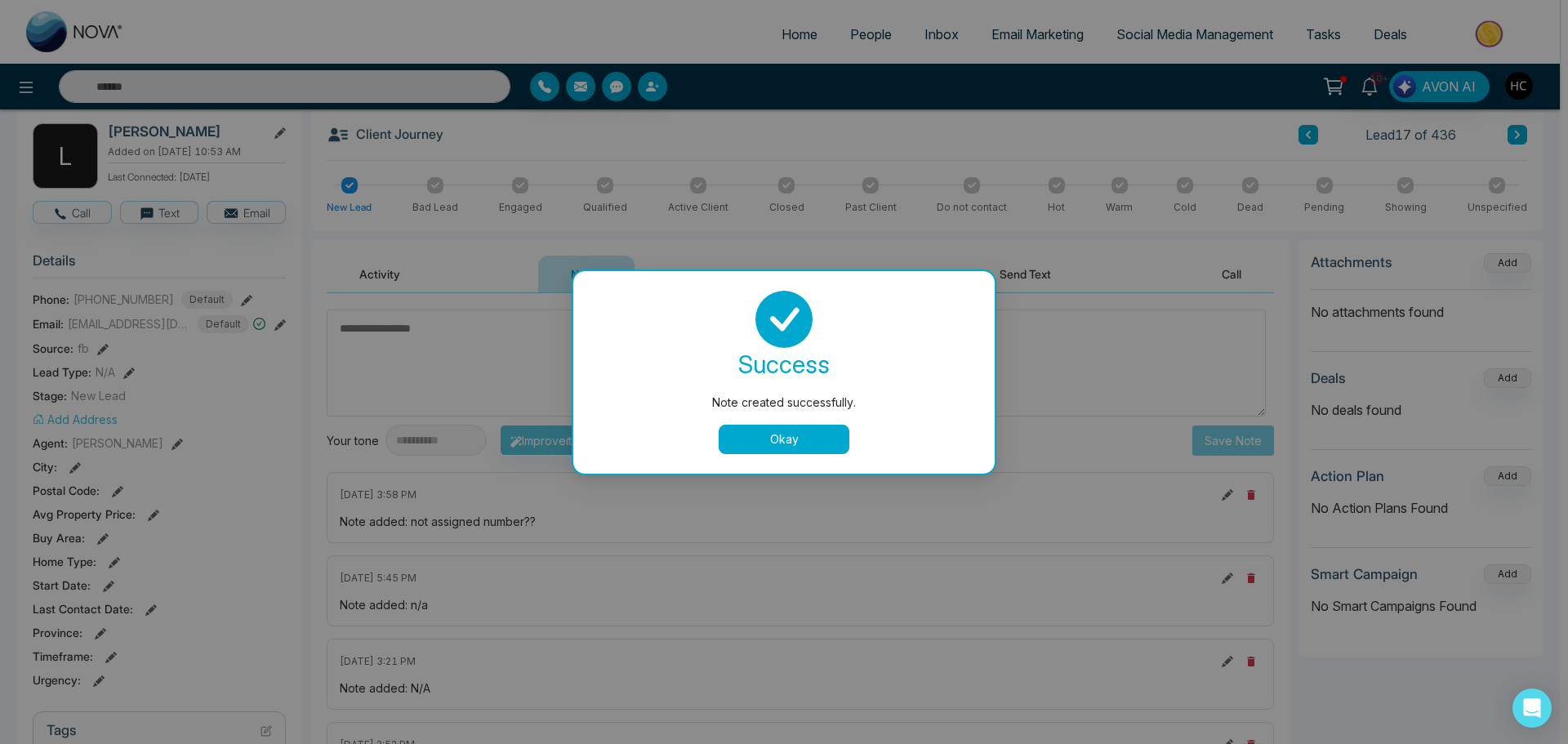
click at [759, 429] on button "Okay" at bounding box center [784, 439] width 131 height 29
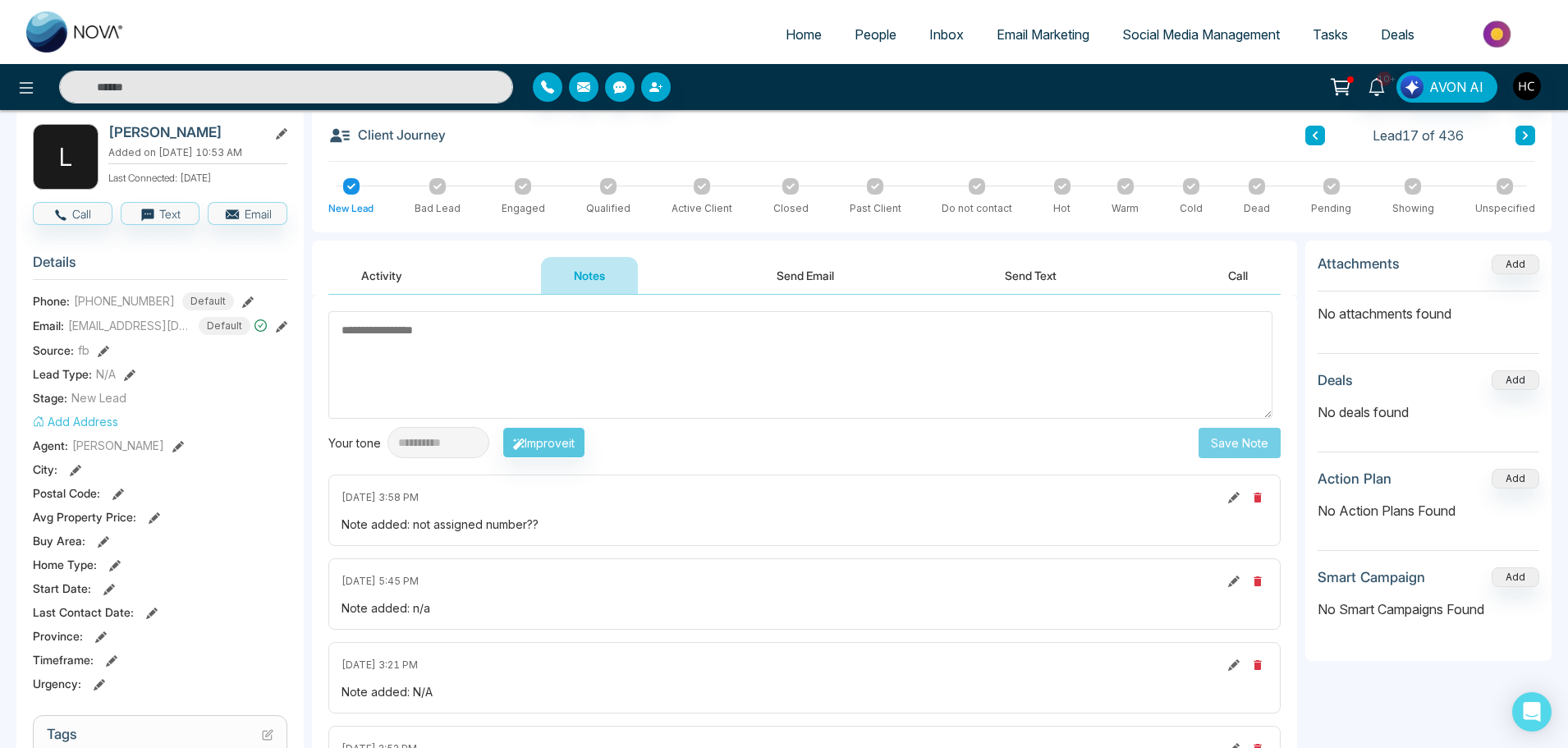
click at [1544, 139] on div "Client Journey Lead 17 of 436 New Lead Bad Lead Engaged Qualified Active Client…" at bounding box center [932, 170] width 1240 height 125
click at [1528, 143] on button at bounding box center [1525, 135] width 20 height 20
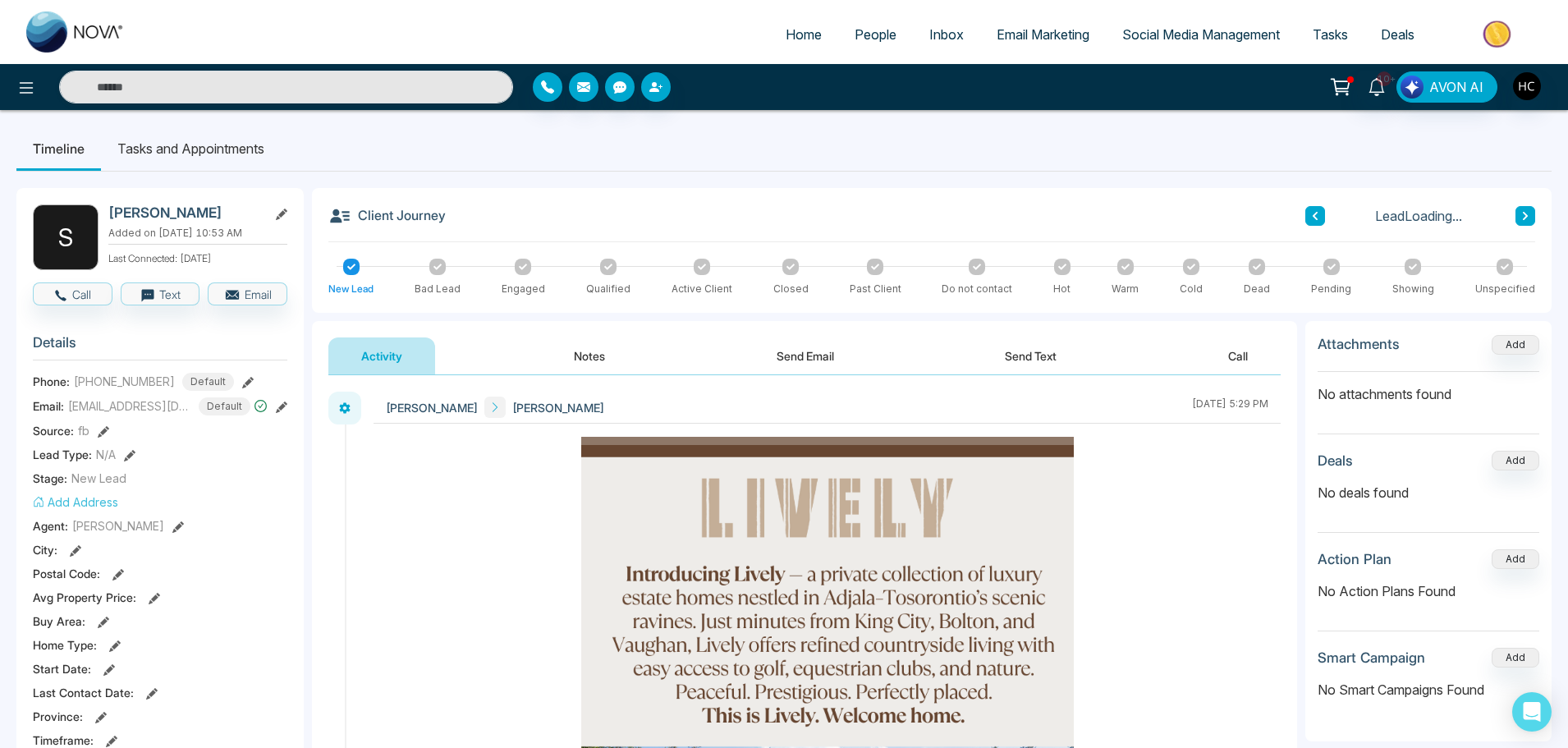
click at [592, 356] on button "Notes" at bounding box center [589, 356] width 97 height 37
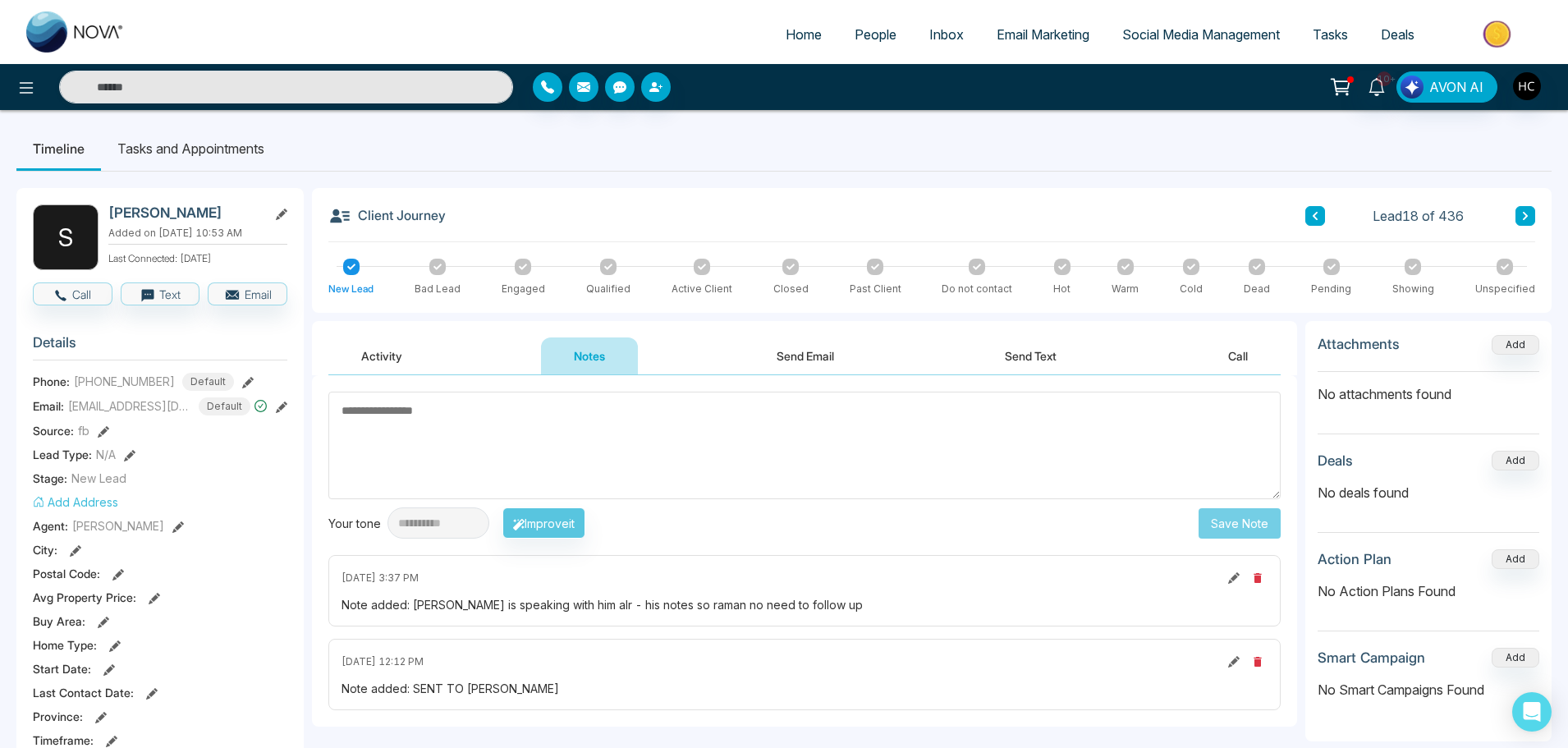
click at [1533, 211] on button at bounding box center [1525, 216] width 20 height 20
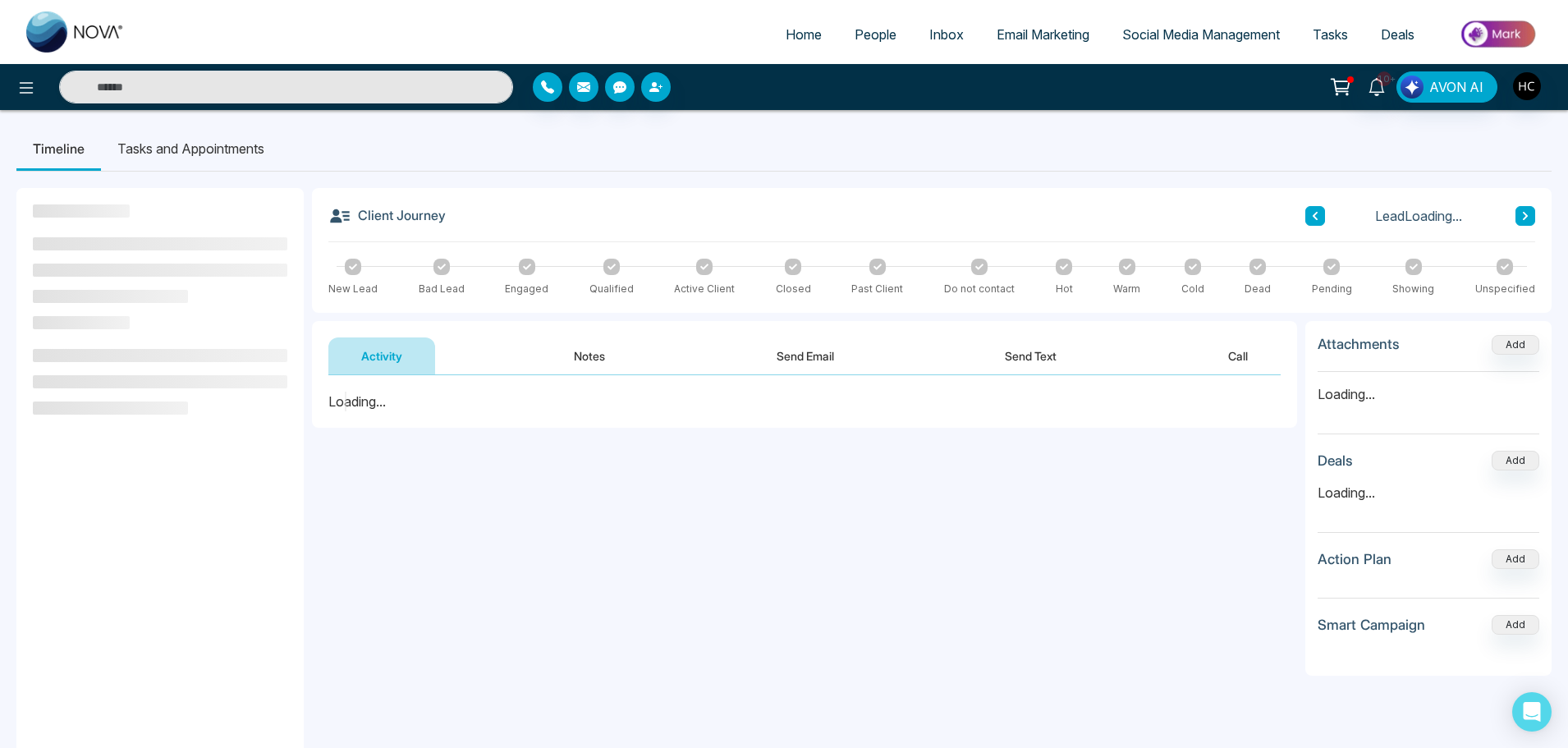
click at [588, 348] on button "Notes" at bounding box center [589, 356] width 97 height 37
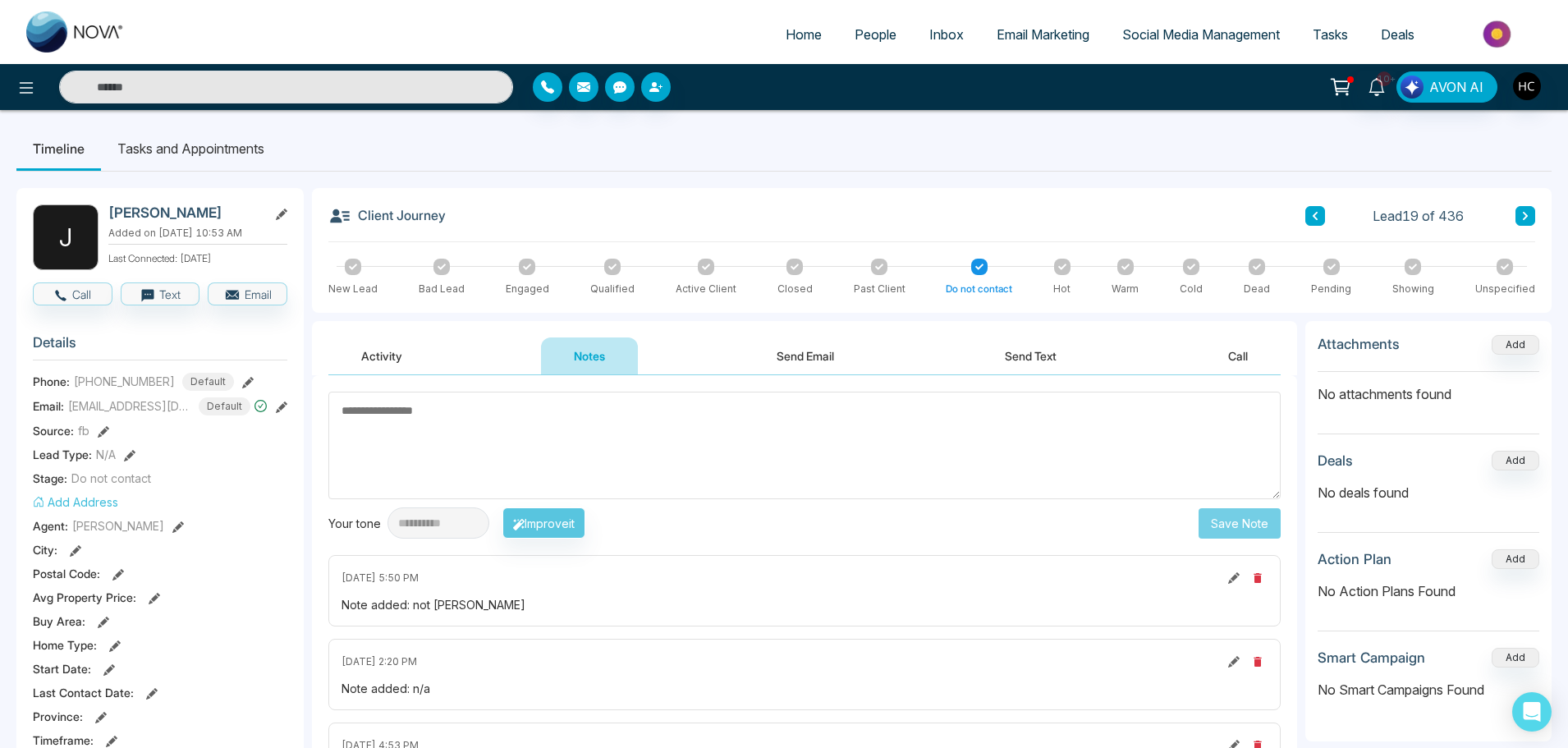
click at [1528, 210] on button at bounding box center [1525, 216] width 20 height 20
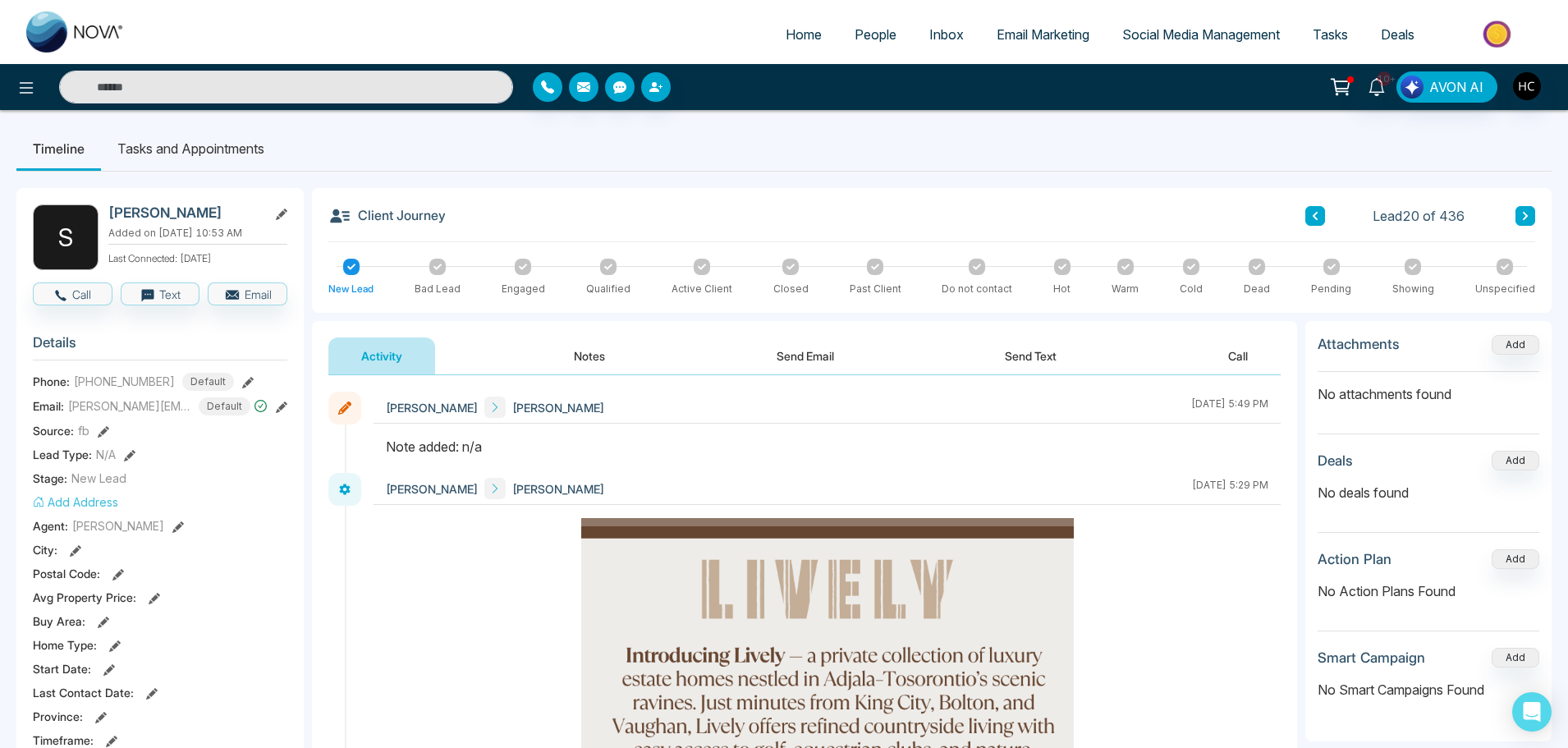
click at [577, 355] on button "Notes" at bounding box center [589, 356] width 97 height 37
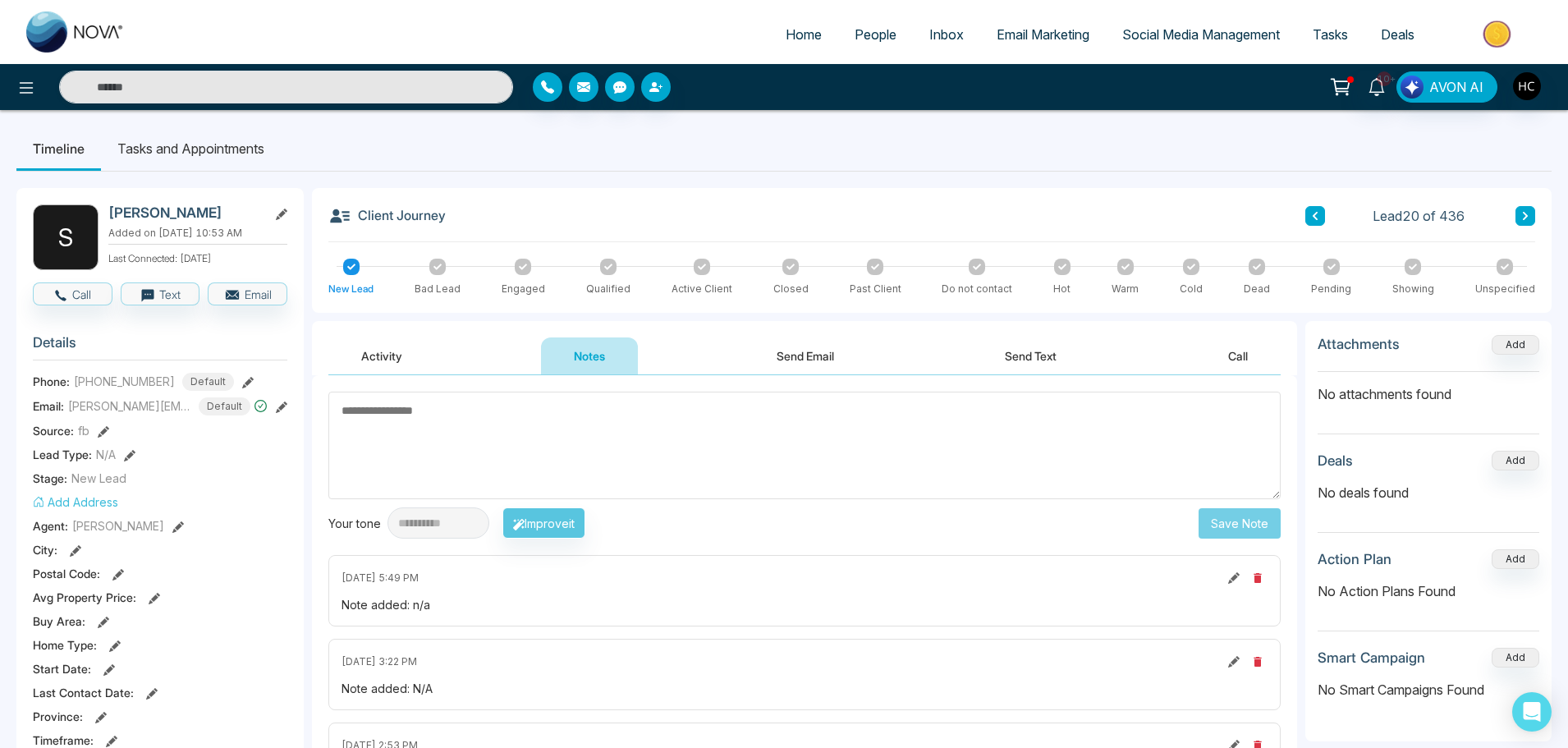
click at [518, 431] on textarea at bounding box center [804, 445] width 952 height 108
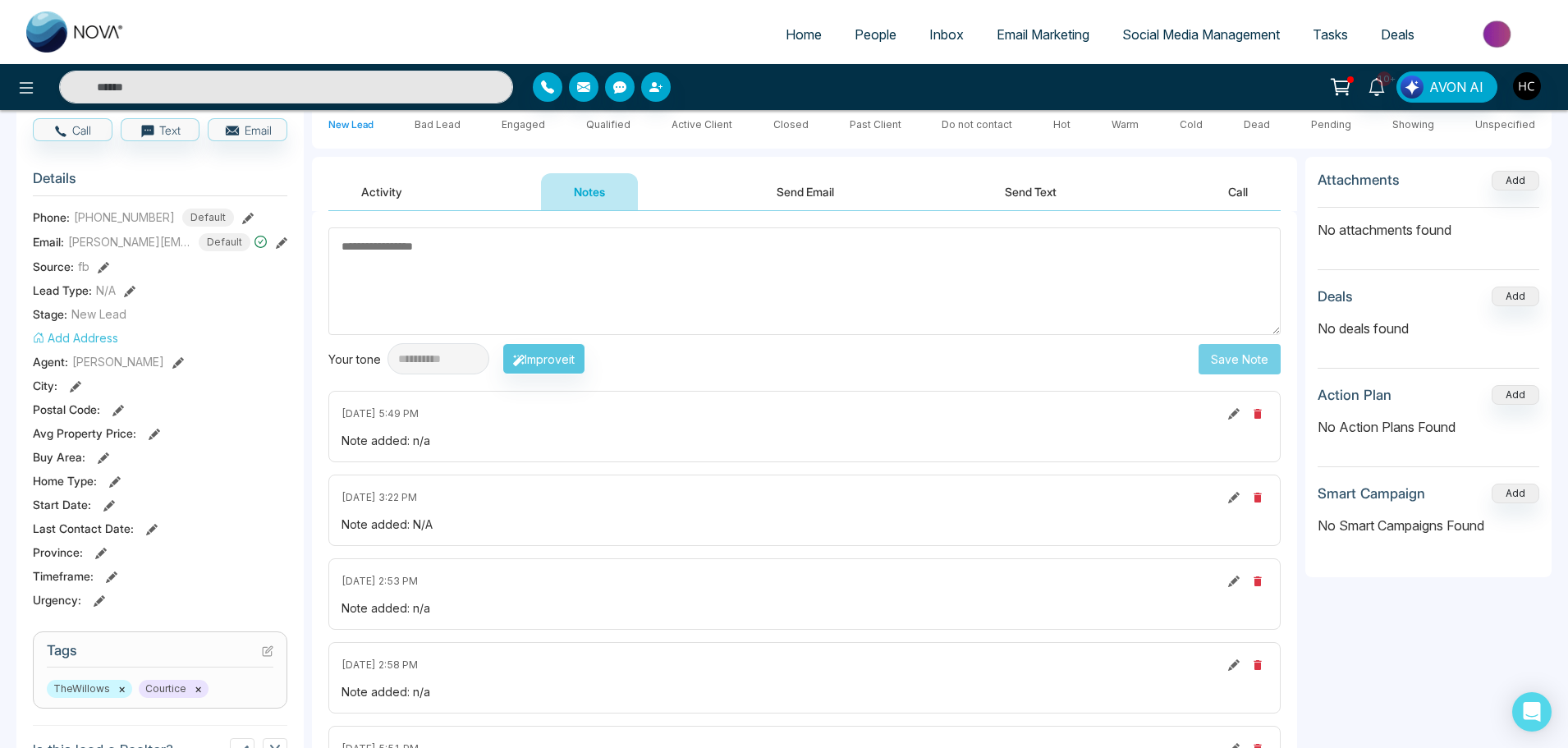
scroll to position [163, 0]
type textarea "***"
click at [1268, 355] on button "Save Note" at bounding box center [1239, 360] width 82 height 30
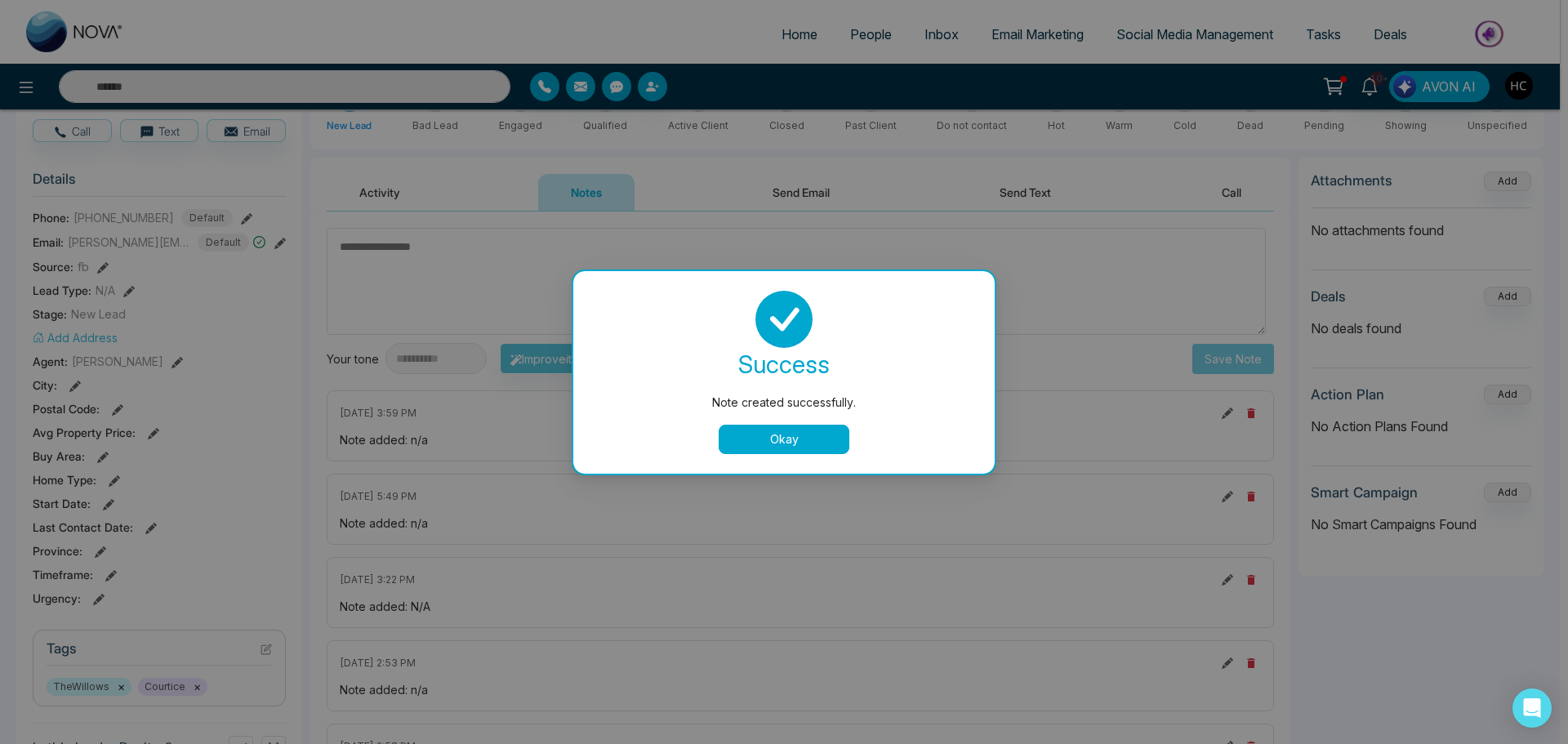
click at [835, 459] on div "success Note created successfully. Okay" at bounding box center [784, 372] width 421 height 202
click at [822, 446] on button "Okay" at bounding box center [784, 439] width 131 height 29
